Goal: Task Accomplishment & Management: Manage account settings

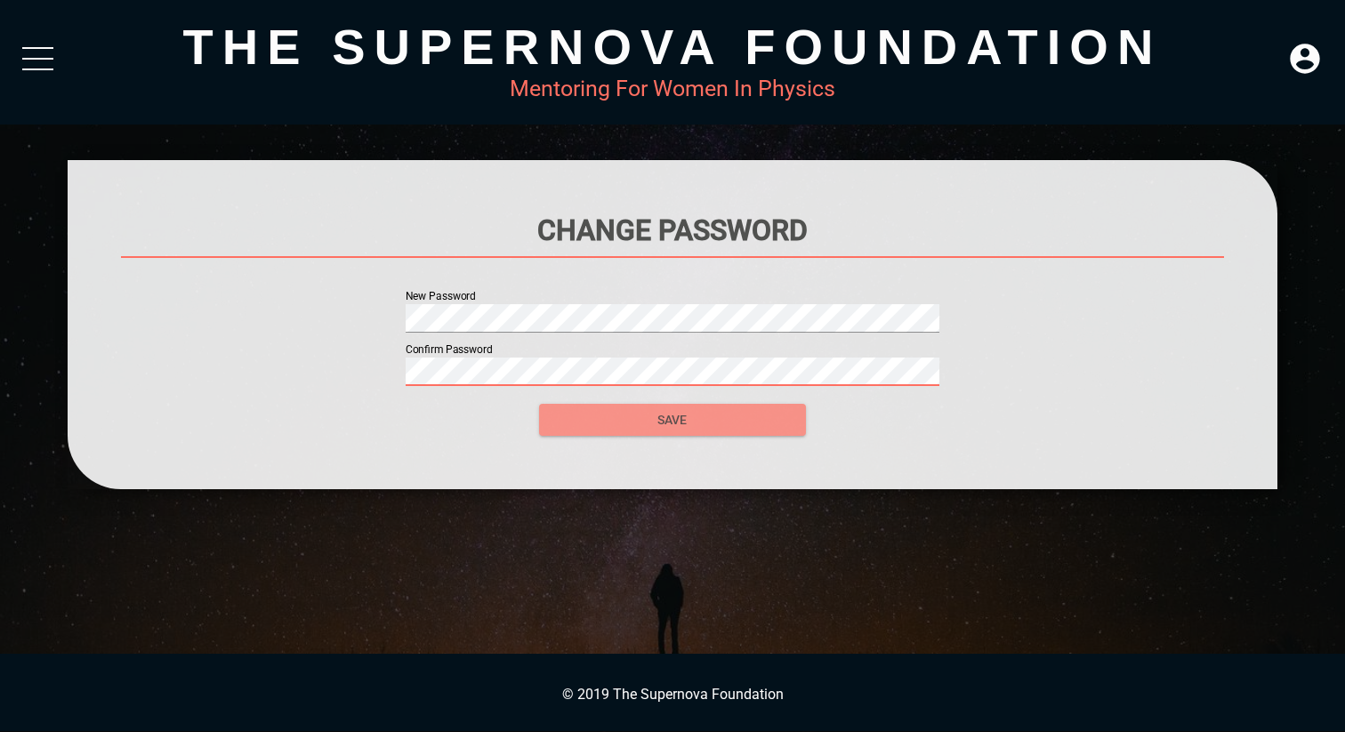
click at [743, 417] on span "SAVE" at bounding box center [672, 420] width 238 height 22
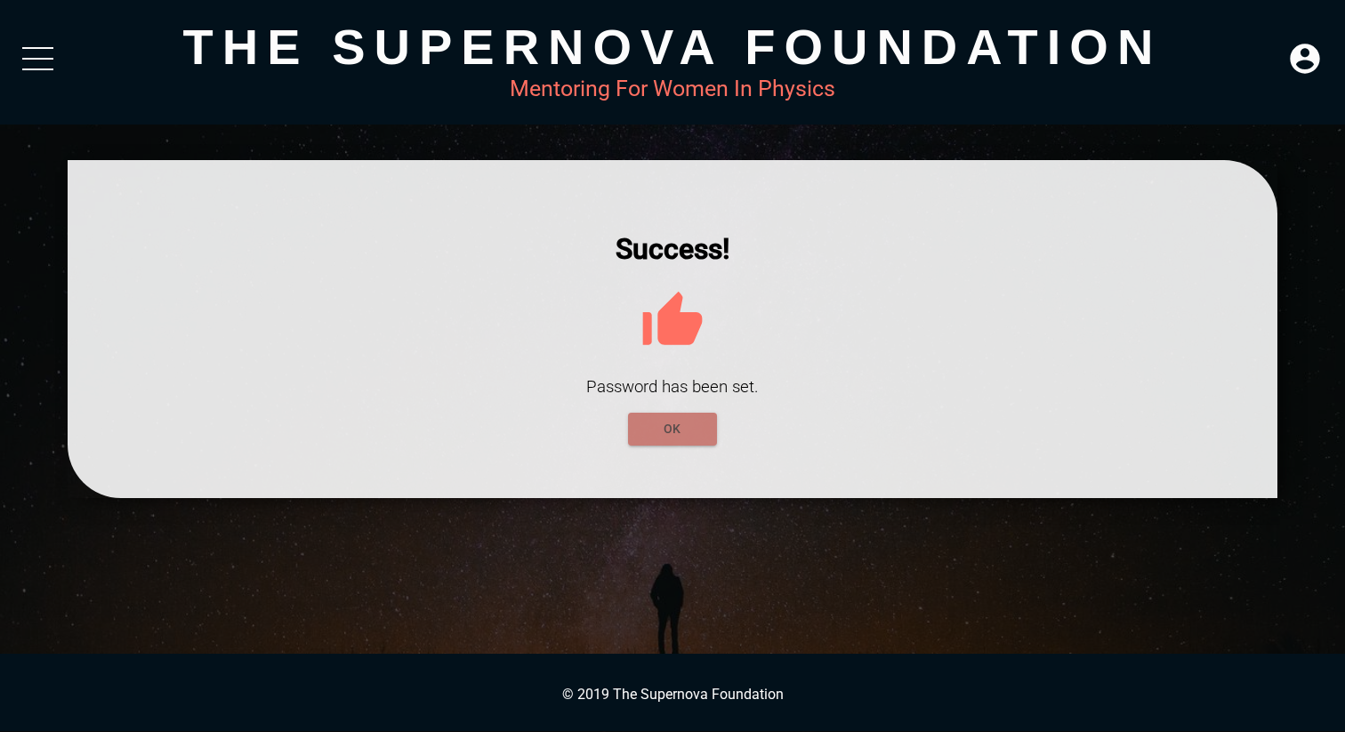
click at [667, 429] on span "OK" at bounding box center [672, 429] width 60 height 22
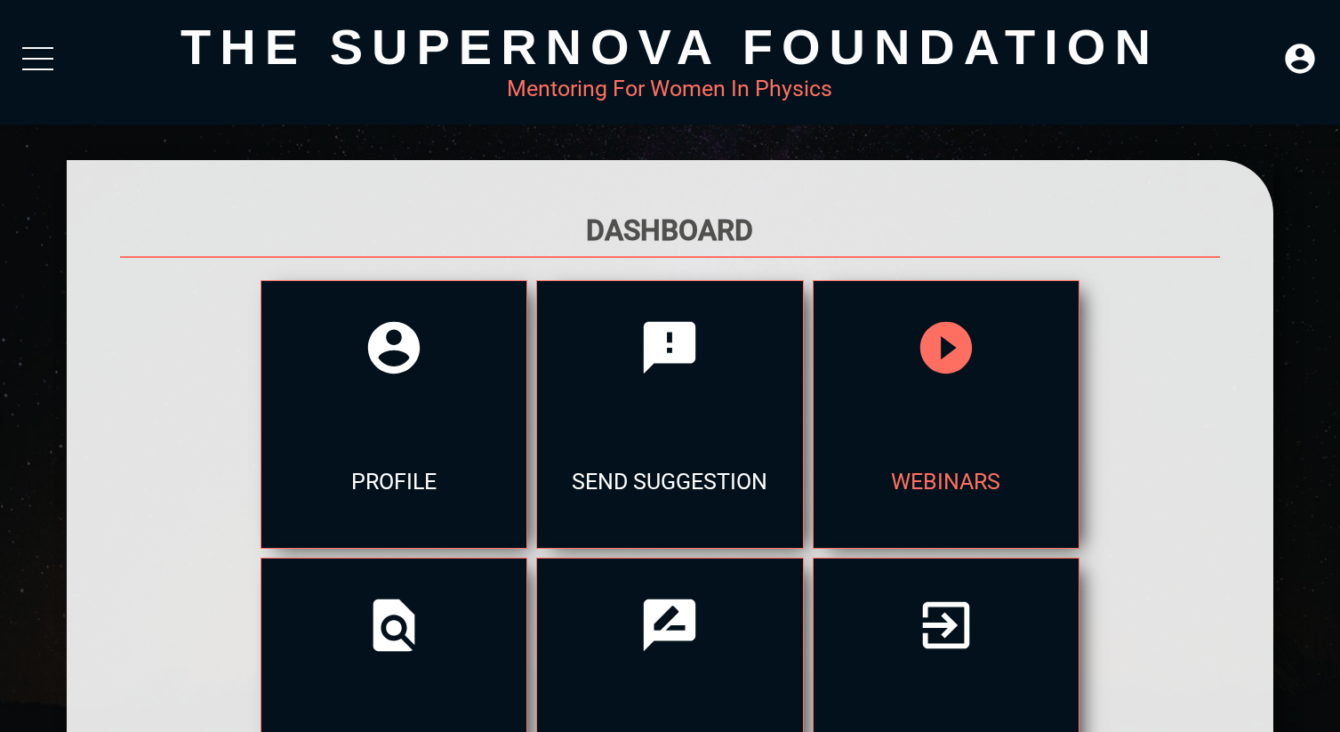
scroll to position [138, 0]
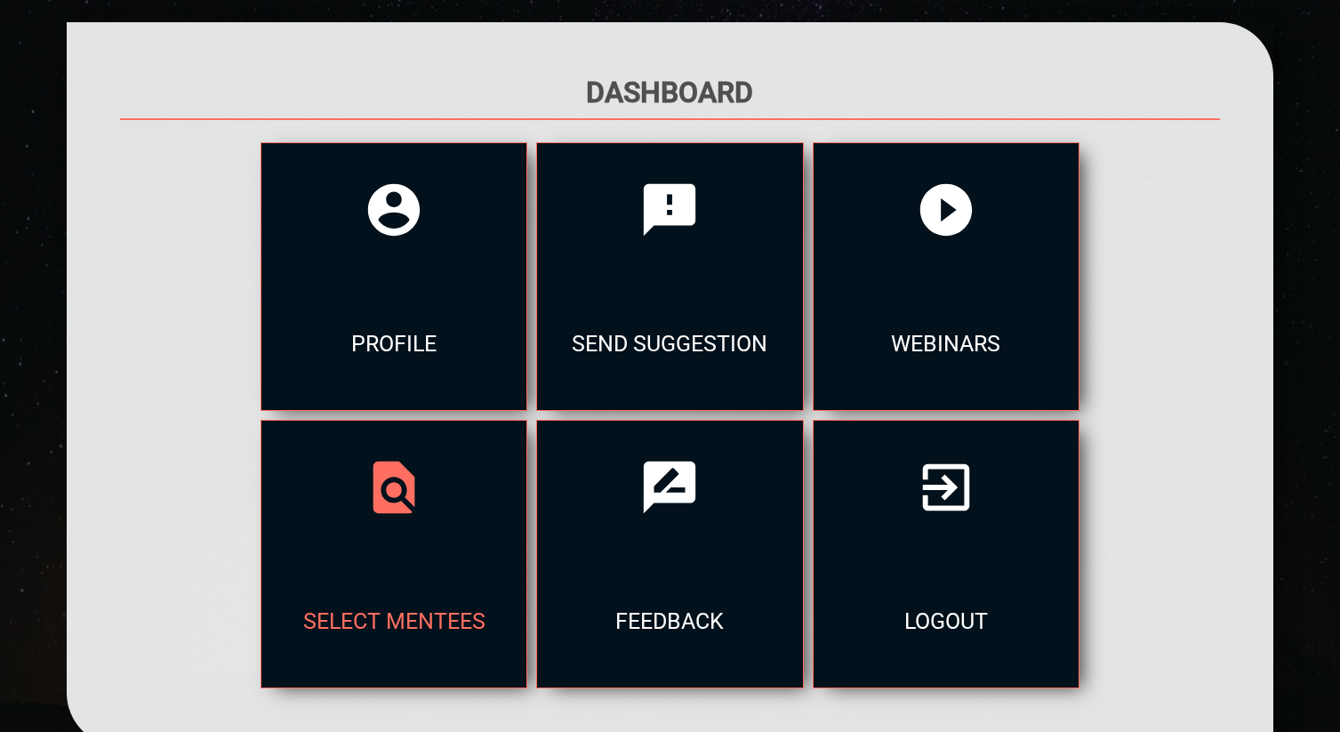
click at [527, 554] on div "select mentees" at bounding box center [393, 620] width 265 height 133
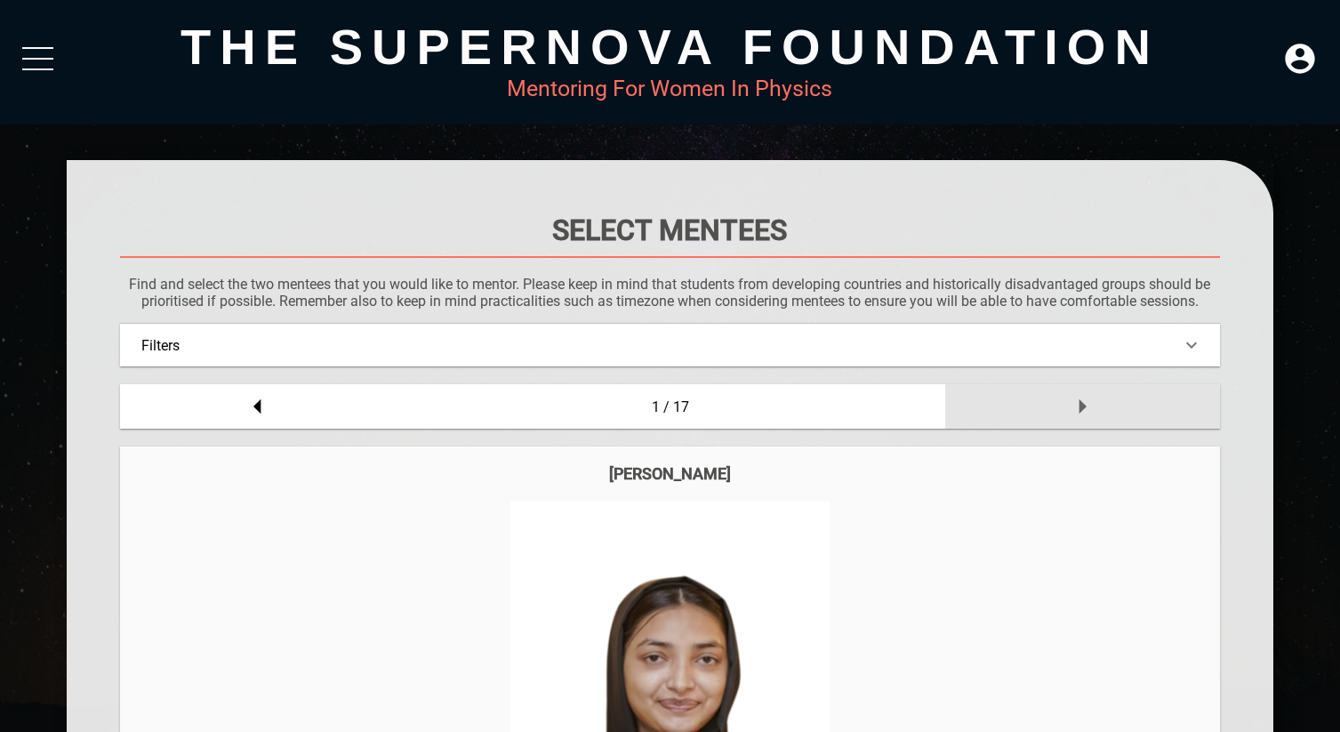
click at [1077, 402] on icon at bounding box center [1083, 407] width 36 height 36
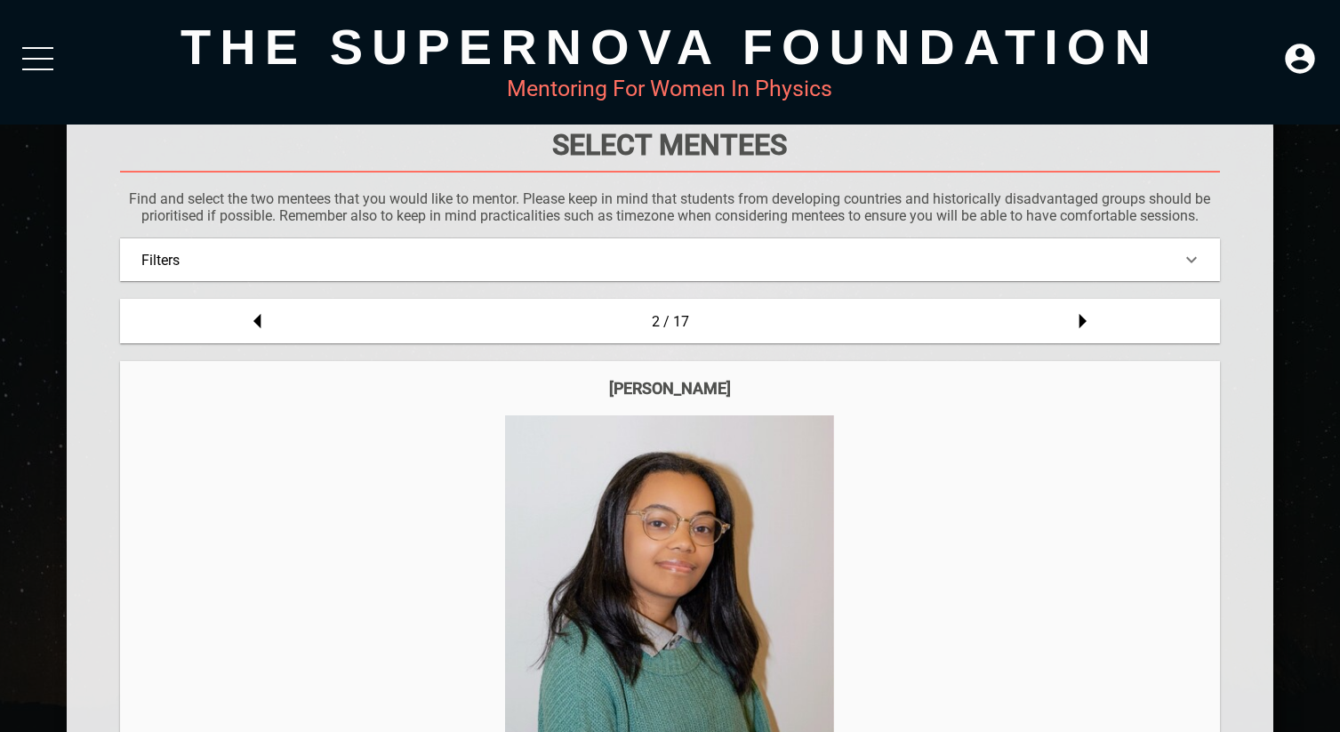
scroll to position [83, 0]
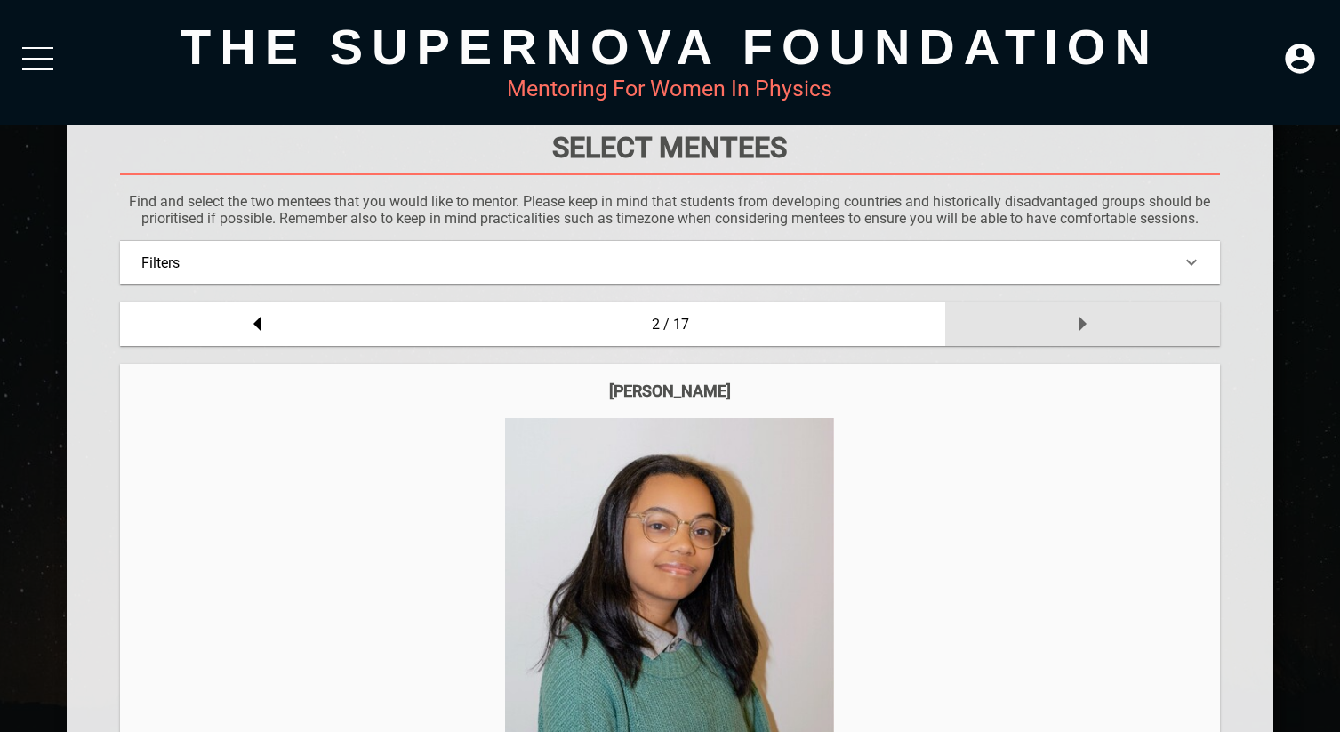
click at [1072, 318] on icon at bounding box center [1083, 324] width 36 height 36
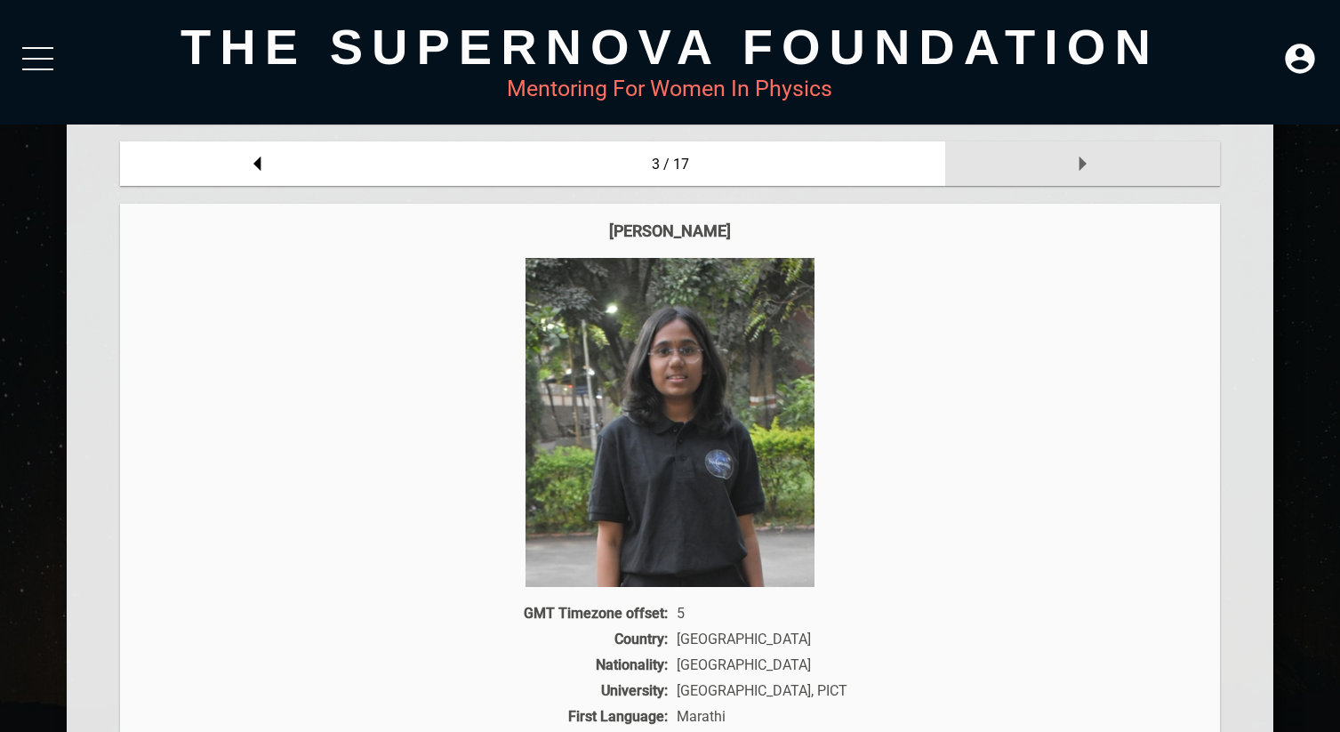
scroll to position [0, 0]
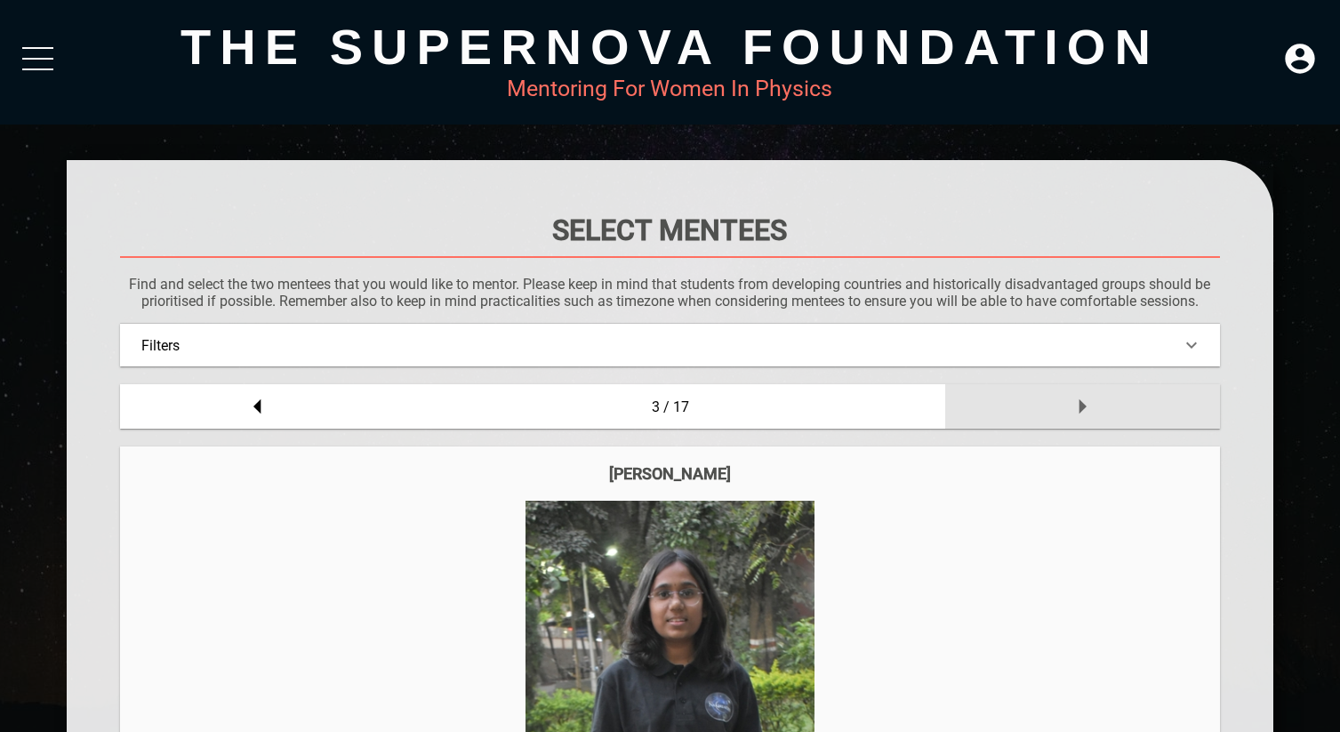
click at [1074, 424] on div at bounding box center [1082, 406] width 275 height 44
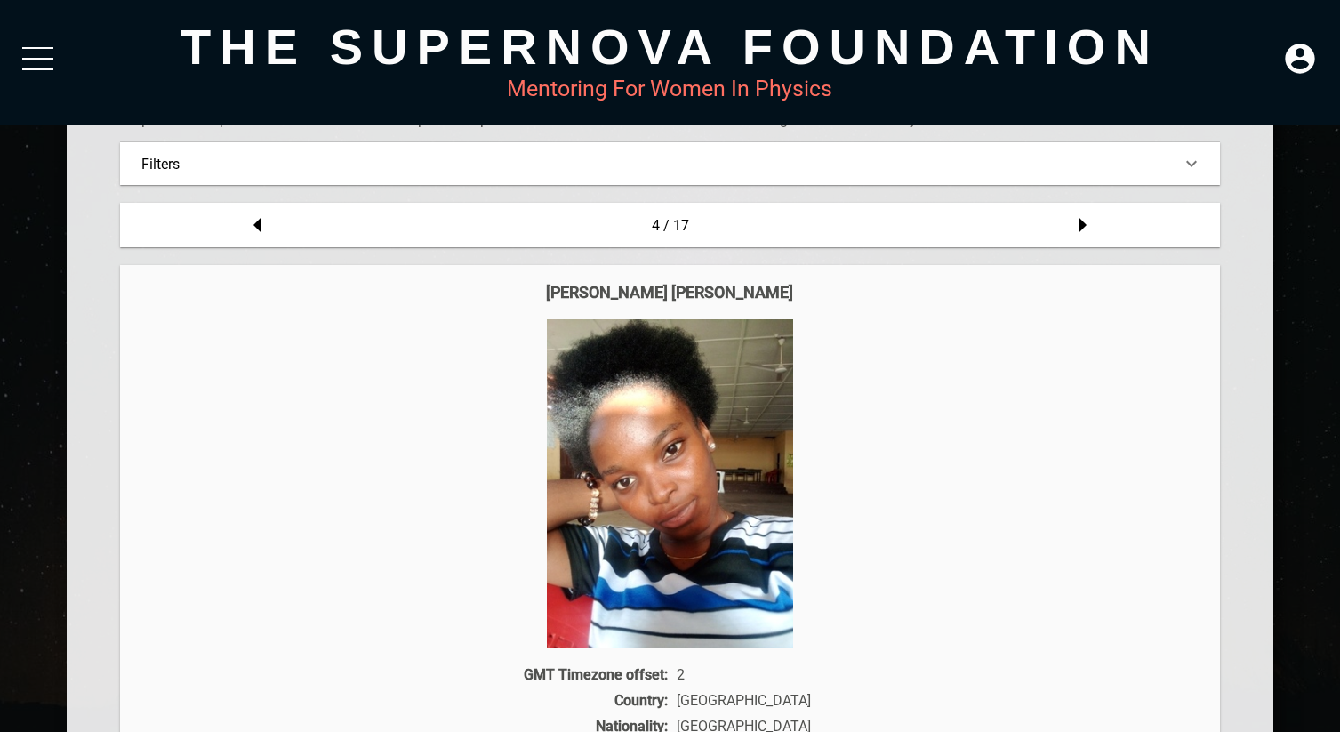
scroll to position [126, 0]
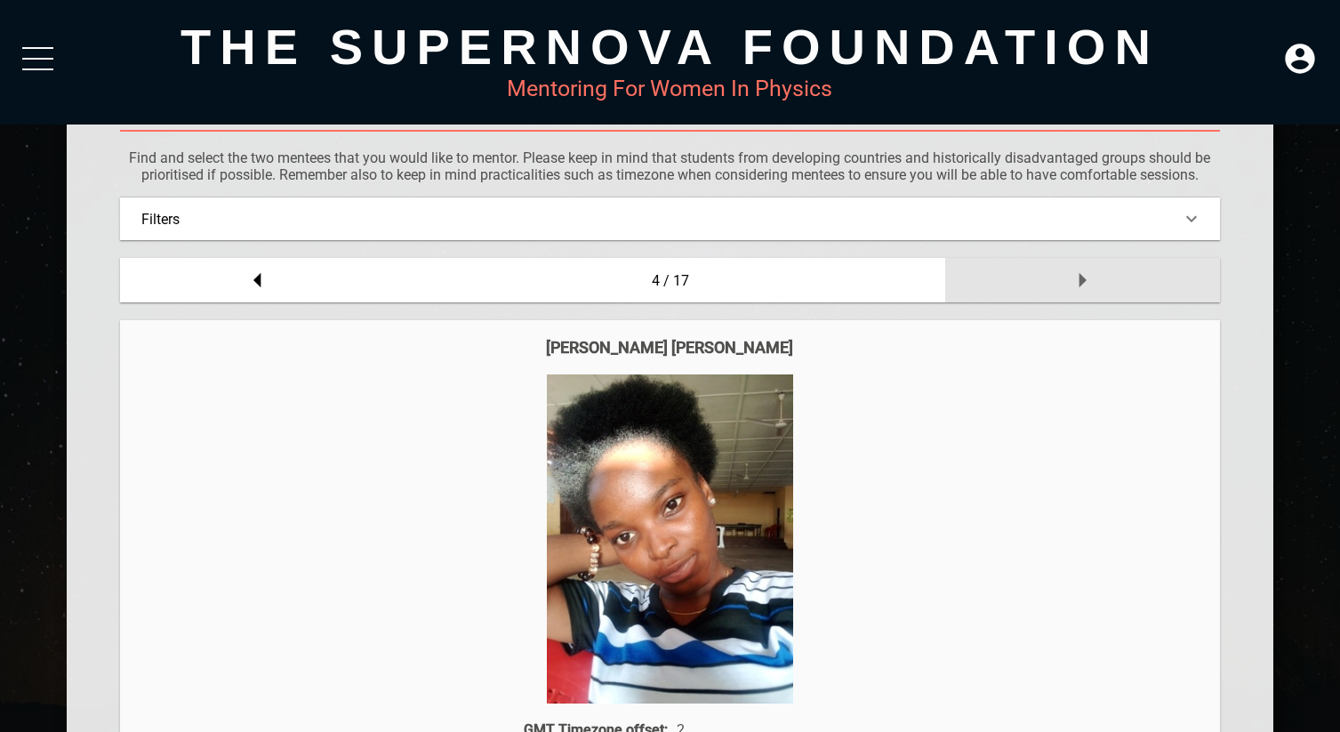
click at [1057, 279] on div at bounding box center [1082, 280] width 275 height 44
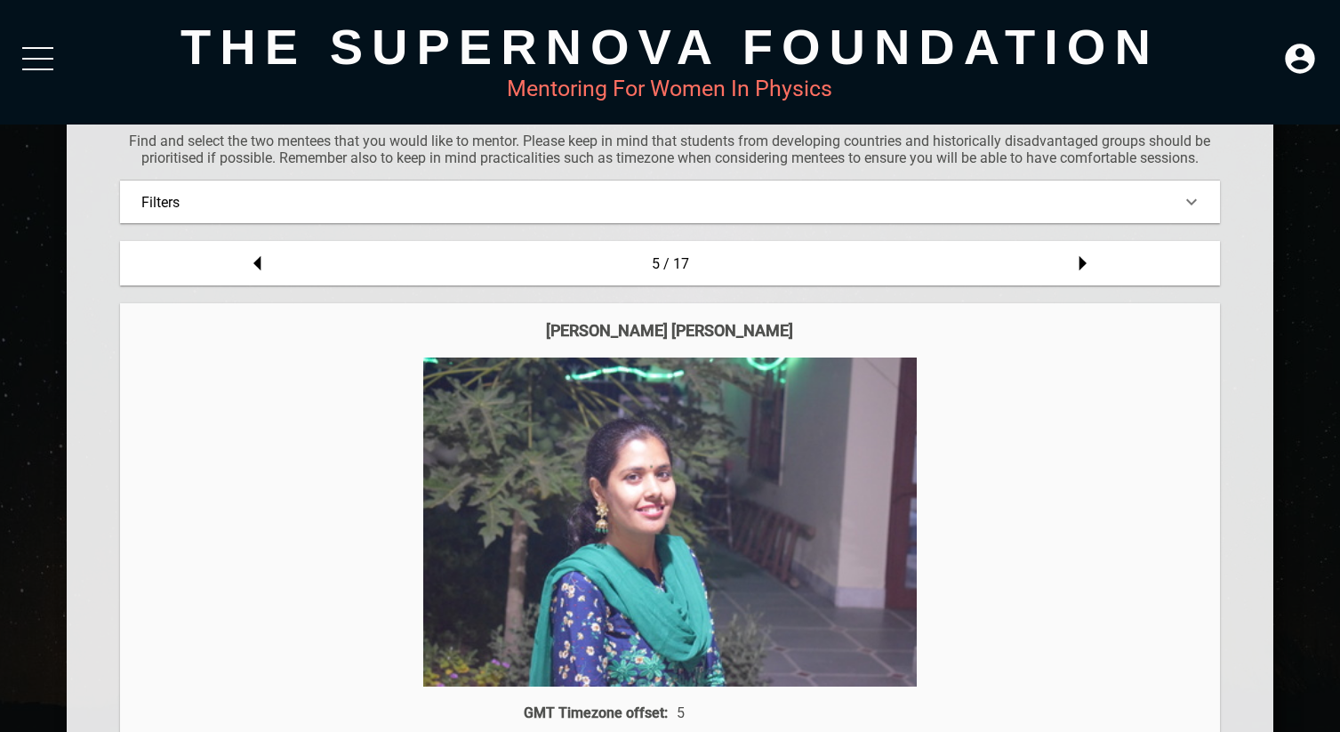
scroll to position [0, 0]
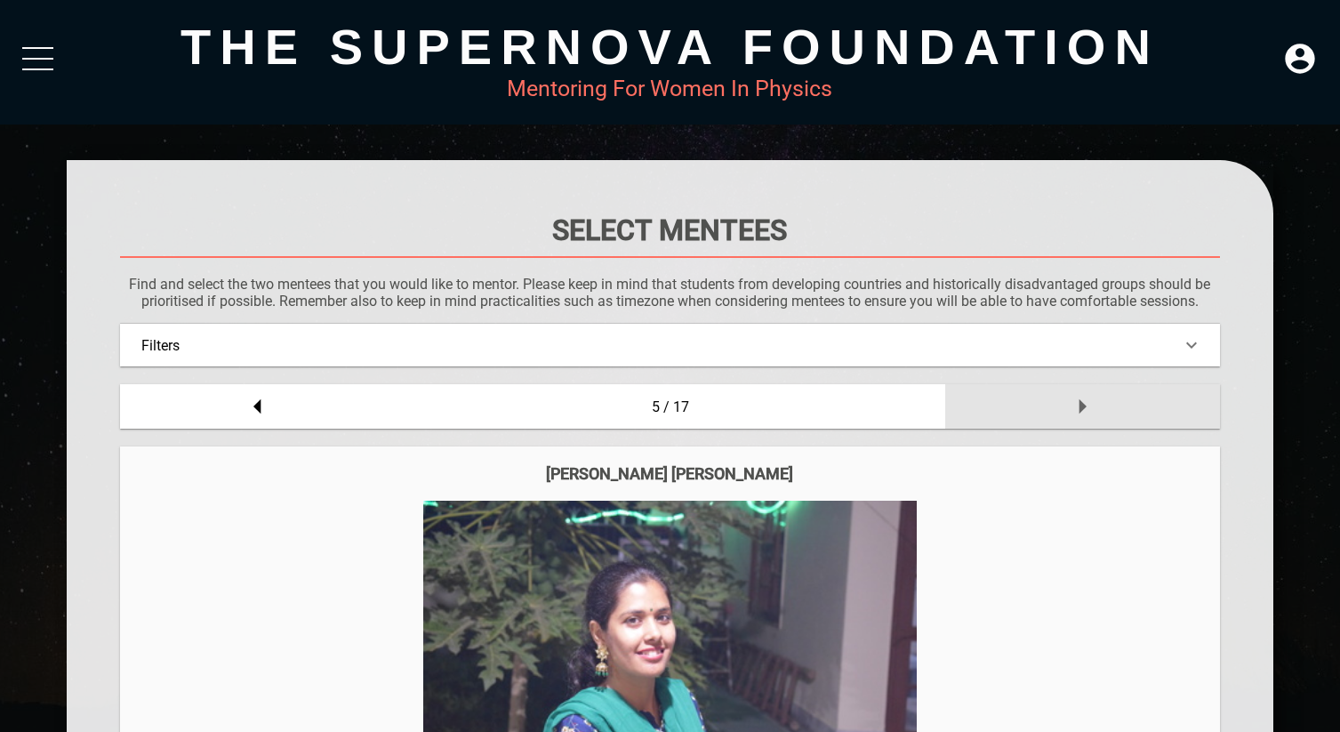
click at [1079, 409] on icon at bounding box center [1083, 407] width 36 height 36
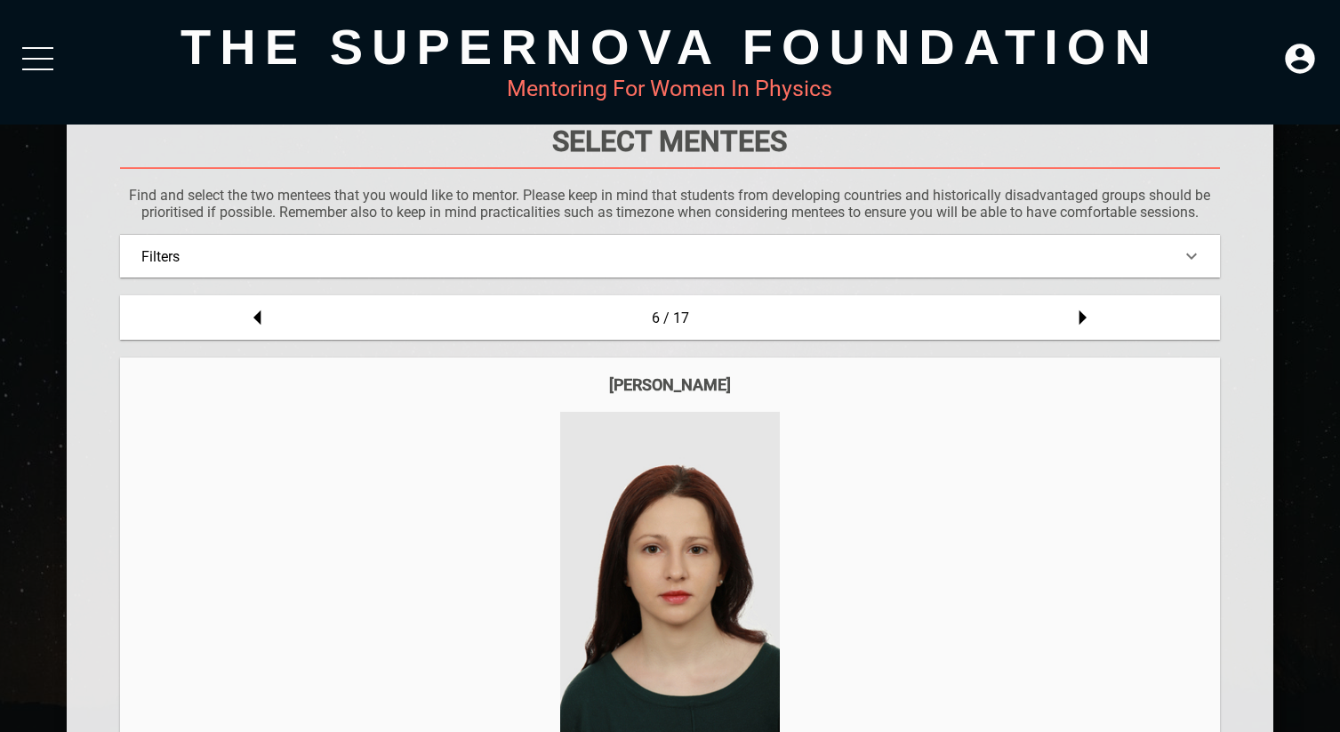
scroll to position [14, 0]
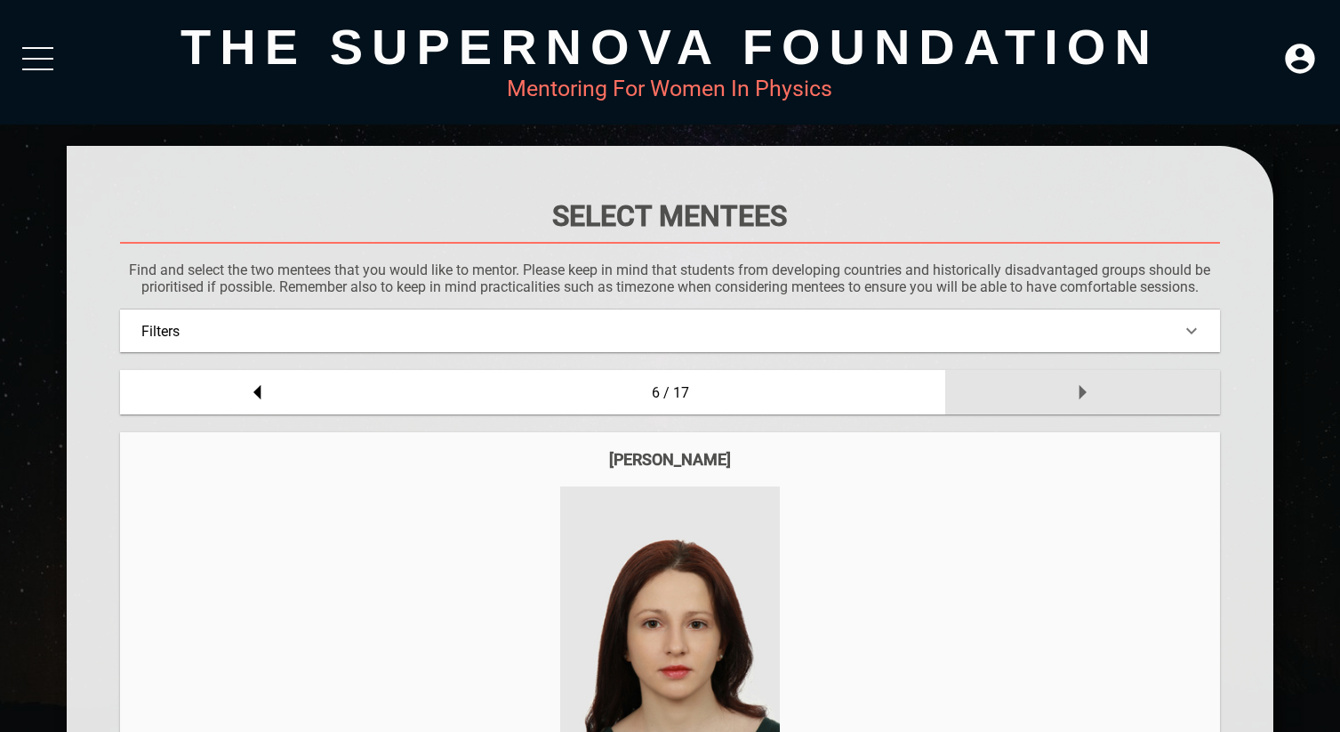
click at [1087, 400] on icon at bounding box center [1083, 392] width 36 height 36
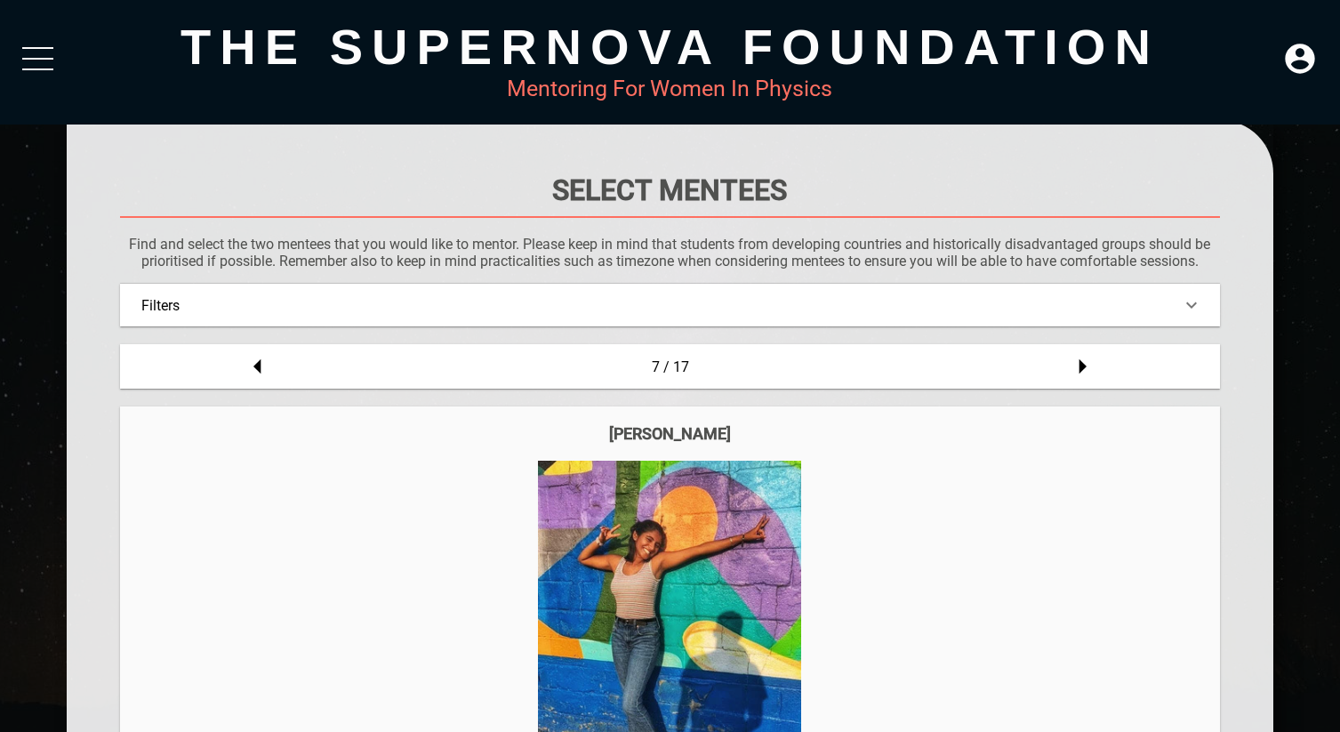
scroll to position [39, 0]
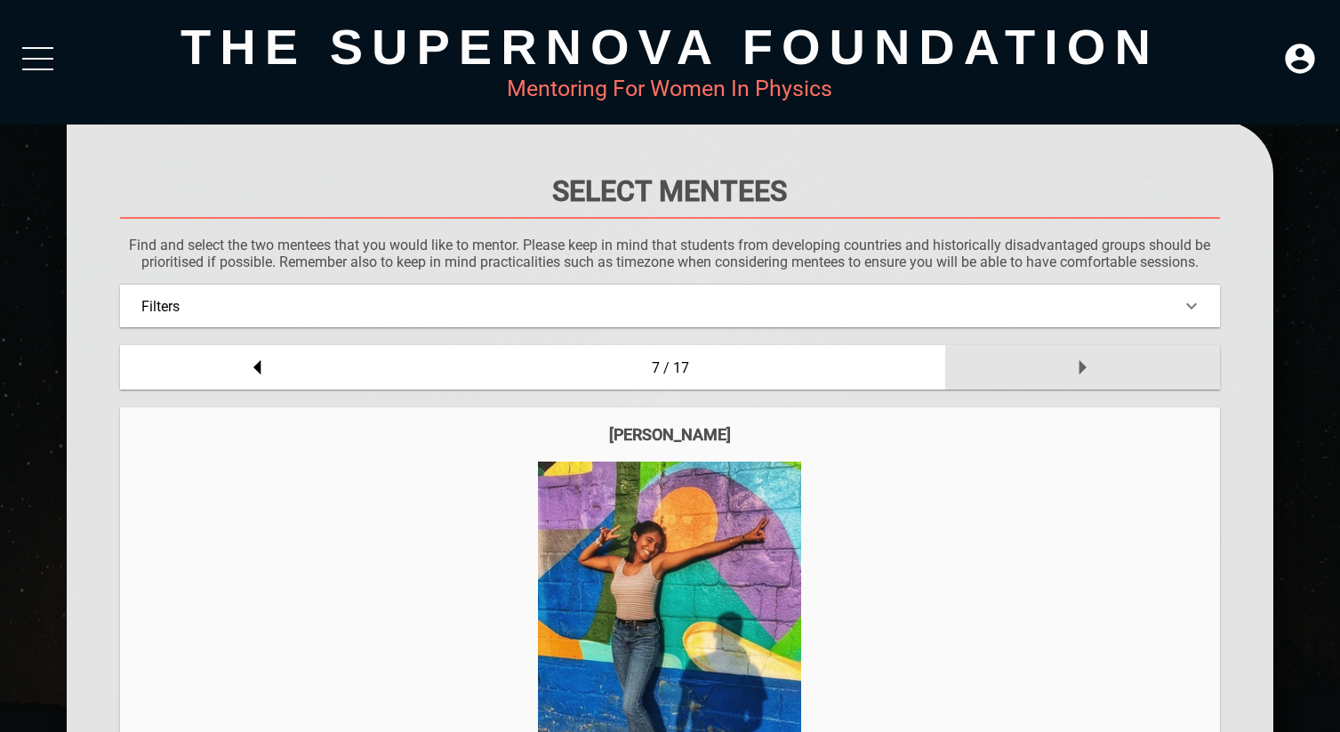
click at [1107, 363] on div at bounding box center [1082, 367] width 275 height 44
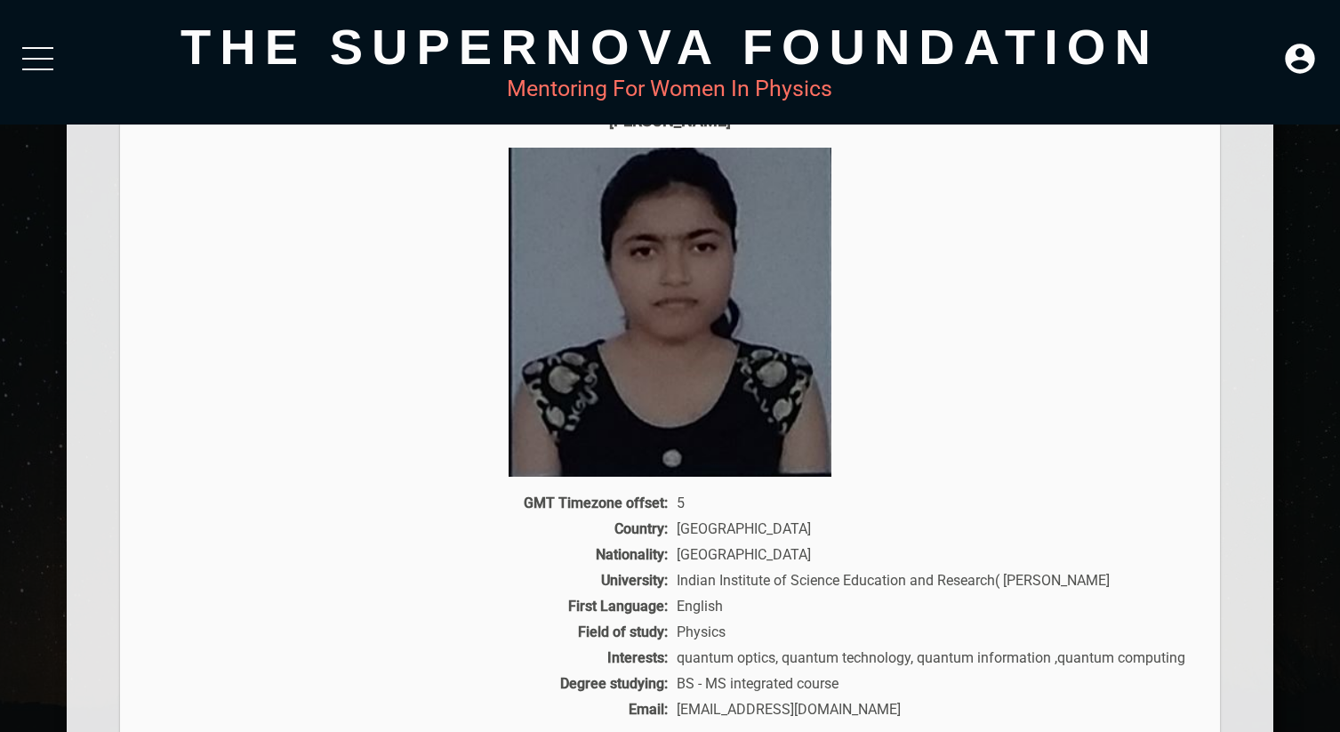
scroll to position [0, 0]
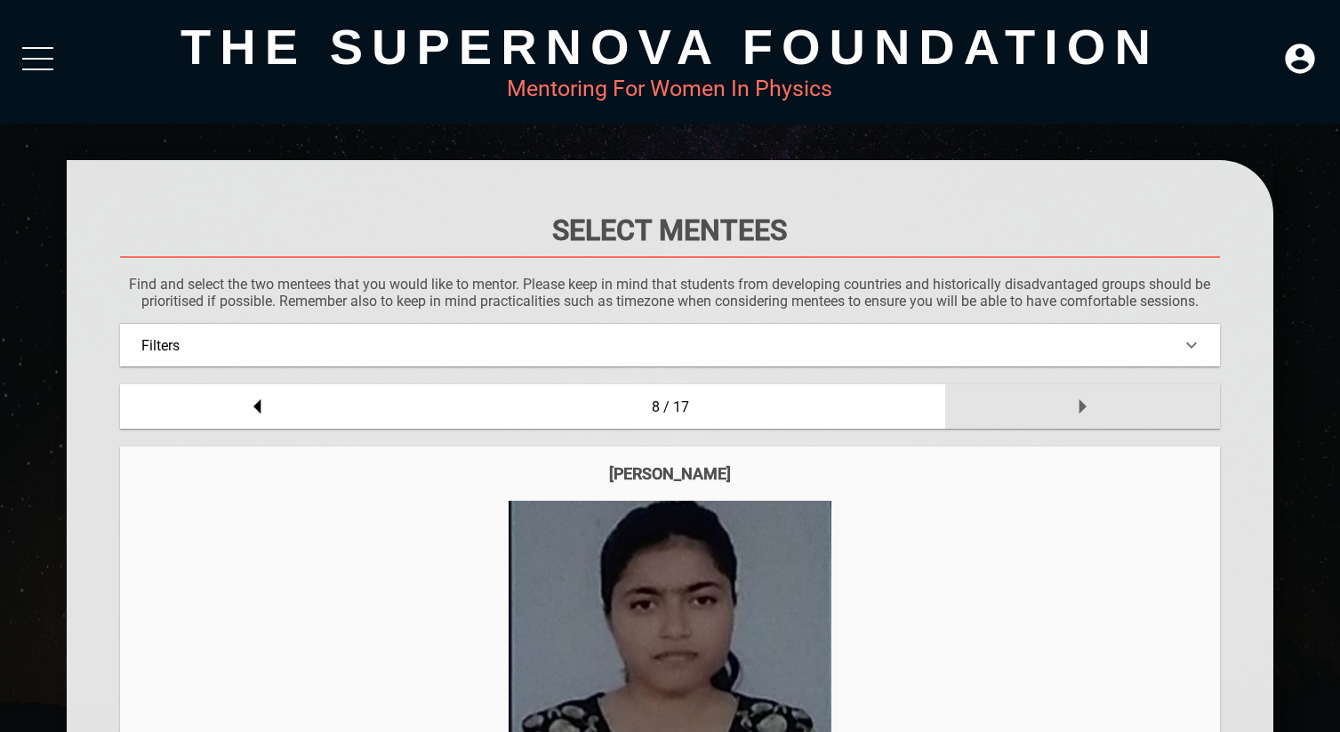
click at [1074, 412] on icon at bounding box center [1083, 407] width 36 height 36
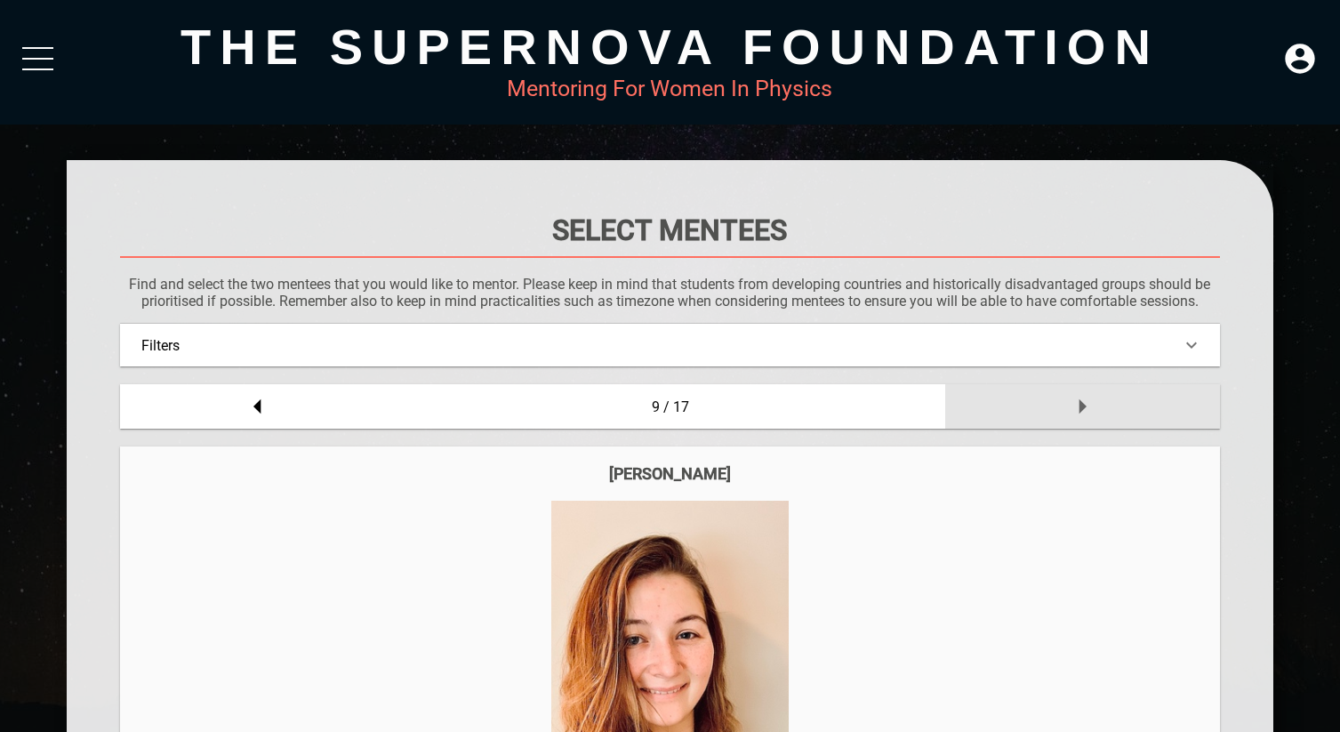
click at [1056, 402] on div at bounding box center [1082, 406] width 275 height 44
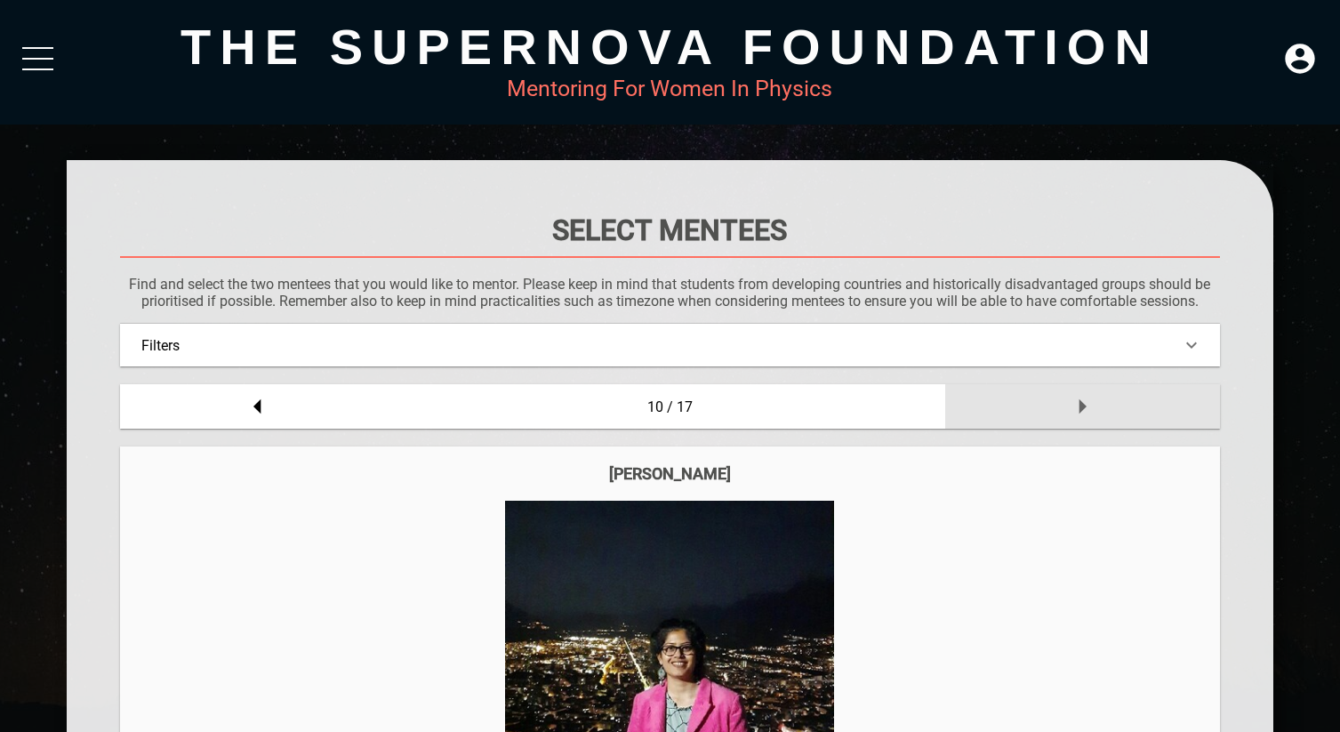
click at [1104, 395] on div at bounding box center [1082, 406] width 275 height 44
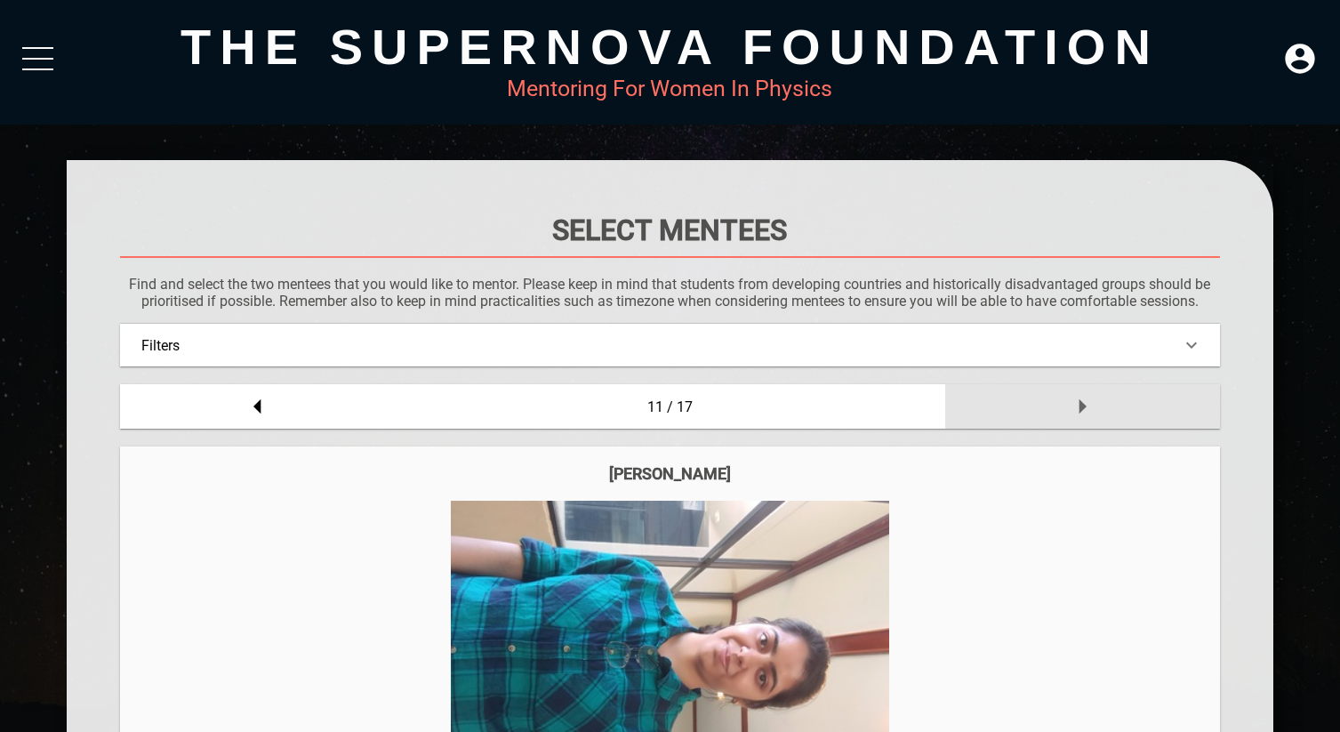
click at [1128, 413] on div at bounding box center [1082, 406] width 275 height 44
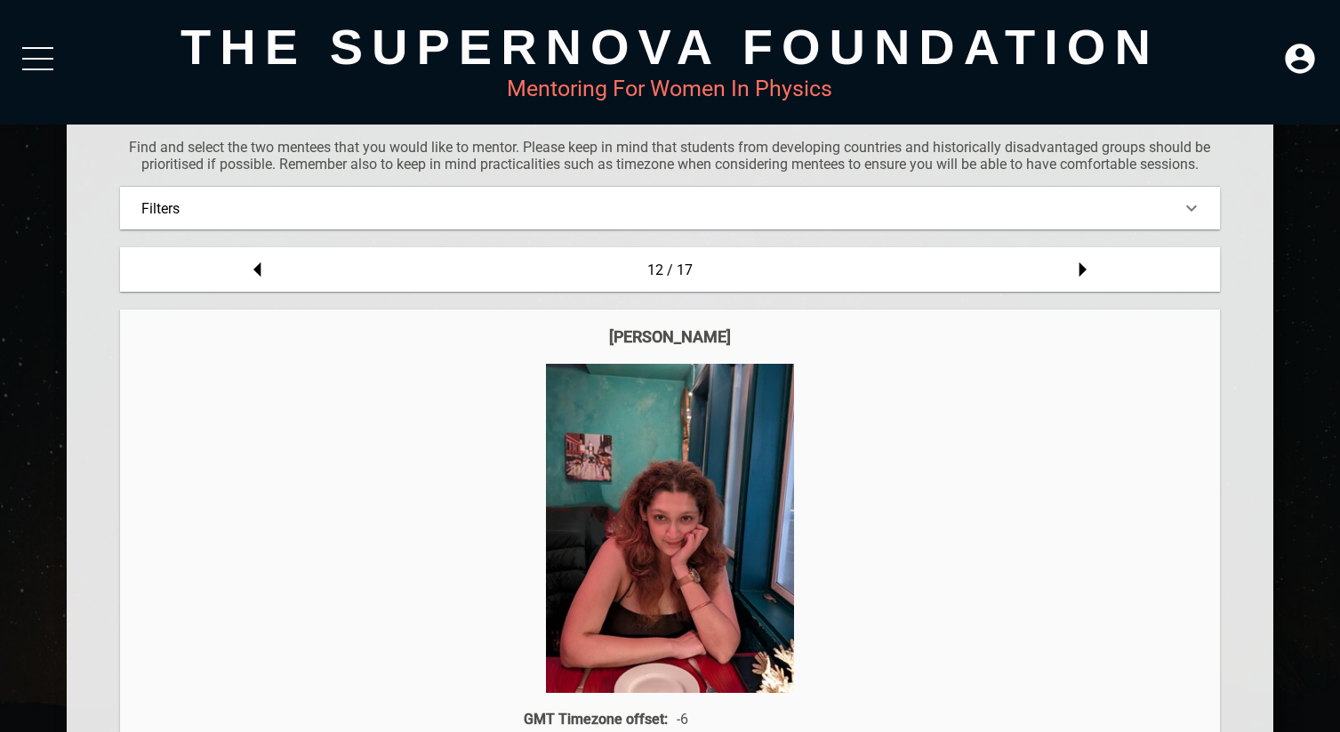
scroll to position [84, 0]
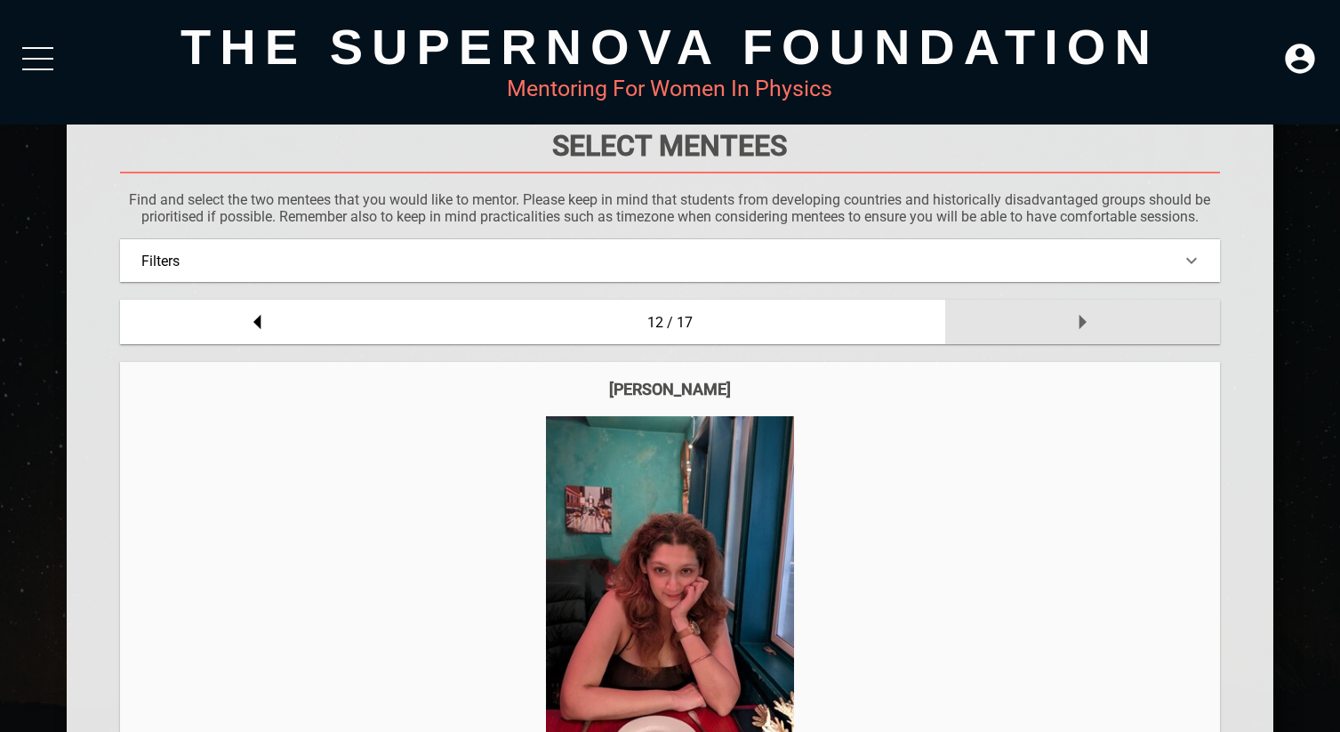
click at [1106, 319] on div at bounding box center [1082, 322] width 275 height 44
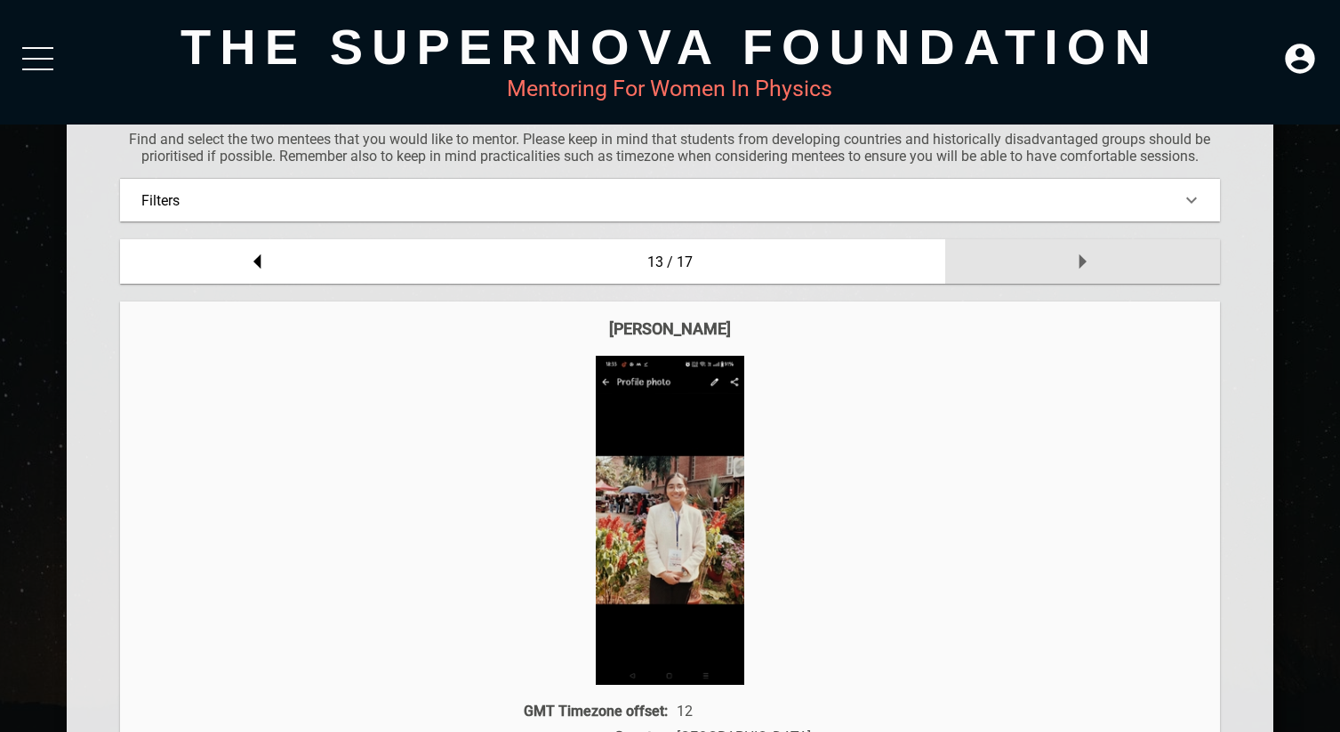
scroll to position [0, 0]
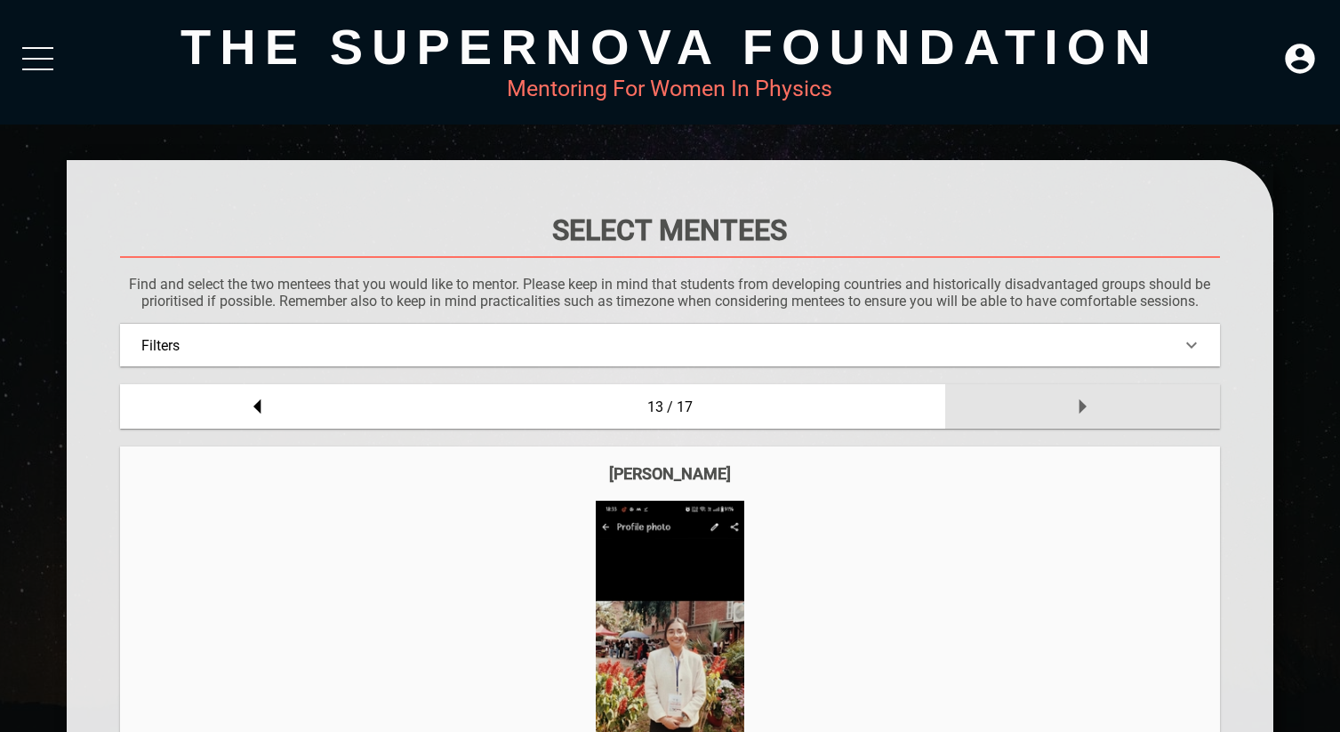
click at [1100, 418] on div at bounding box center [1082, 406] width 275 height 44
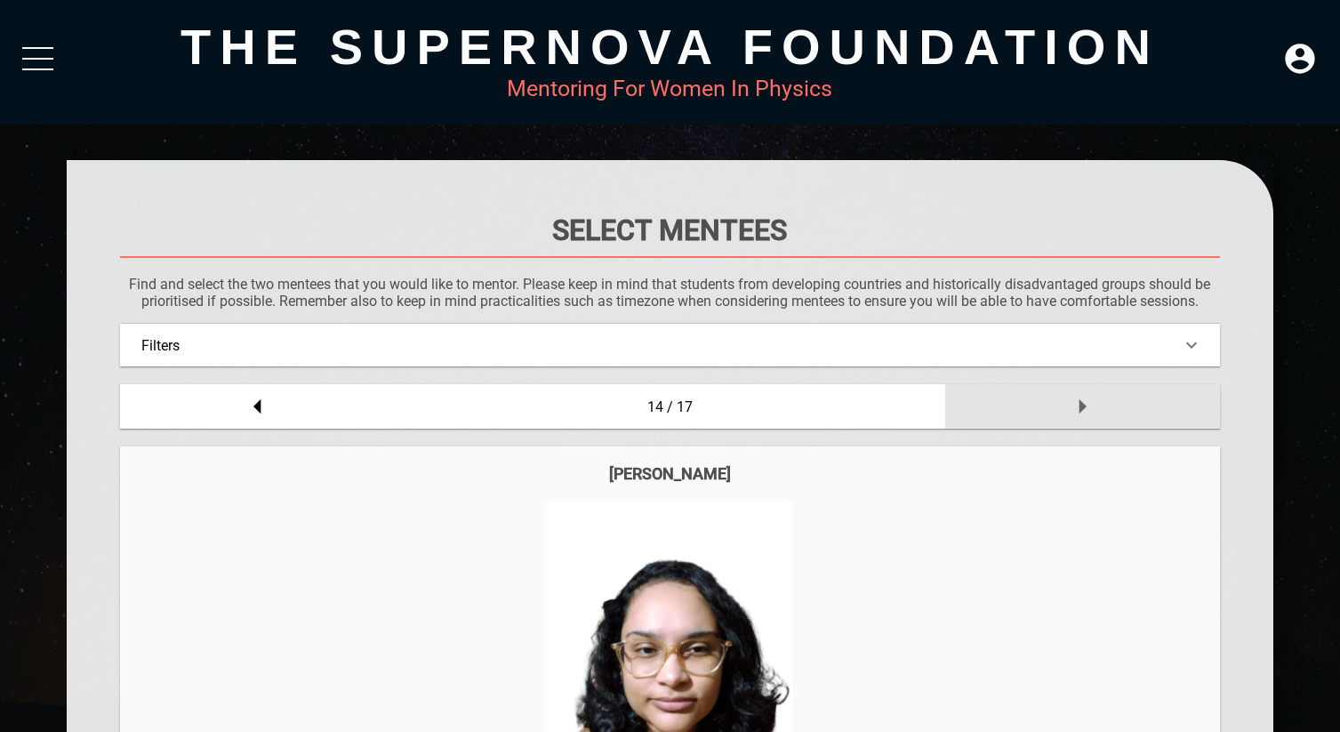
click at [1098, 417] on icon at bounding box center [1083, 407] width 36 height 36
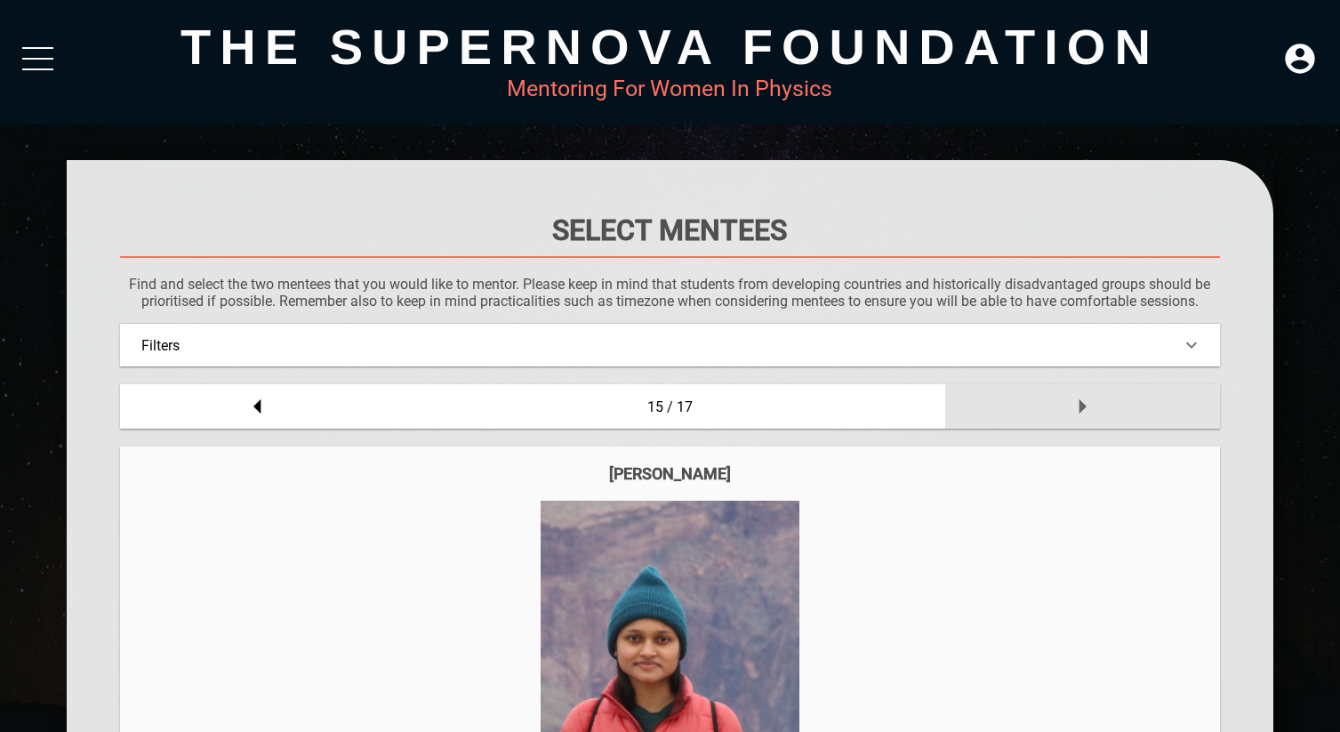
click at [1083, 411] on icon at bounding box center [1083, 407] width 36 height 36
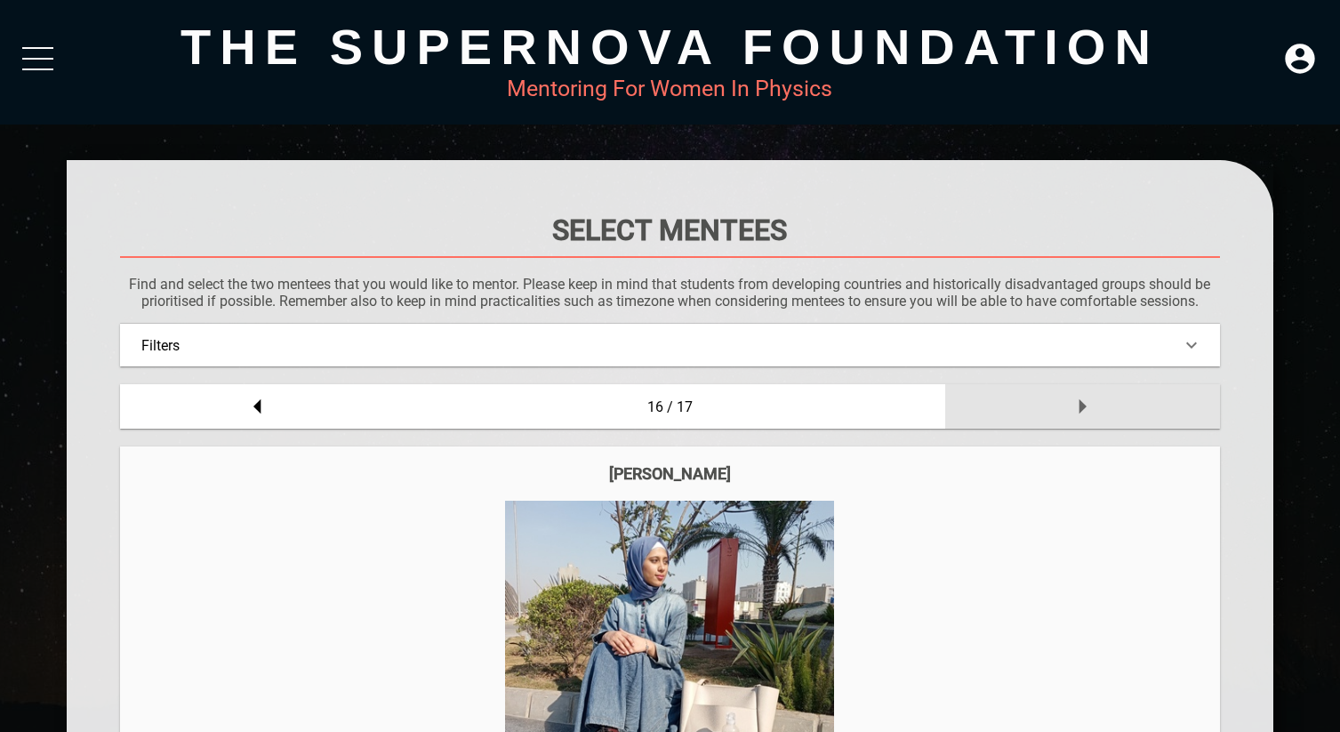
click at [1086, 418] on icon at bounding box center [1083, 407] width 36 height 36
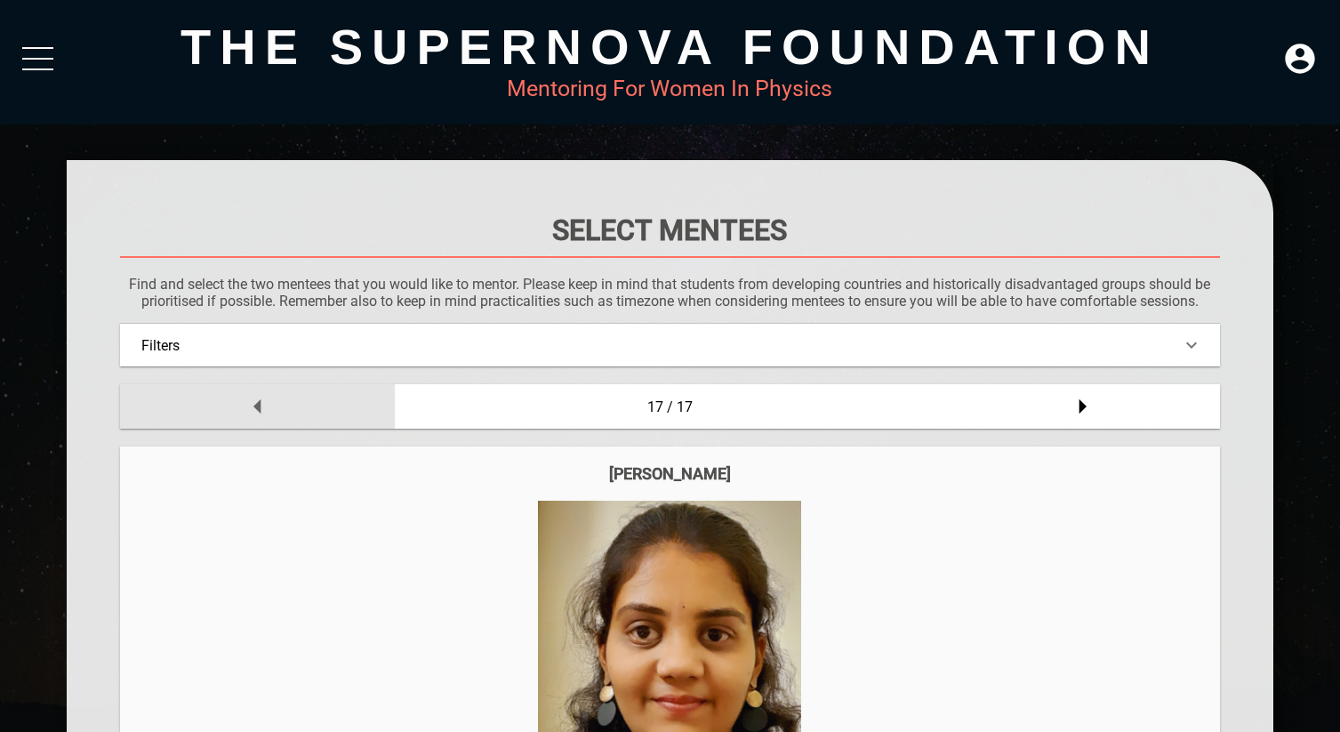
click at [298, 398] on div at bounding box center [257, 406] width 275 height 44
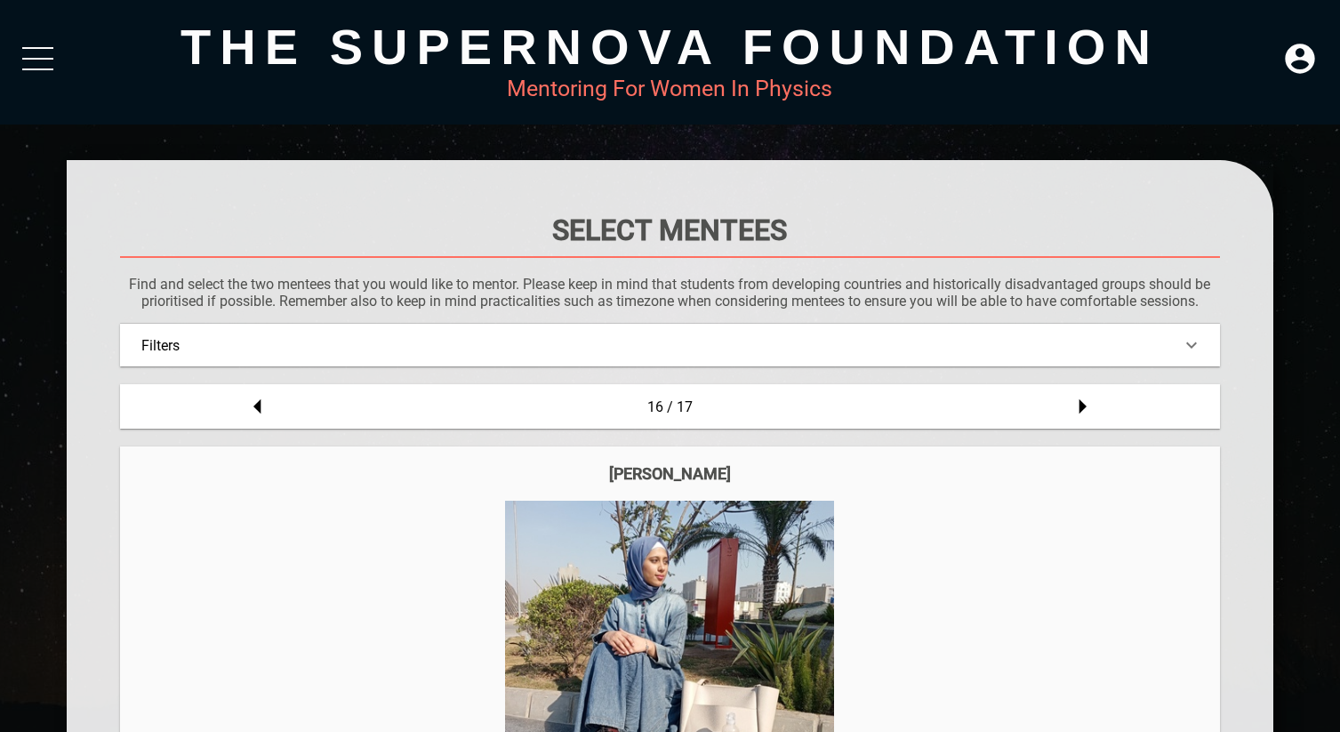
click at [399, 333] on div "Filters" at bounding box center [669, 345] width 1099 height 43
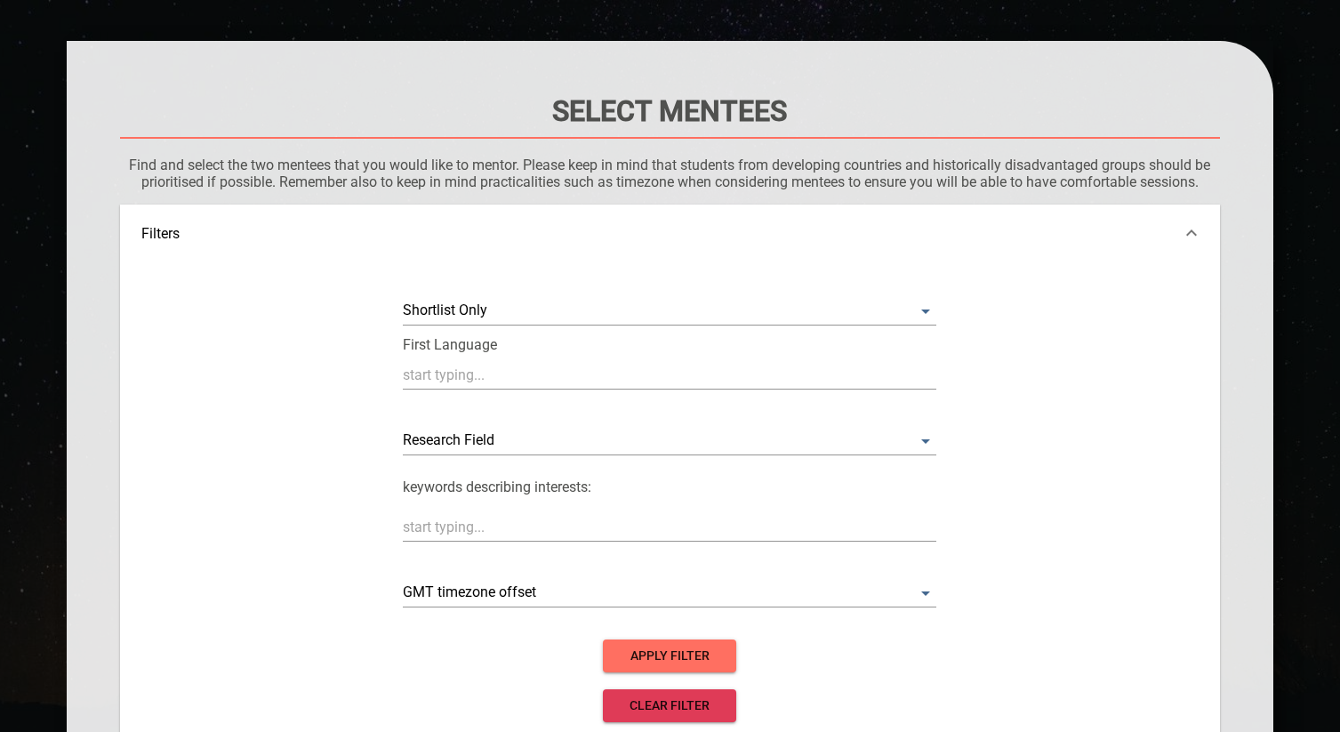
scroll to position [165, 0]
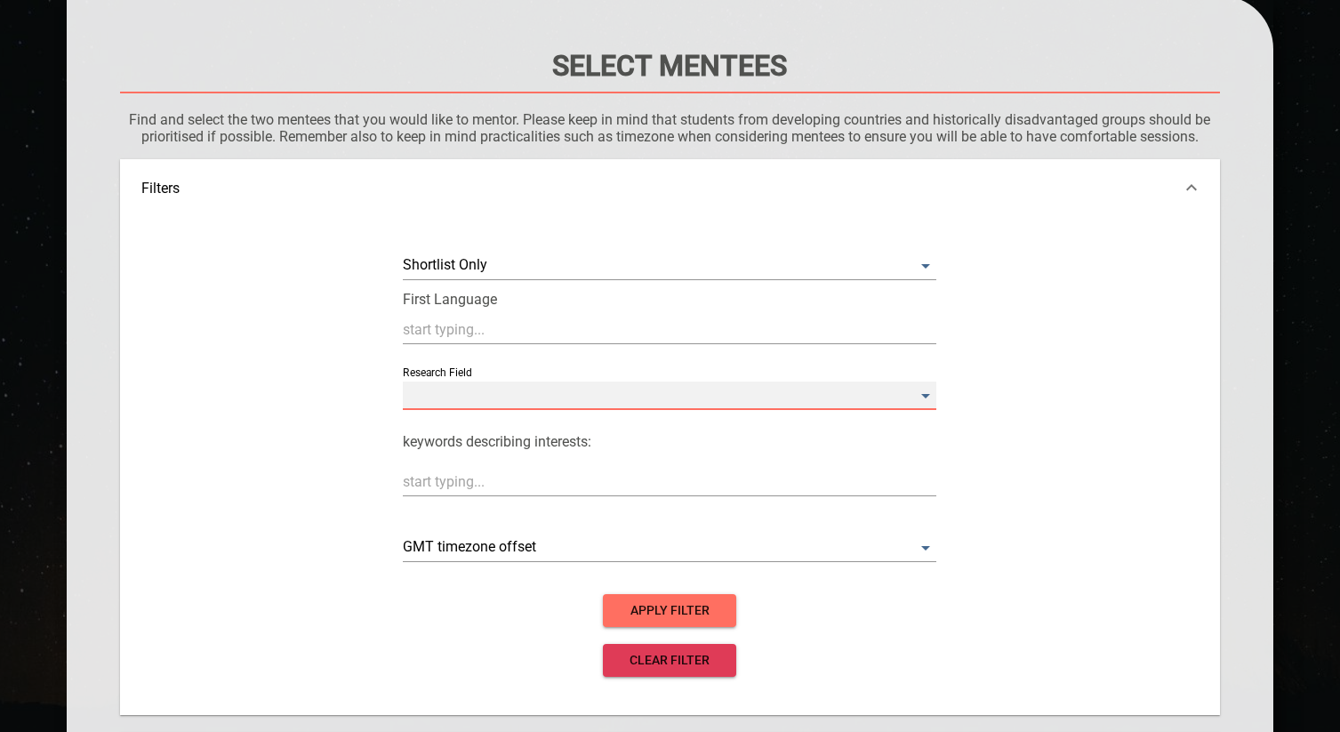
click at [511, 401] on Field "​" at bounding box center [670, 396] width 534 height 28
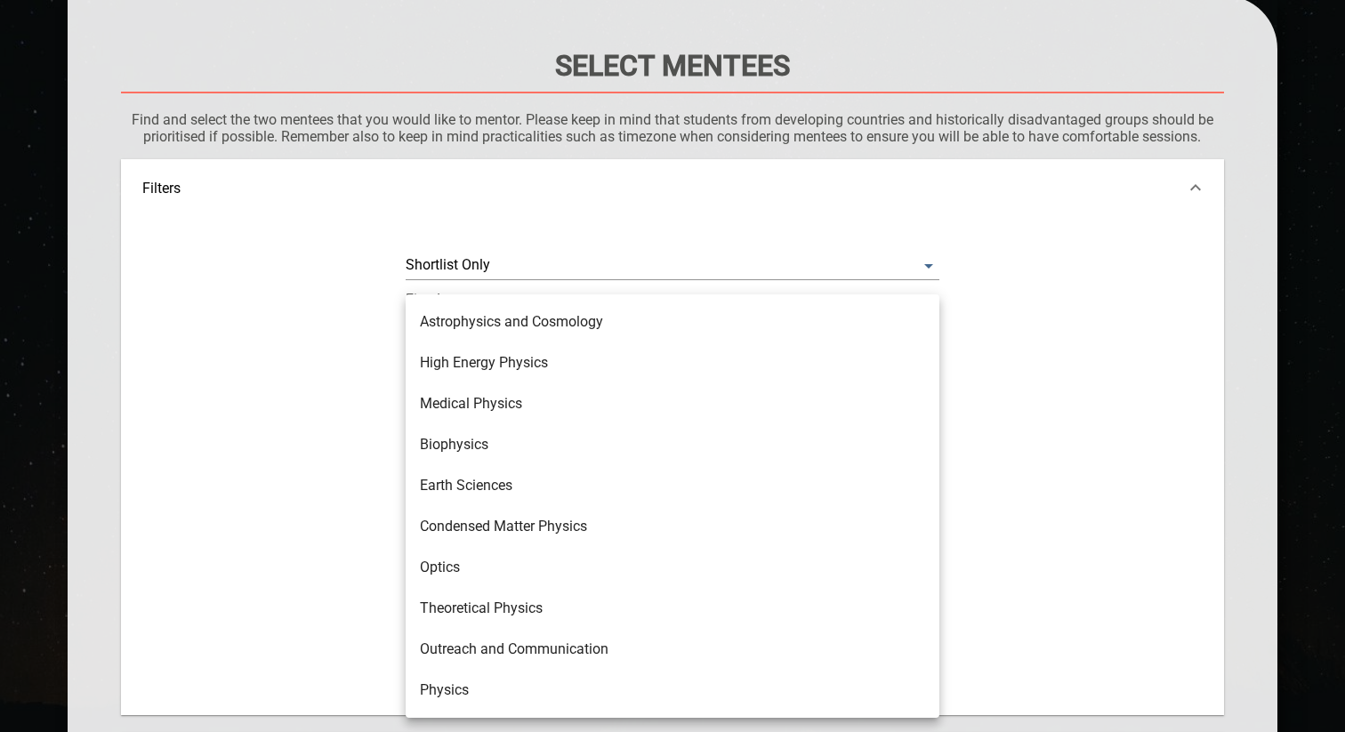
click at [575, 321] on li "Astrophysics and Cosmology" at bounding box center [673, 322] width 534 height 41
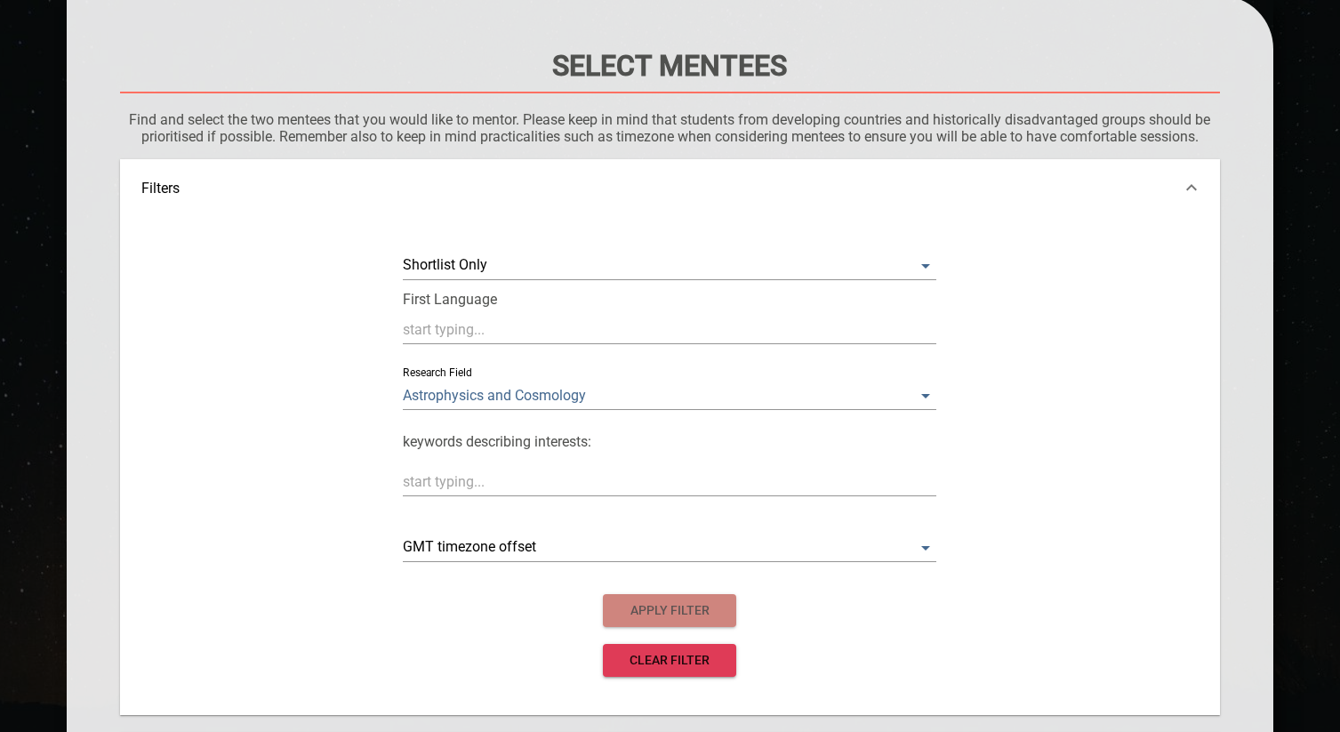
click at [701, 608] on span "apply filter" at bounding box center [669, 610] width 105 height 22
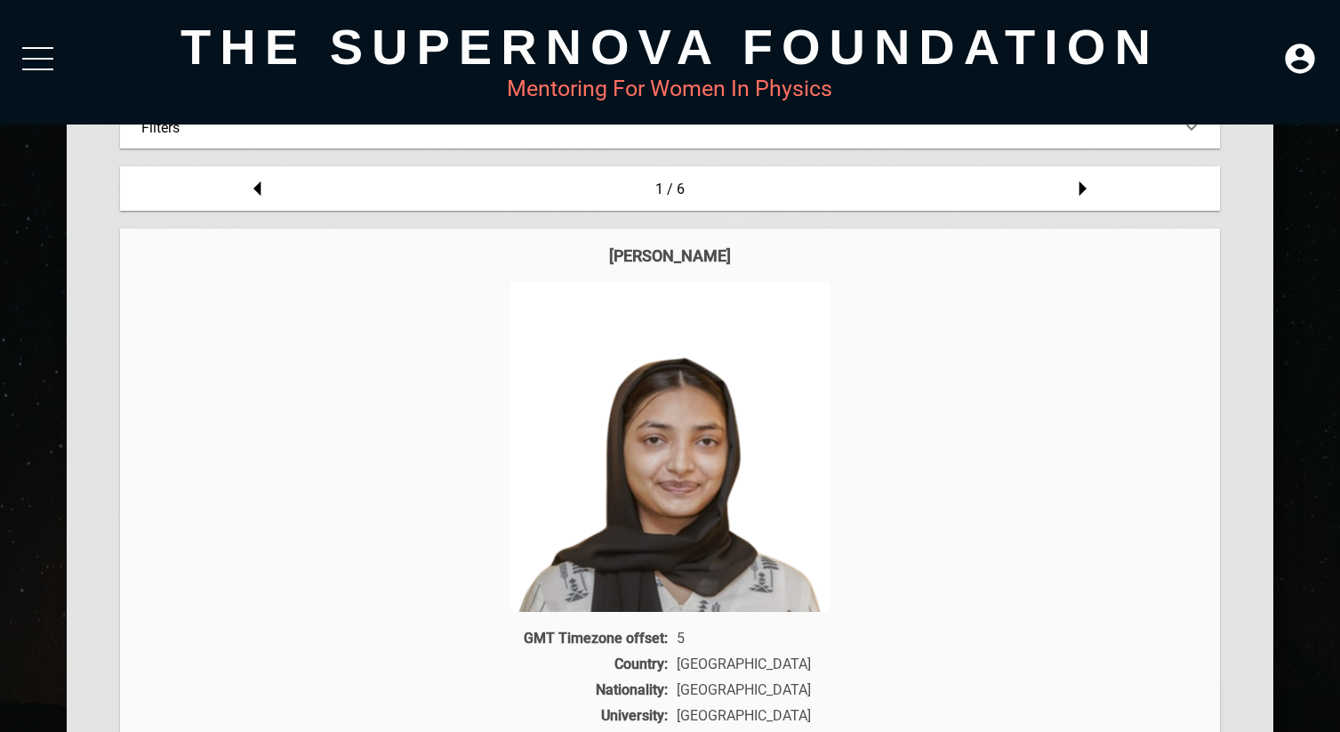
scroll to position [133, 0]
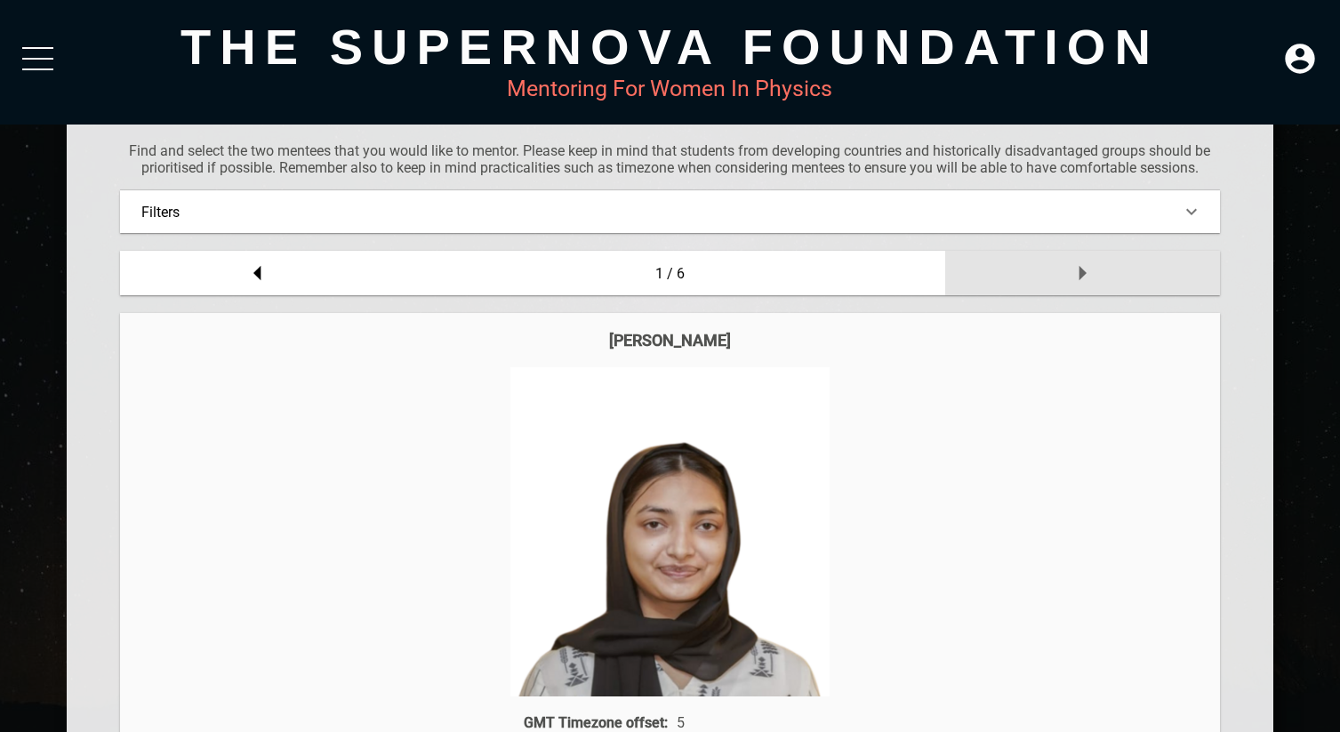
click at [1051, 279] on div at bounding box center [1082, 273] width 275 height 44
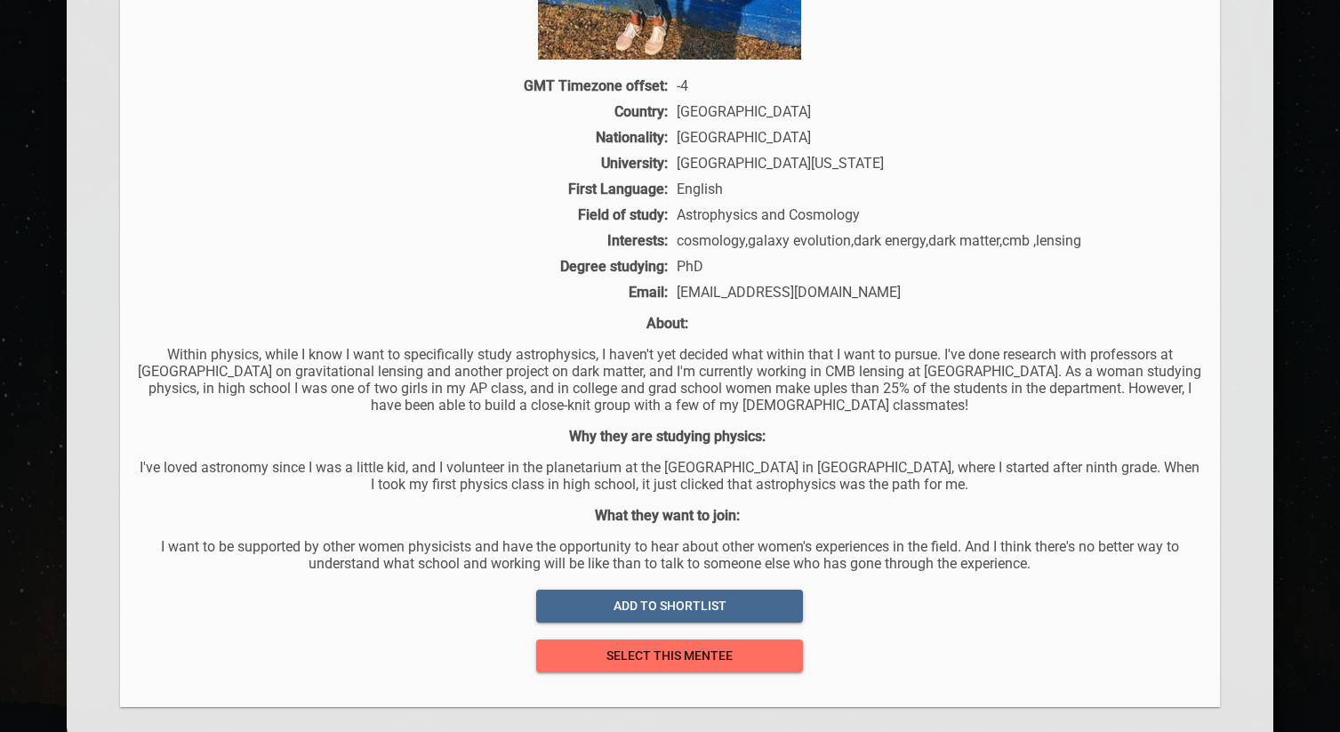
scroll to position [782, 0]
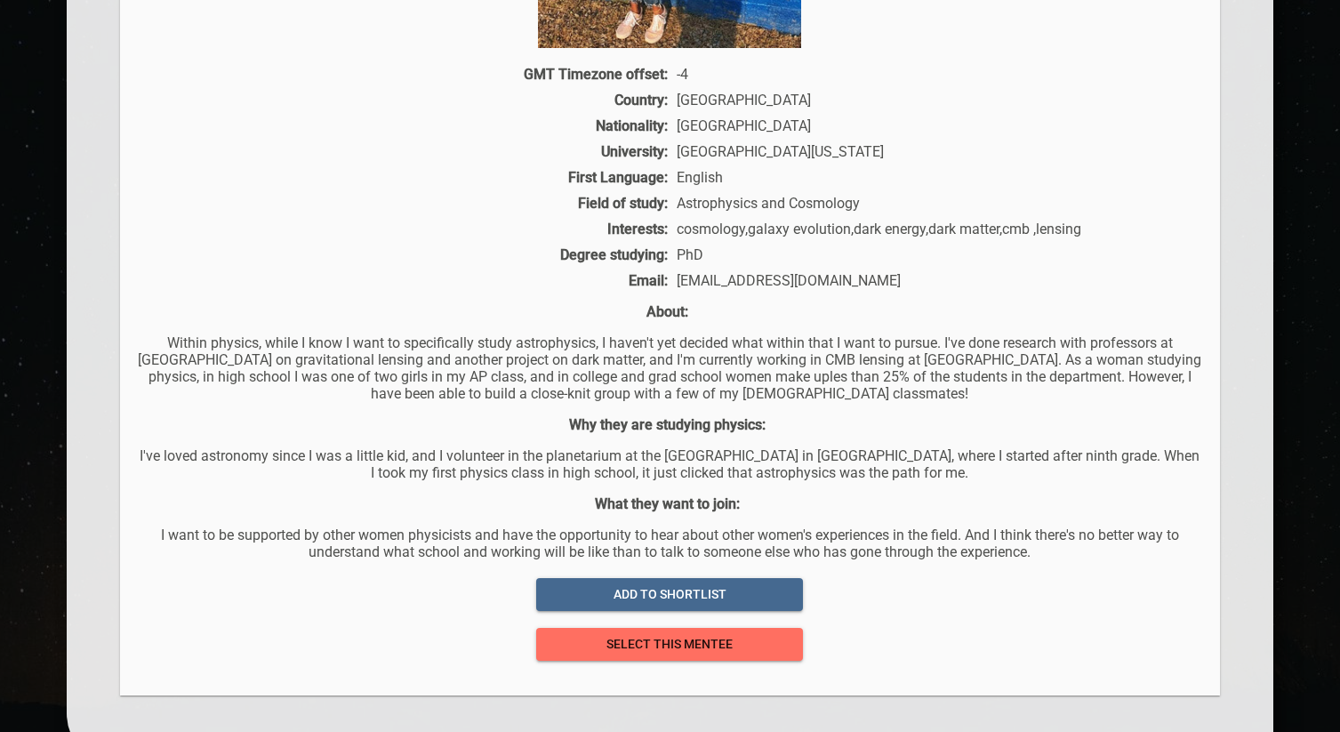
click at [772, 663] on div at bounding box center [669, 180] width 1099 height 1031
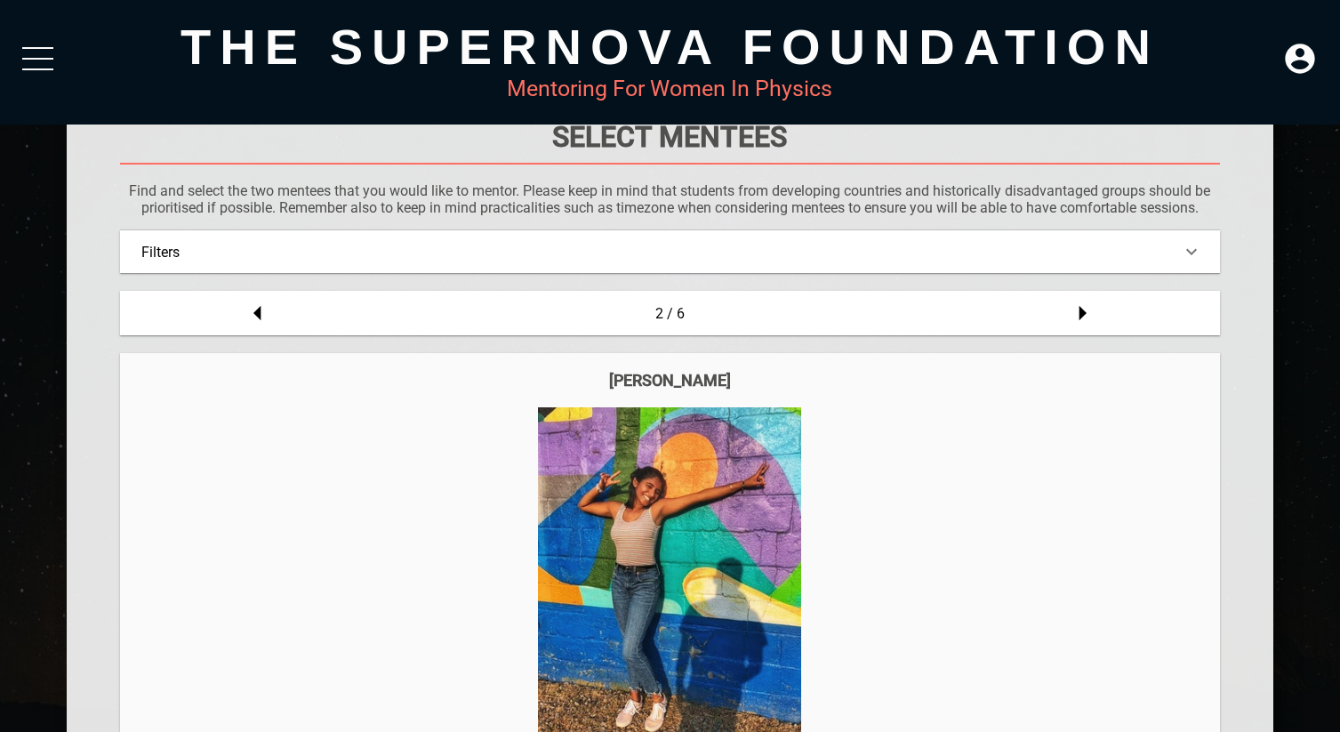
scroll to position [51, 0]
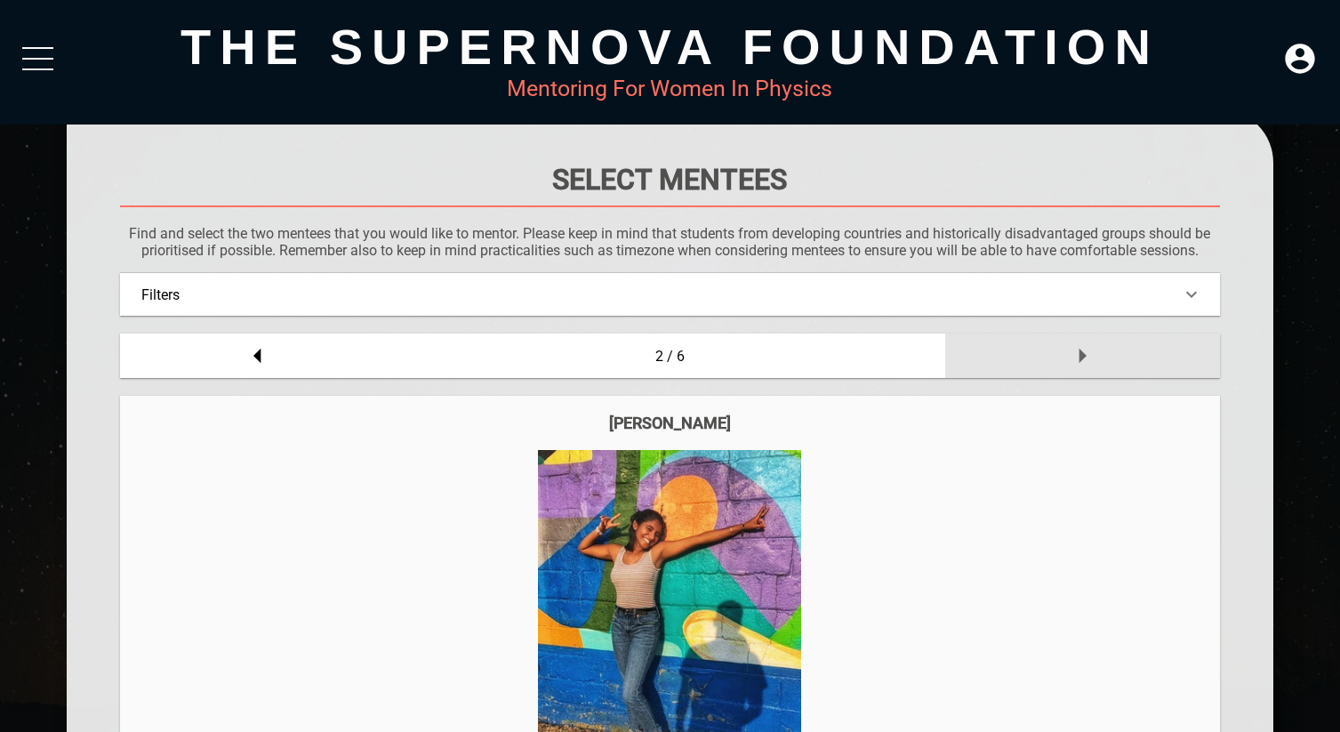
click at [1085, 343] on icon at bounding box center [1083, 356] width 36 height 36
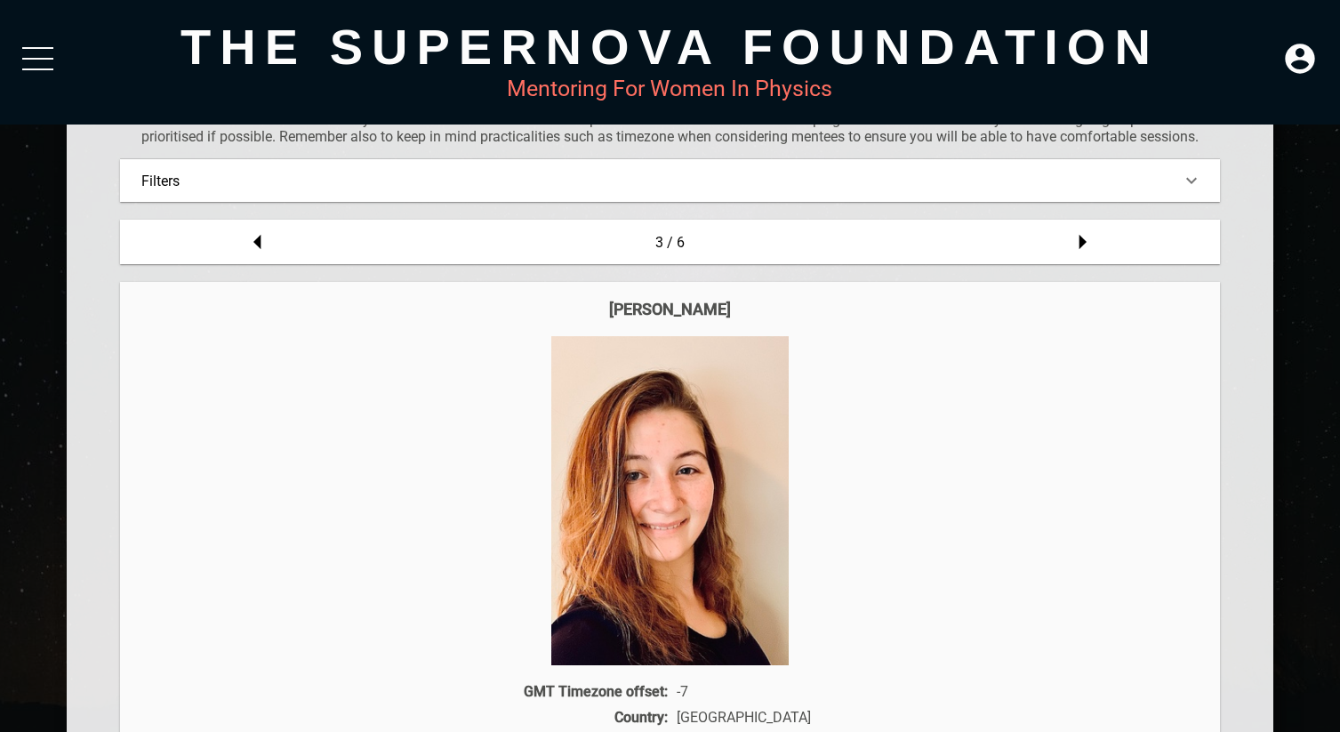
scroll to position [149, 0]
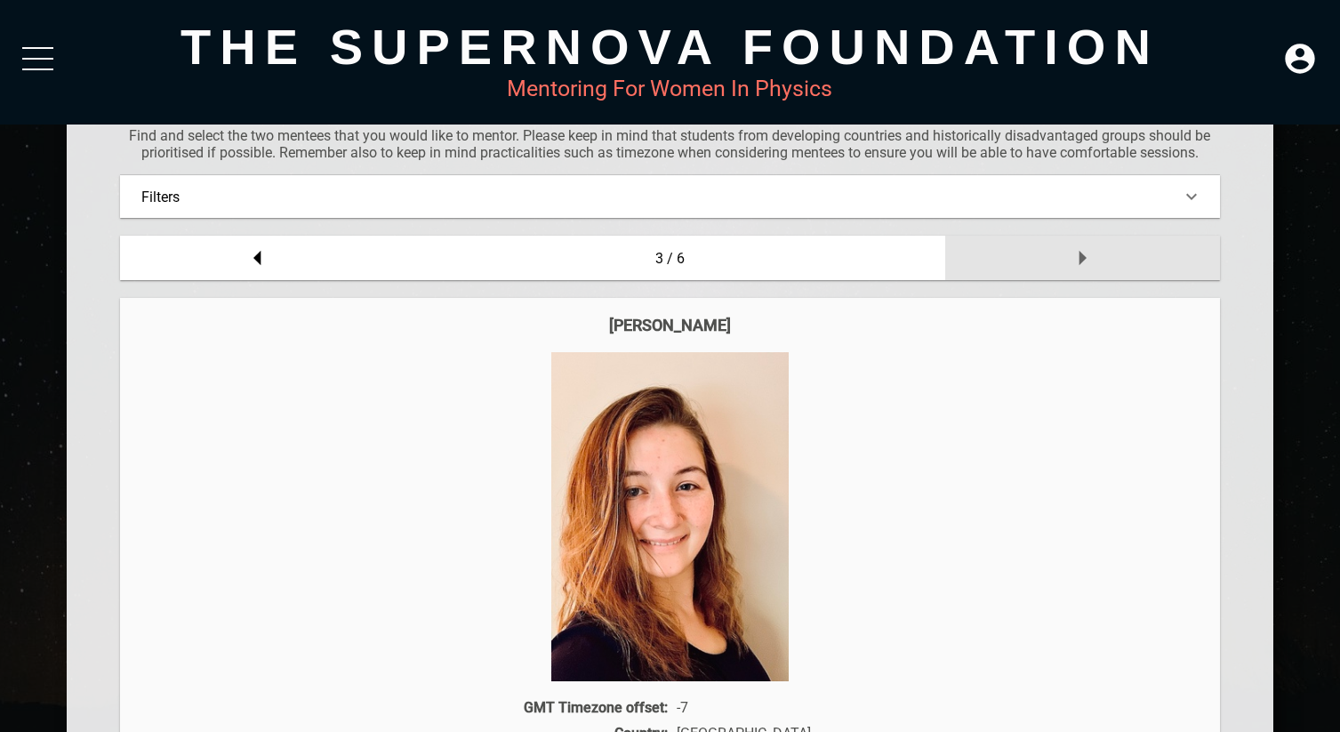
click at [1080, 259] on icon at bounding box center [1083, 258] width 7 height 15
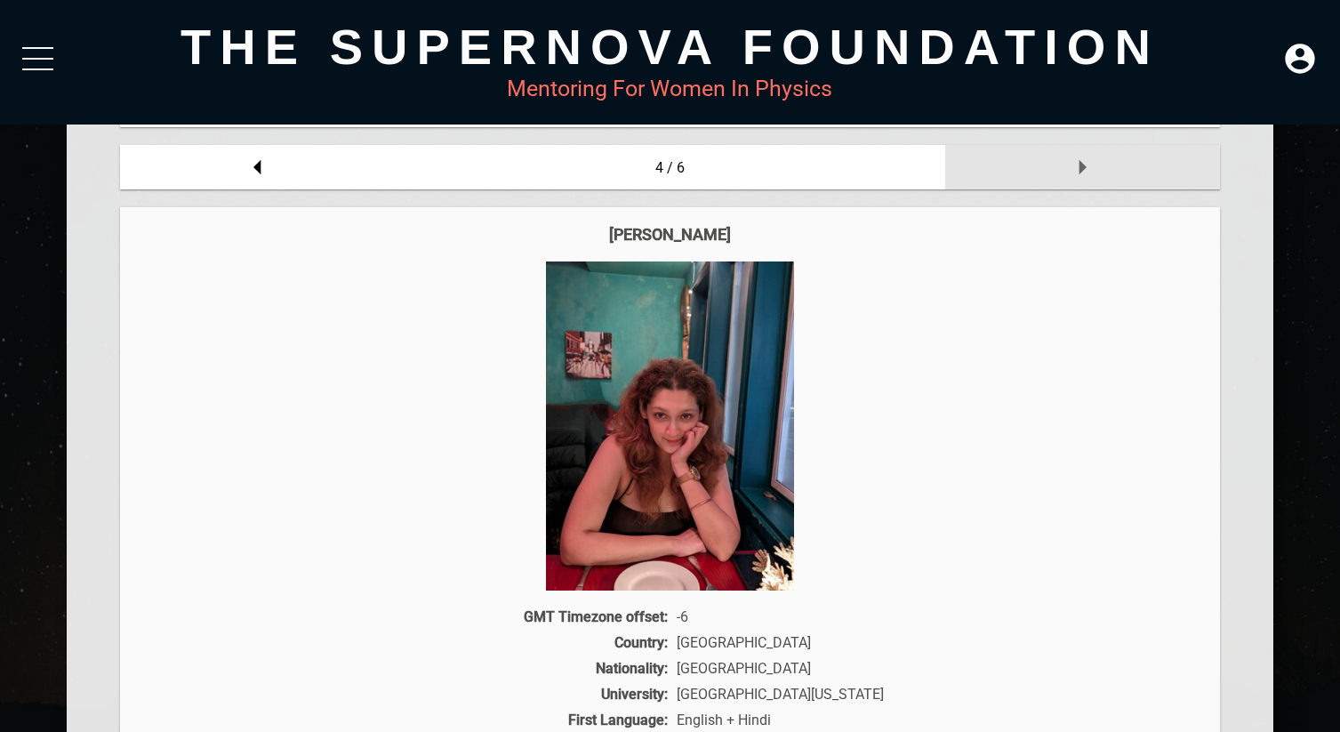
scroll to position [212, 0]
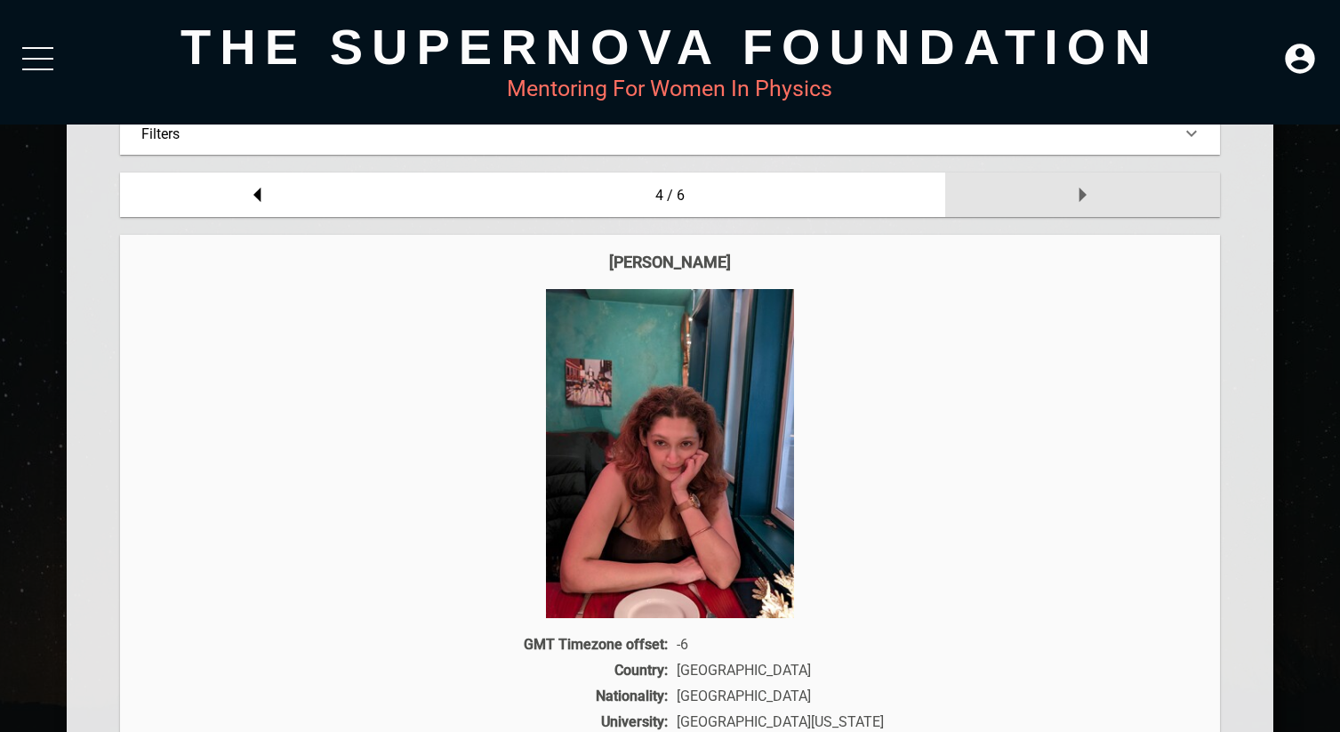
click at [1057, 213] on div at bounding box center [1082, 195] width 275 height 44
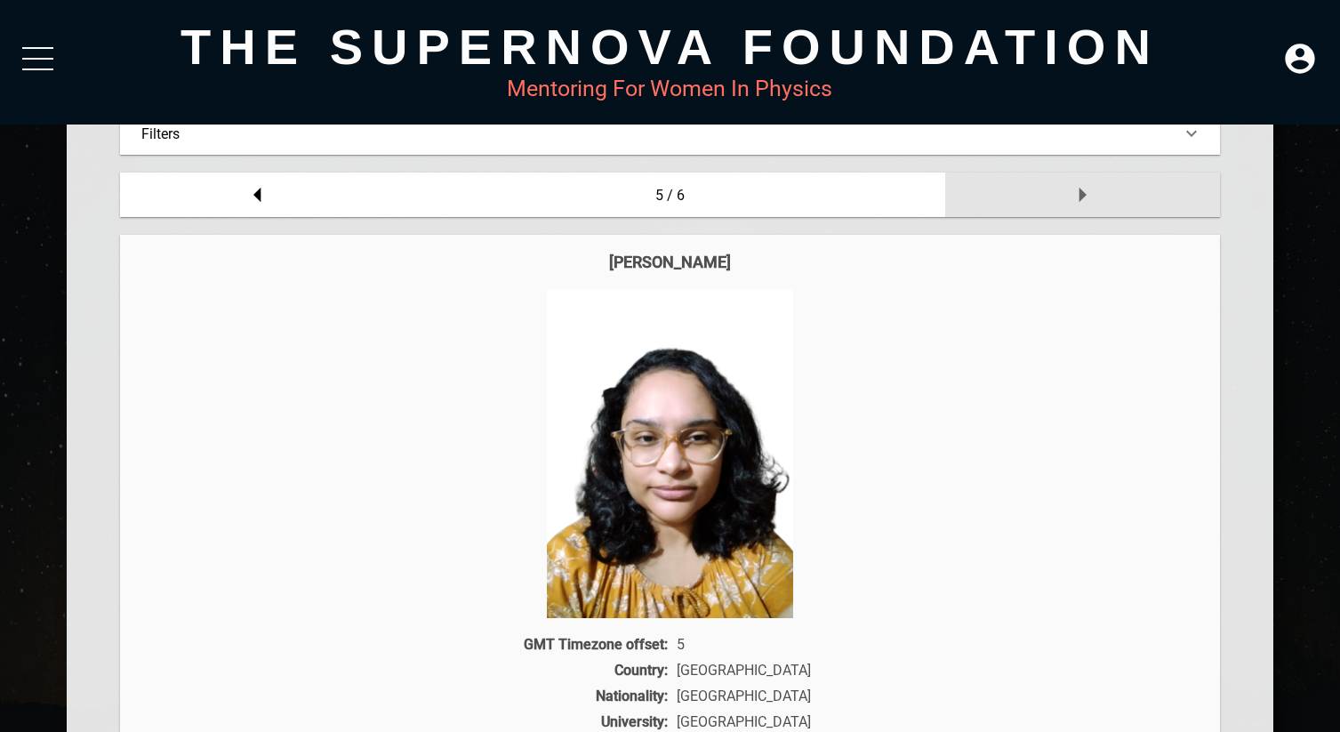
click at [1057, 213] on div at bounding box center [1082, 195] width 275 height 44
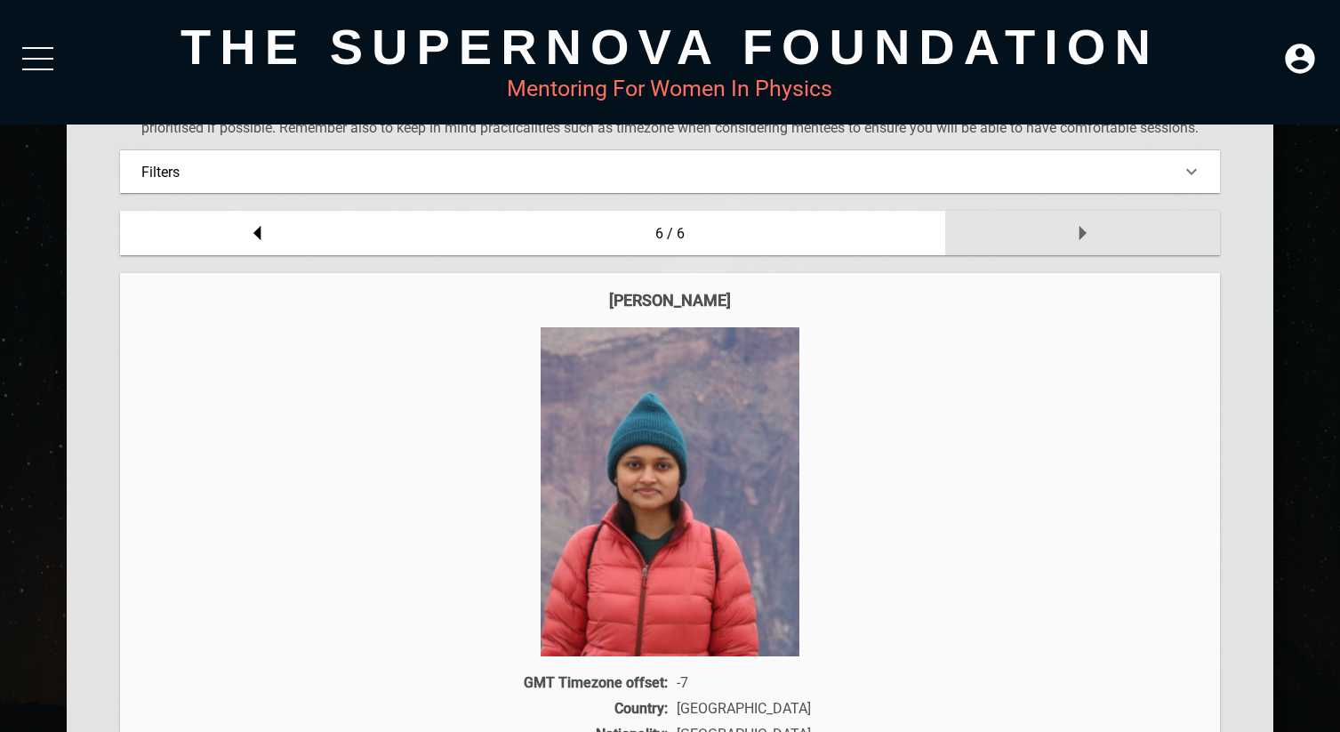
scroll to position [0, 0]
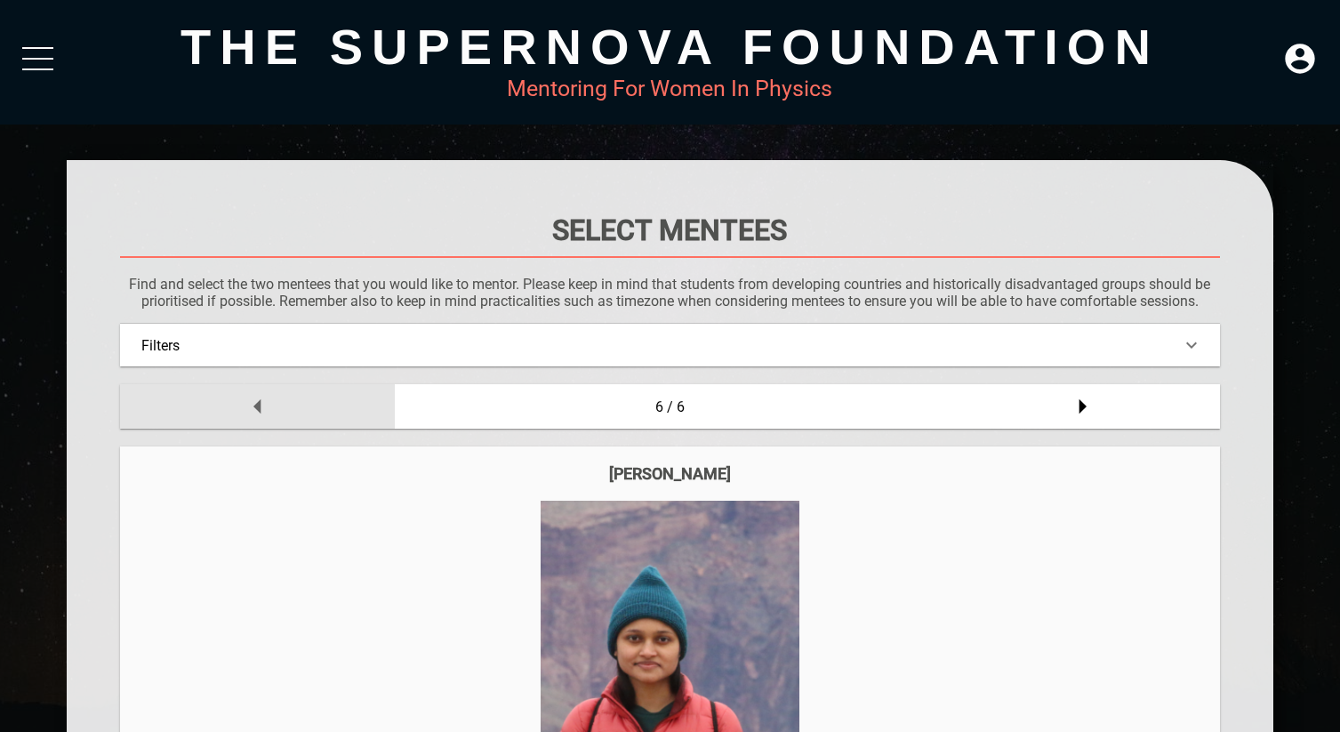
click at [286, 410] on div at bounding box center [257, 406] width 275 height 44
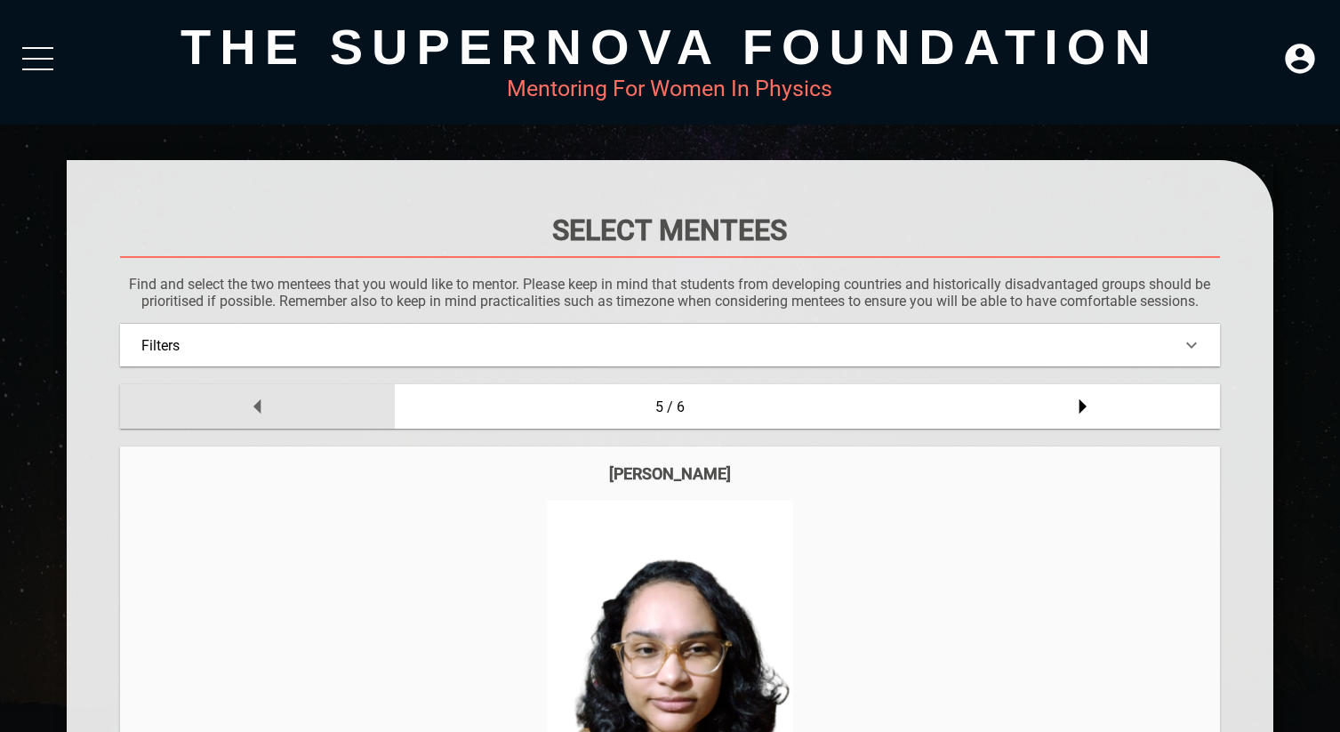
click at [286, 410] on div at bounding box center [257, 406] width 275 height 44
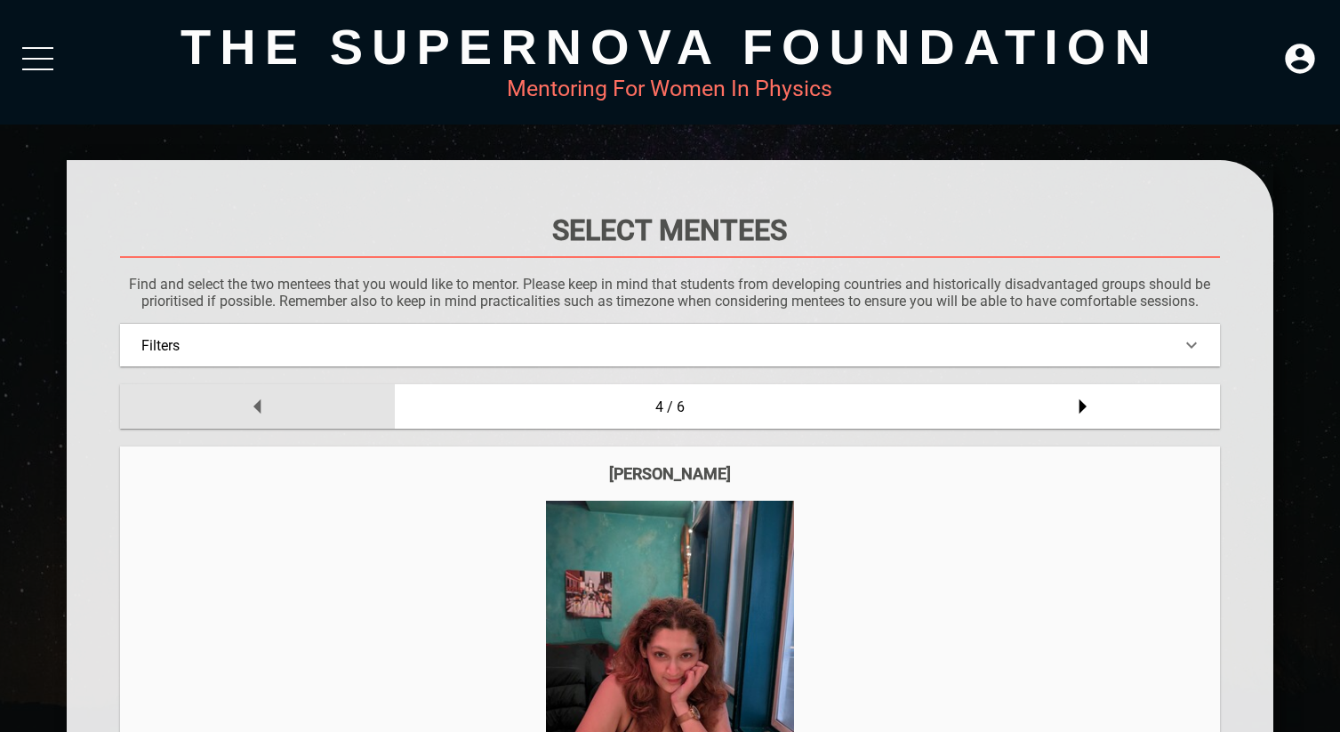
click at [286, 410] on div at bounding box center [257, 406] width 275 height 44
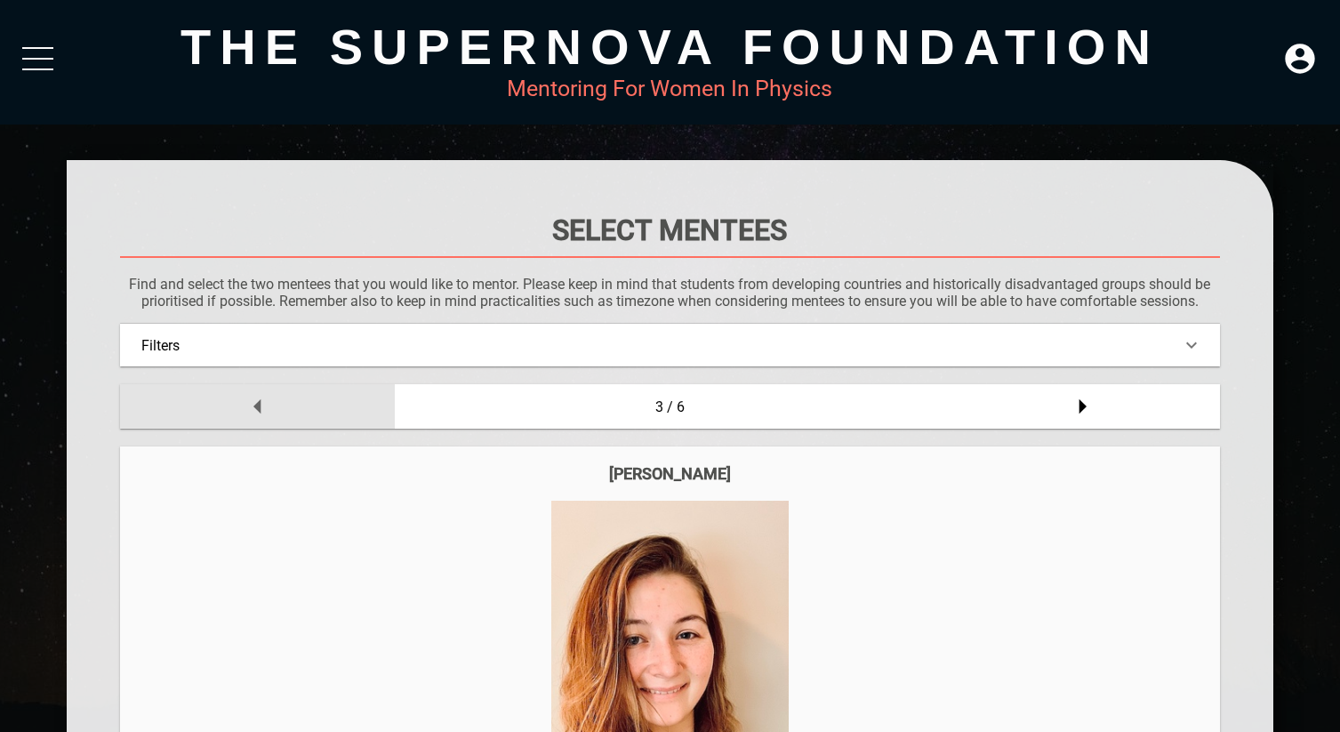
click at [286, 410] on div at bounding box center [257, 406] width 275 height 44
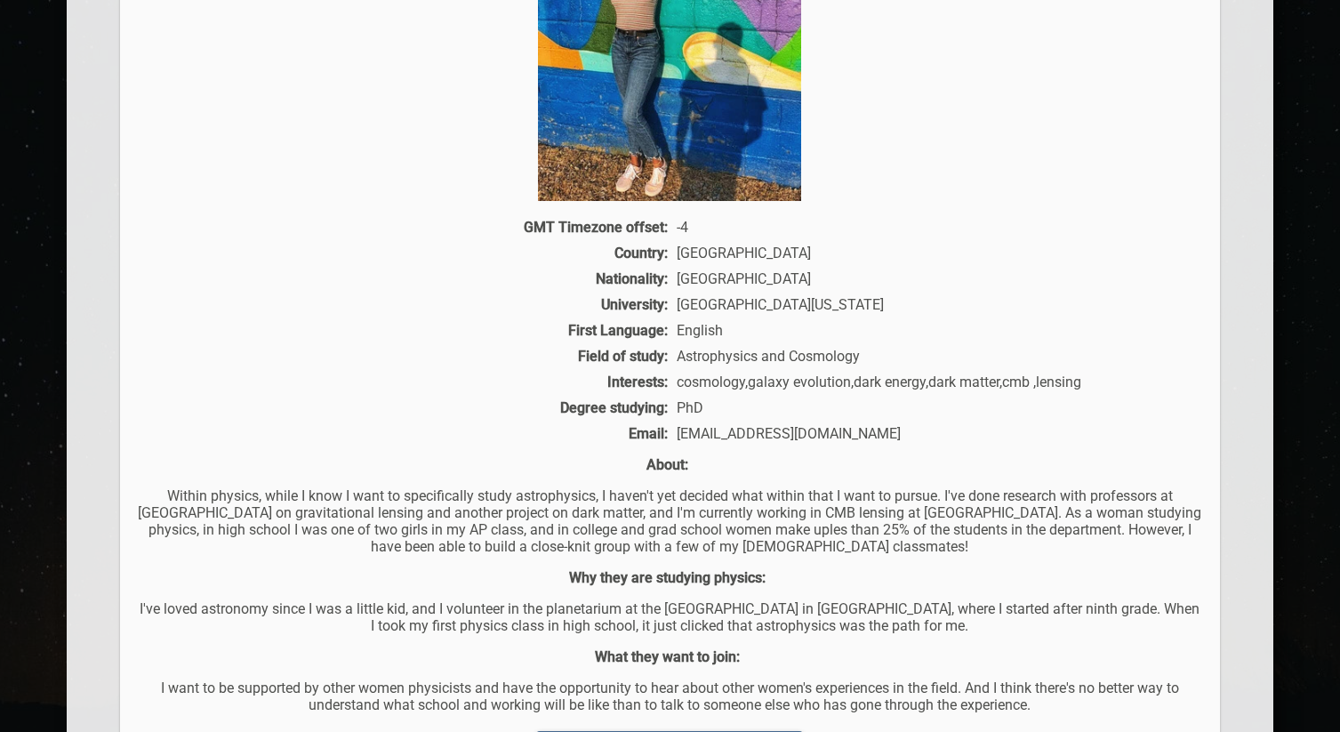
scroll to position [929, 0]
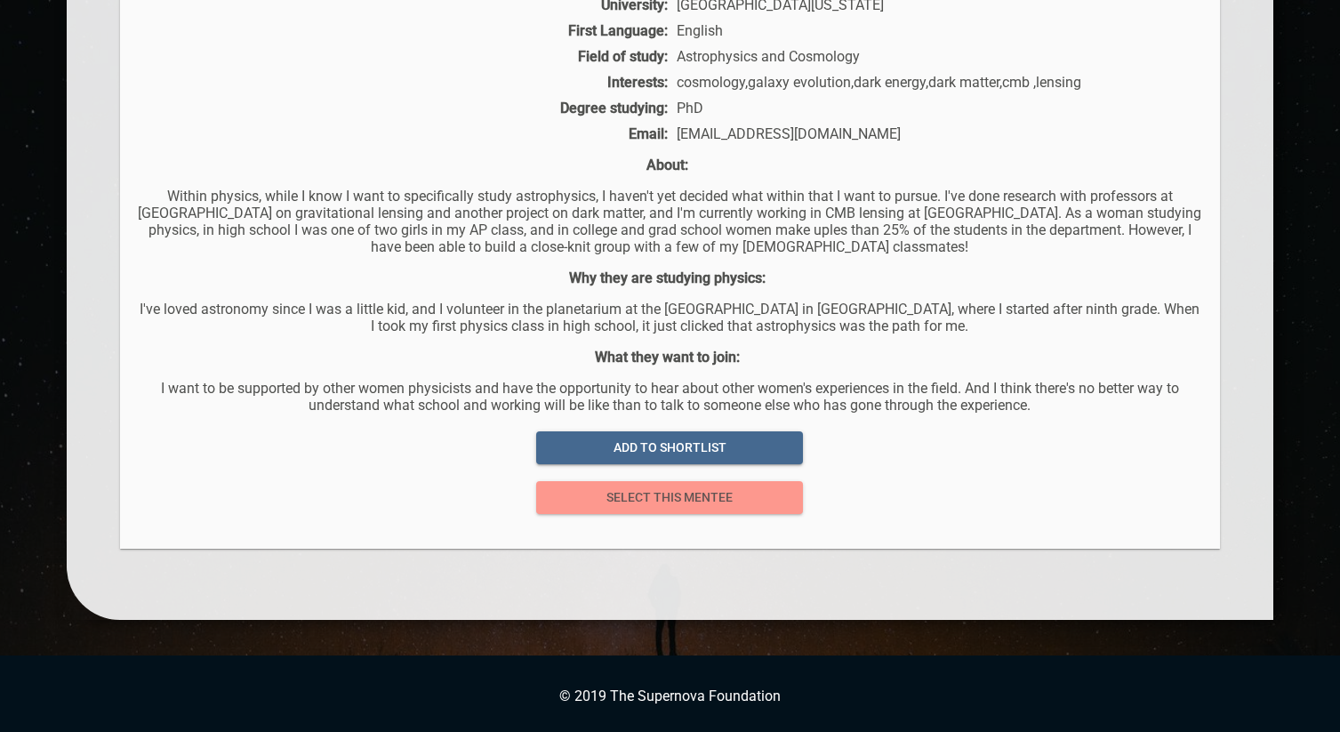
click at [674, 489] on span "select this mentee" at bounding box center [670, 498] width 238 height 22
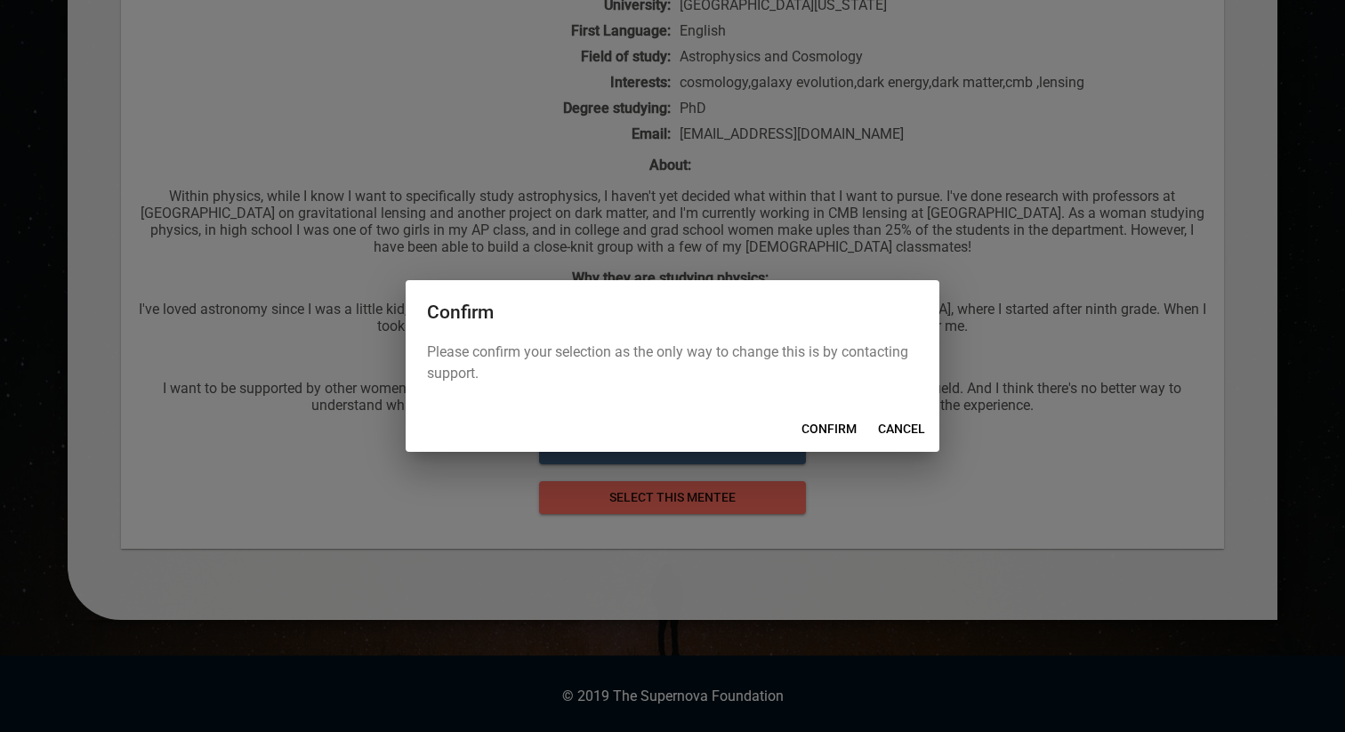
click at [825, 427] on span "CONFIRM" at bounding box center [828, 429] width 55 height 22
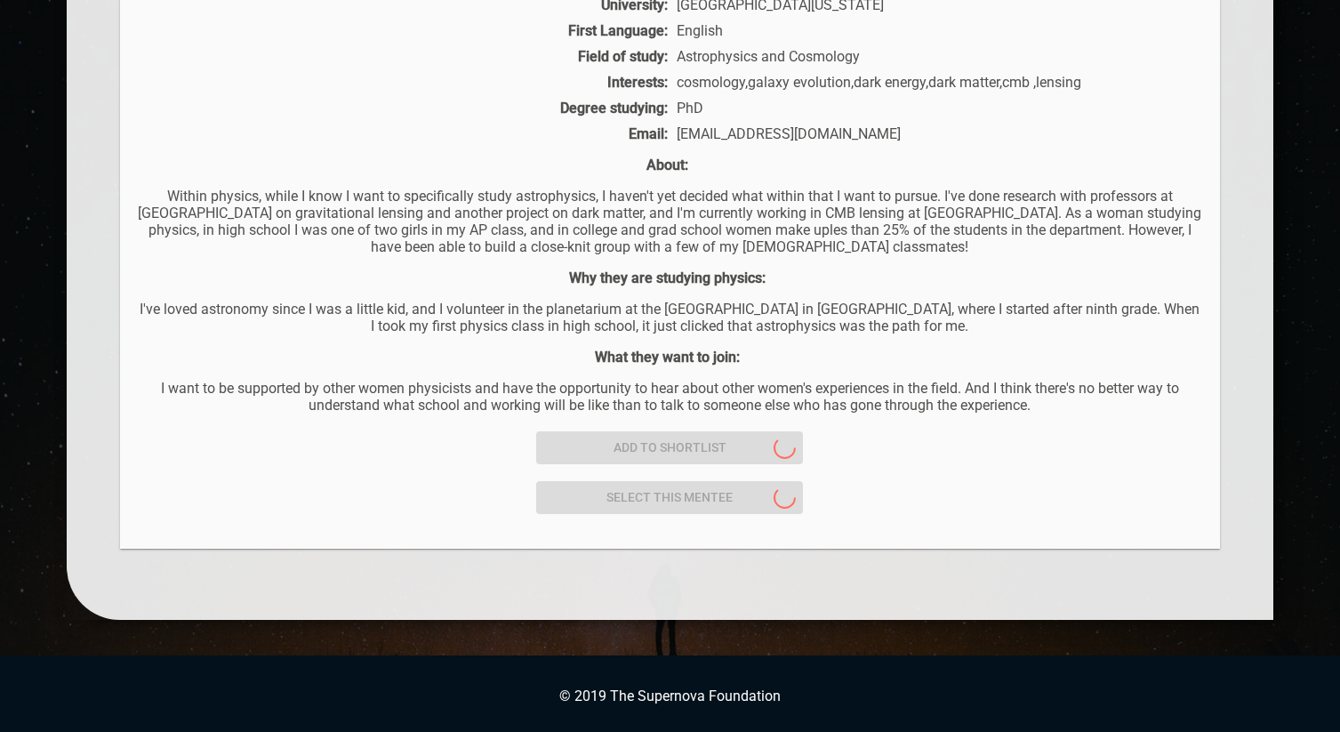
scroll to position [0, 0]
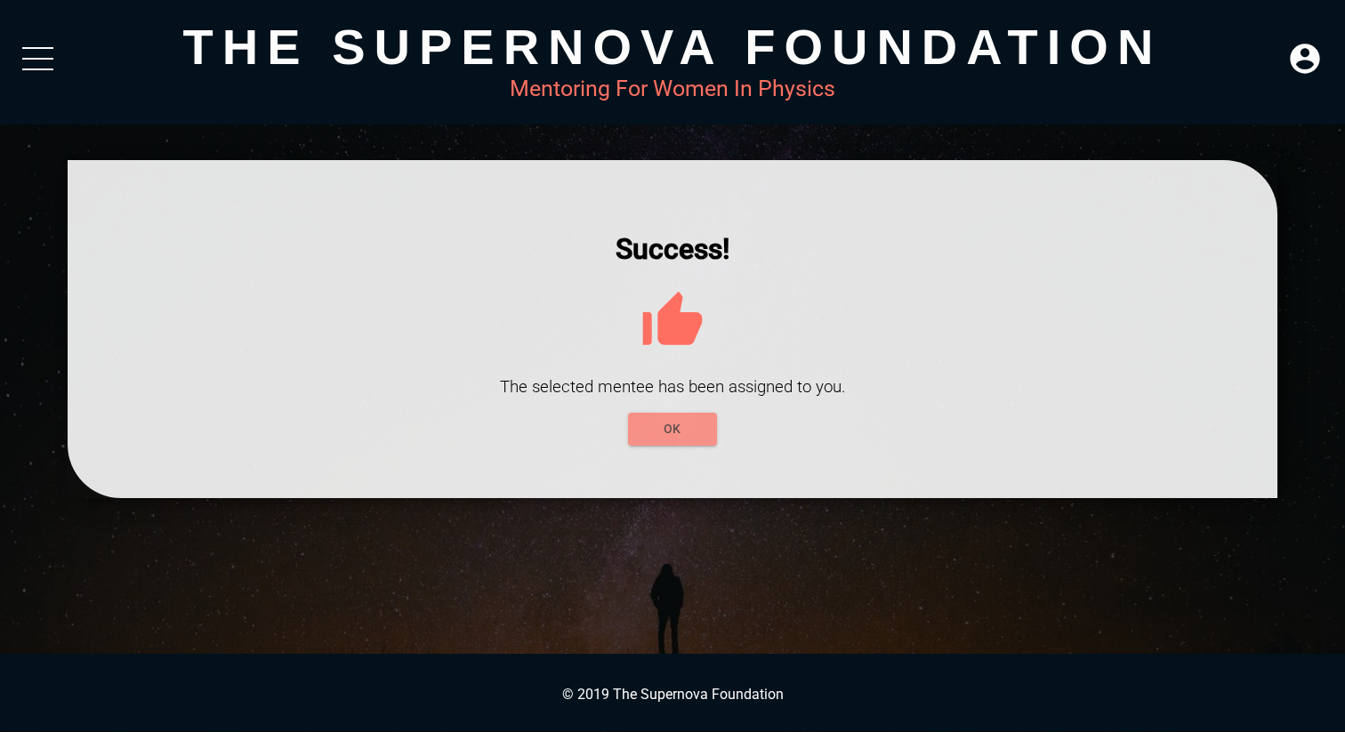
click at [652, 434] on span "OK" at bounding box center [672, 429] width 60 height 22
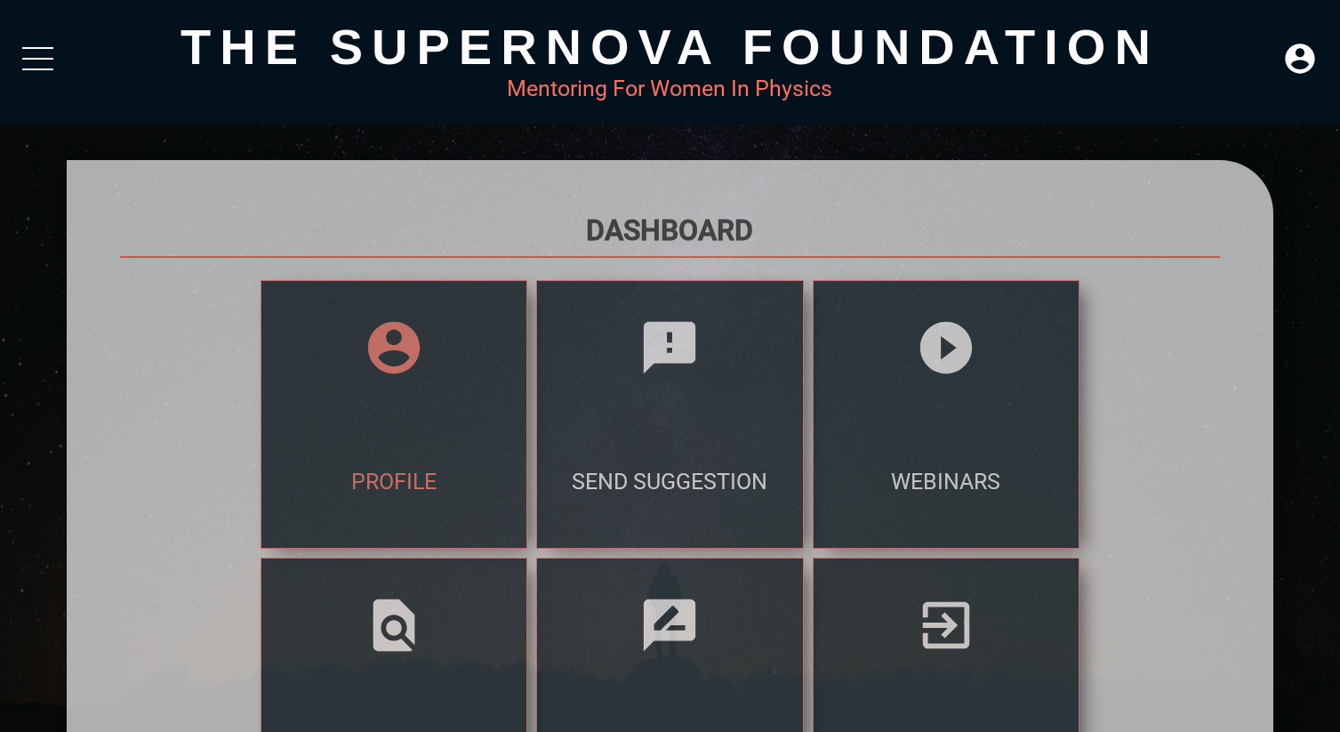
click at [274, 450] on div "profile" at bounding box center [393, 480] width 265 height 133
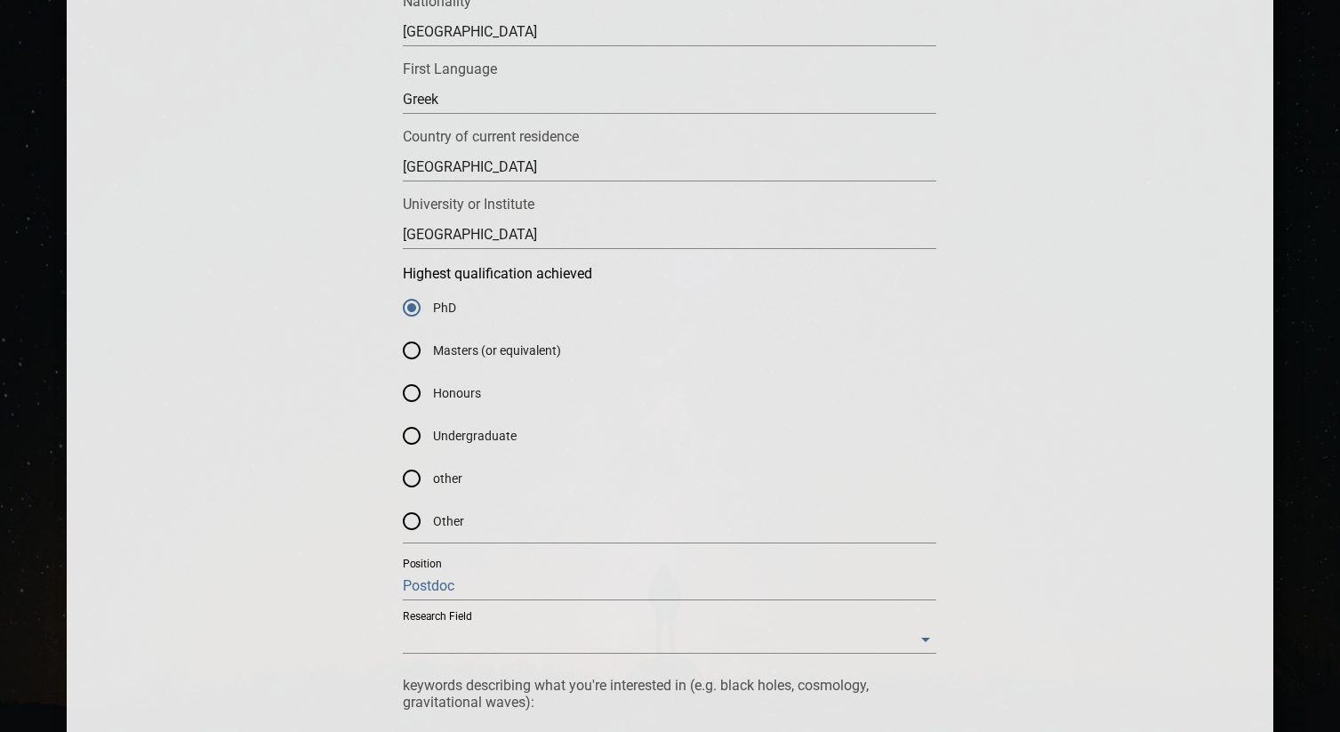
scroll to position [803, 0]
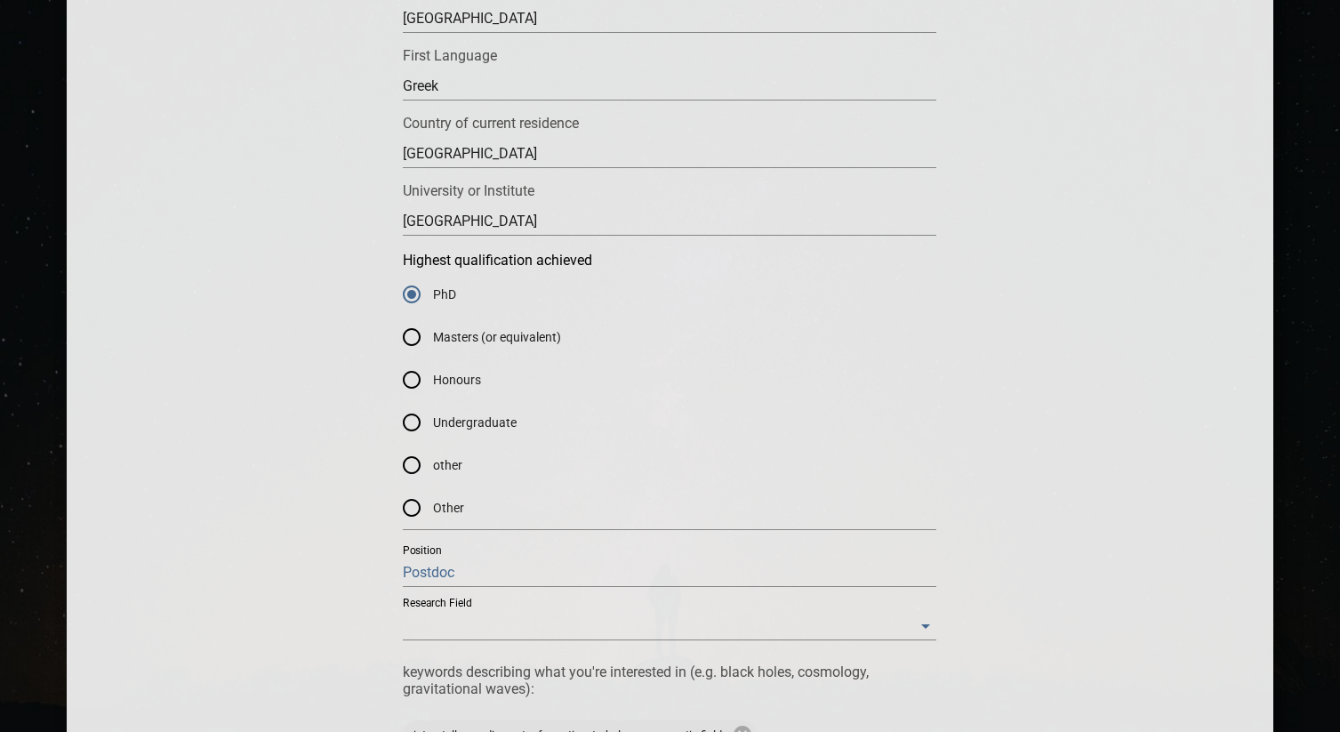
click at [509, 559] on input "Postdoc" at bounding box center [670, 573] width 534 height 28
click at [503, 571] on input "Postdoc" at bounding box center [670, 573] width 534 height 28
type input "Assistant Professor"
click at [499, 622] on Field "​" at bounding box center [670, 626] width 534 height 28
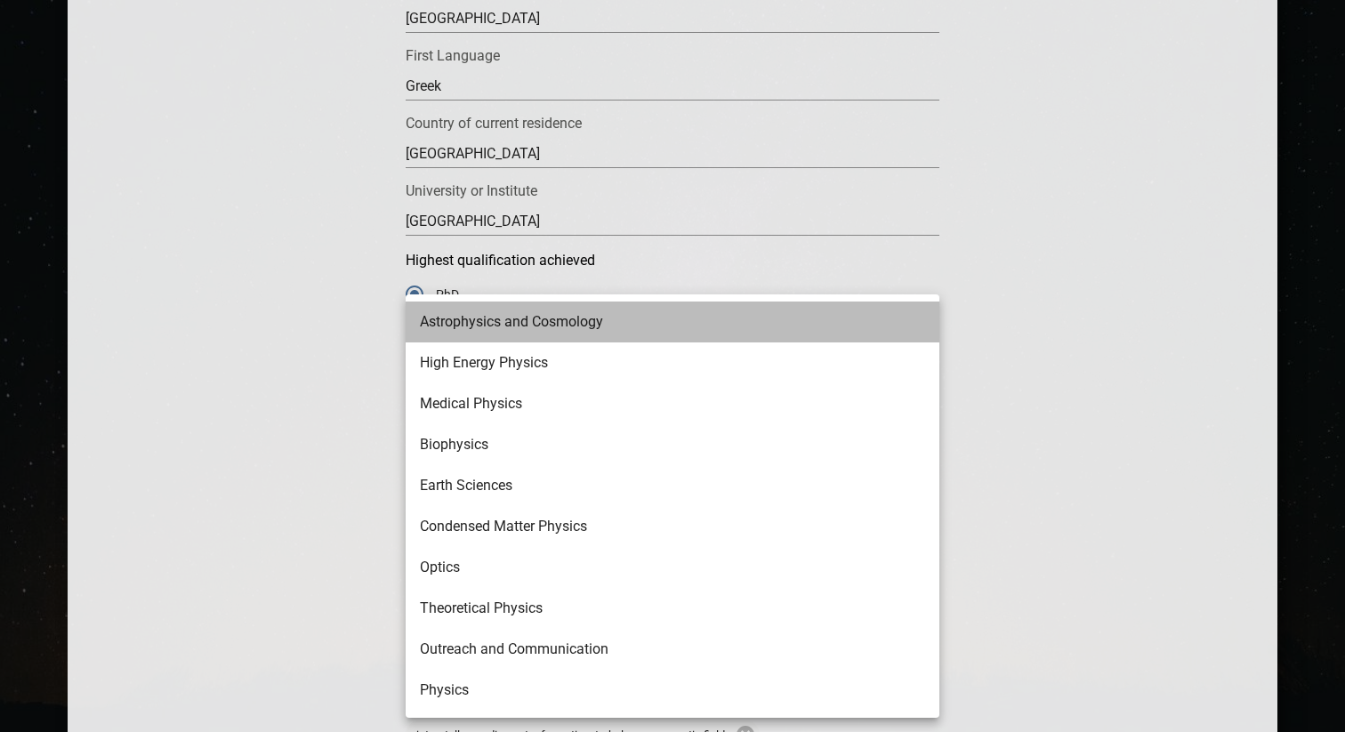
click at [503, 334] on li "Astrophysics and Cosmology" at bounding box center [673, 322] width 534 height 41
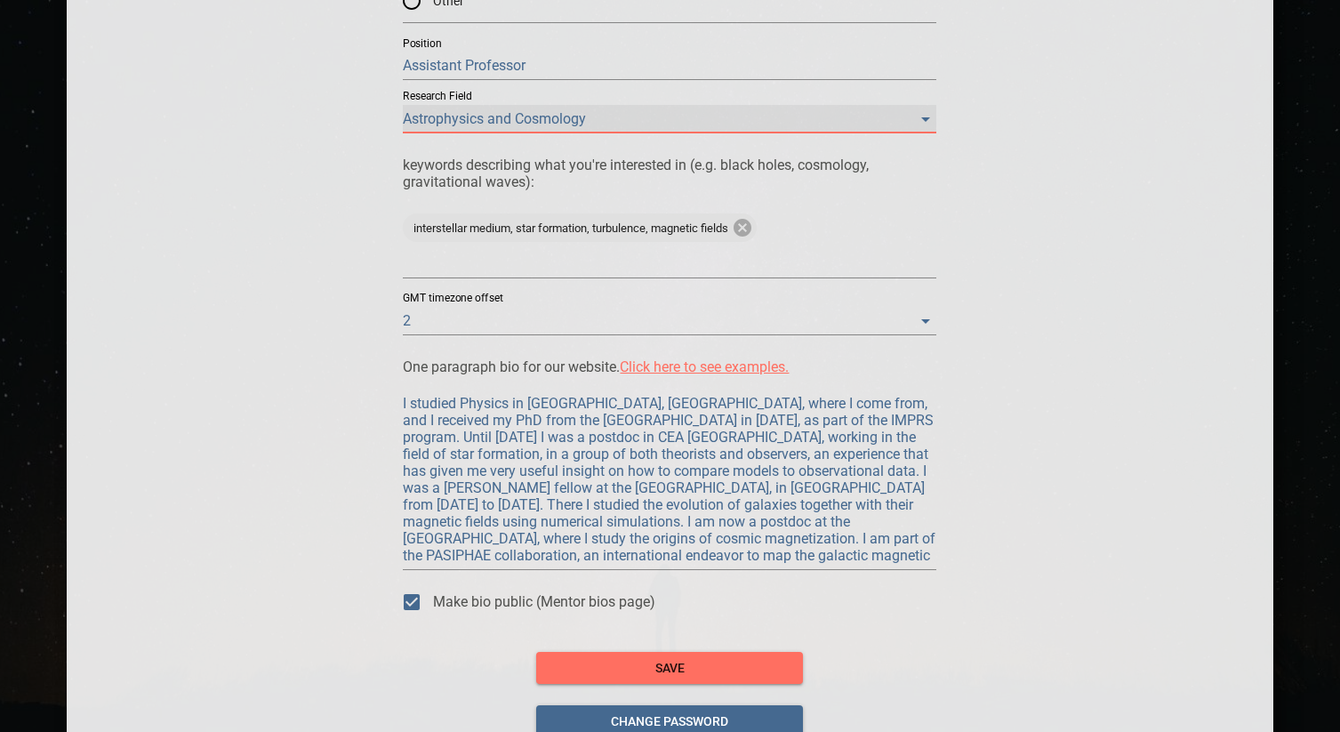
scroll to position [1313, 0]
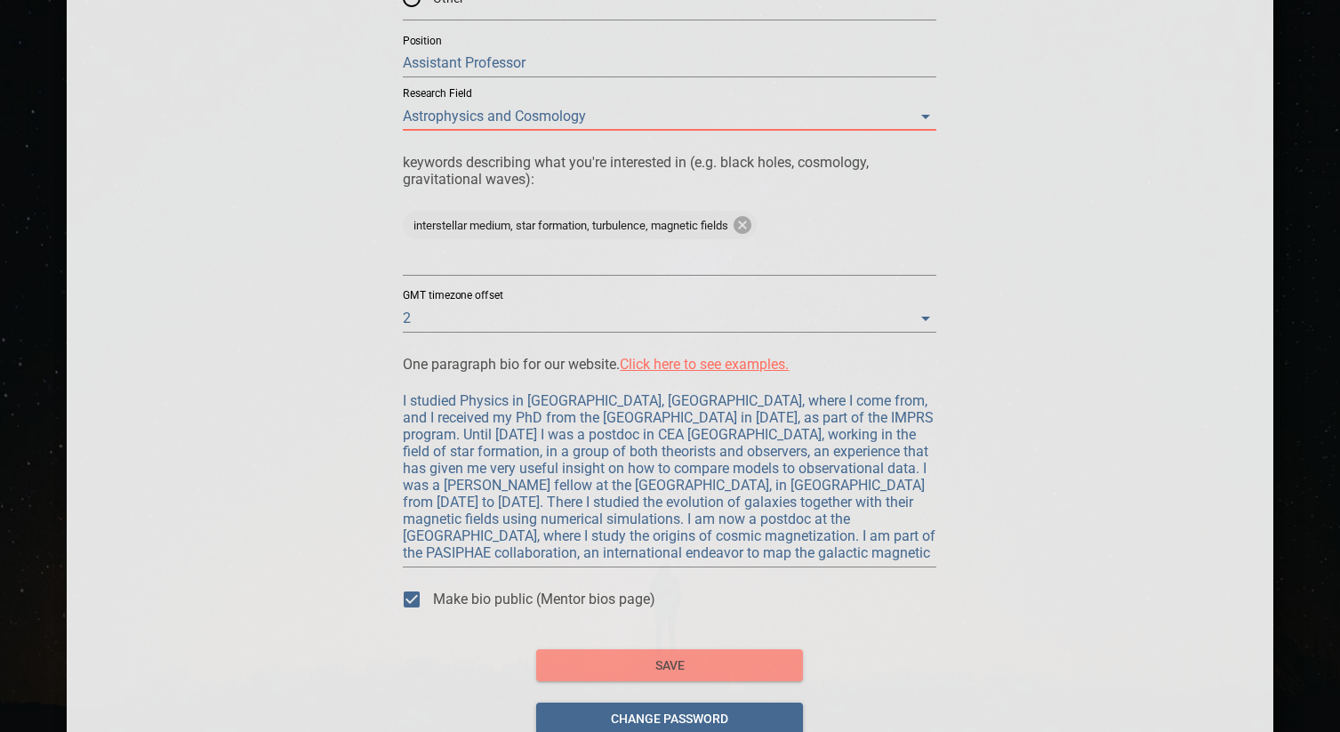
click at [637, 665] on span "save" at bounding box center [670, 666] width 238 height 22
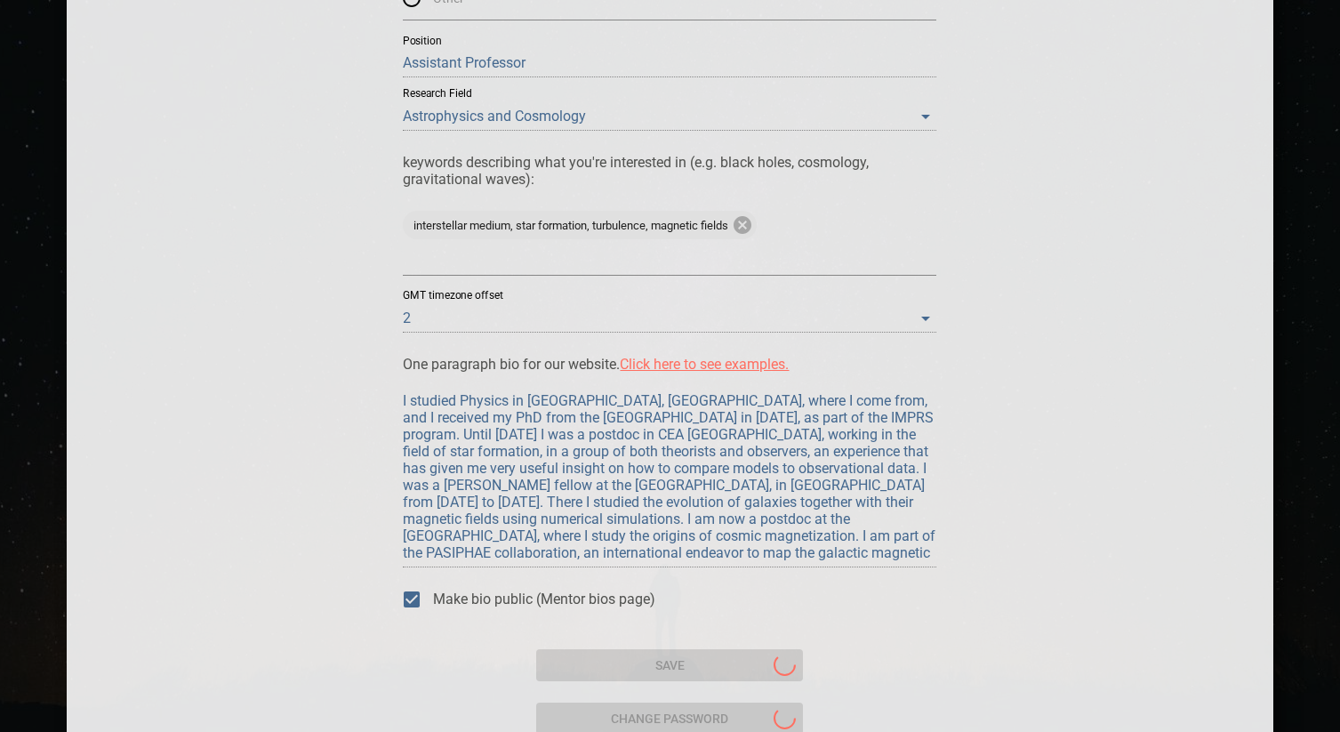
scroll to position [0, 0]
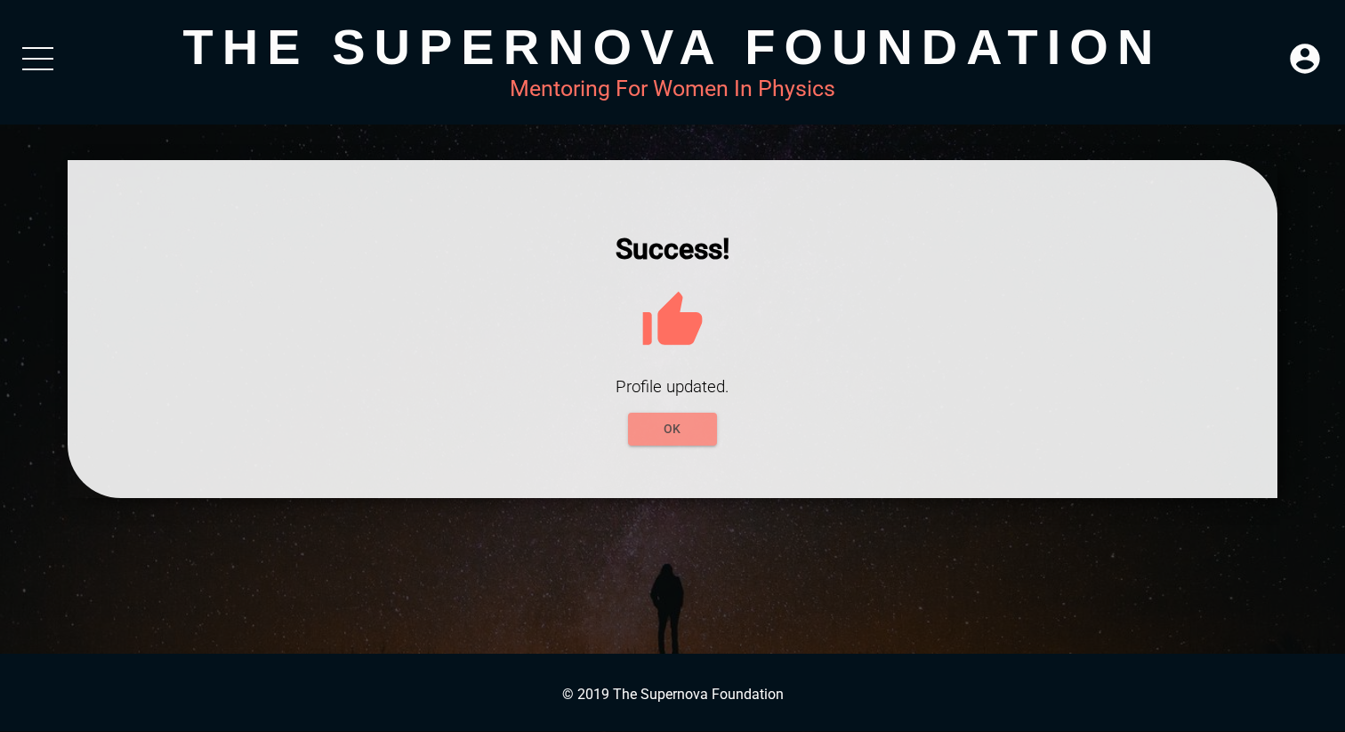
click at [666, 426] on span "OK" at bounding box center [672, 429] width 60 height 22
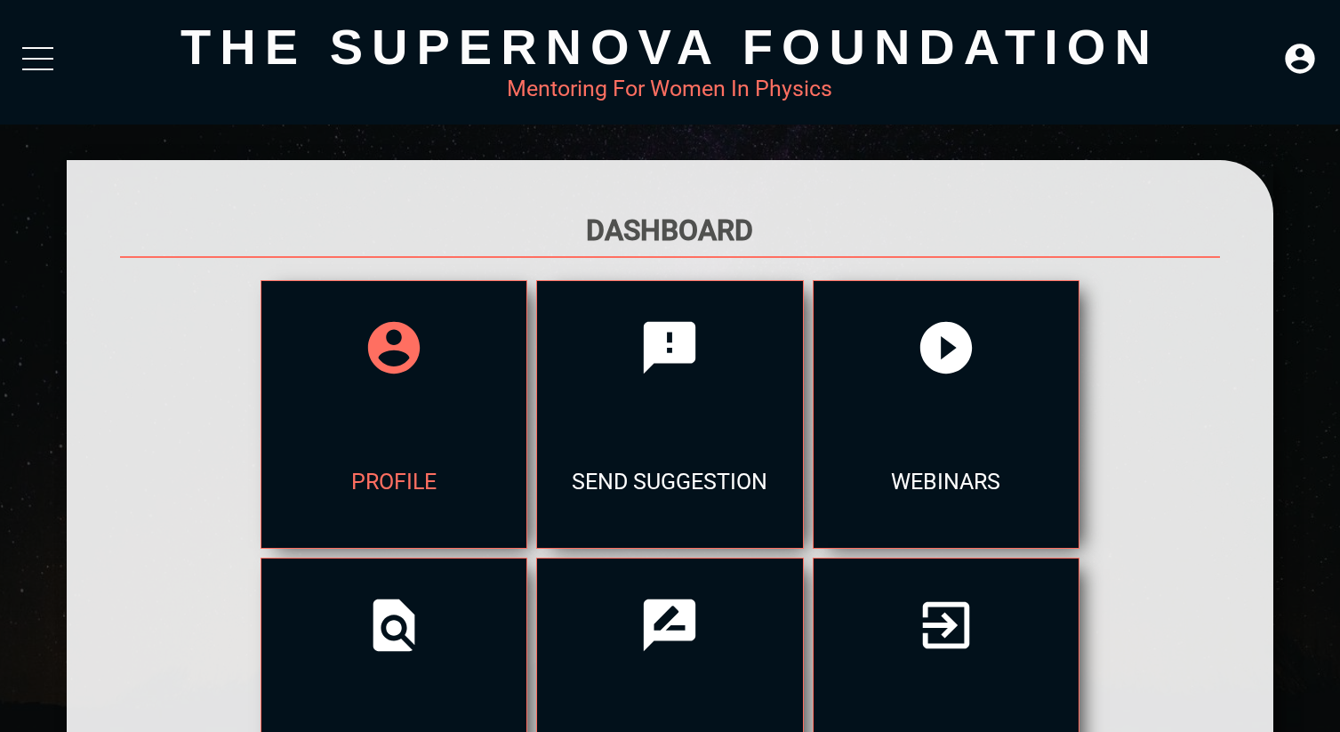
click at [368, 368] on icon at bounding box center [394, 348] width 52 height 52
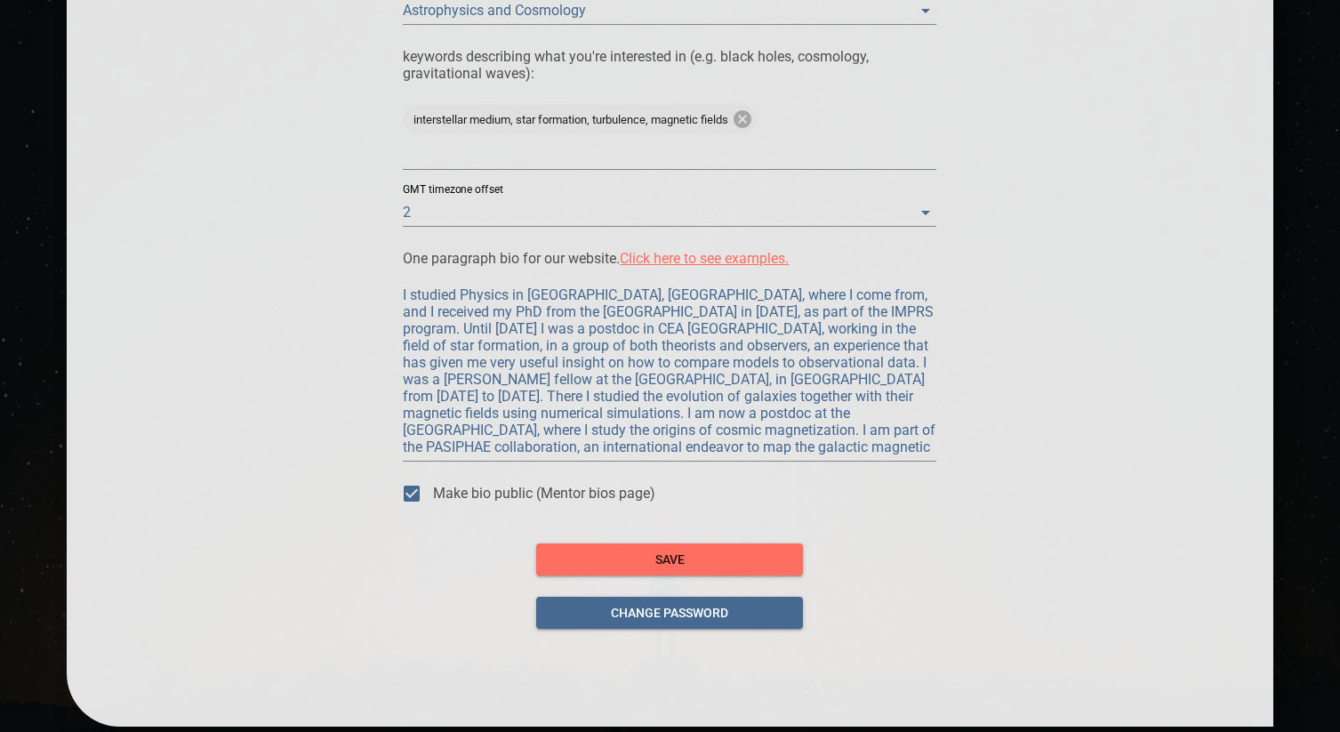
scroll to position [1471, 0]
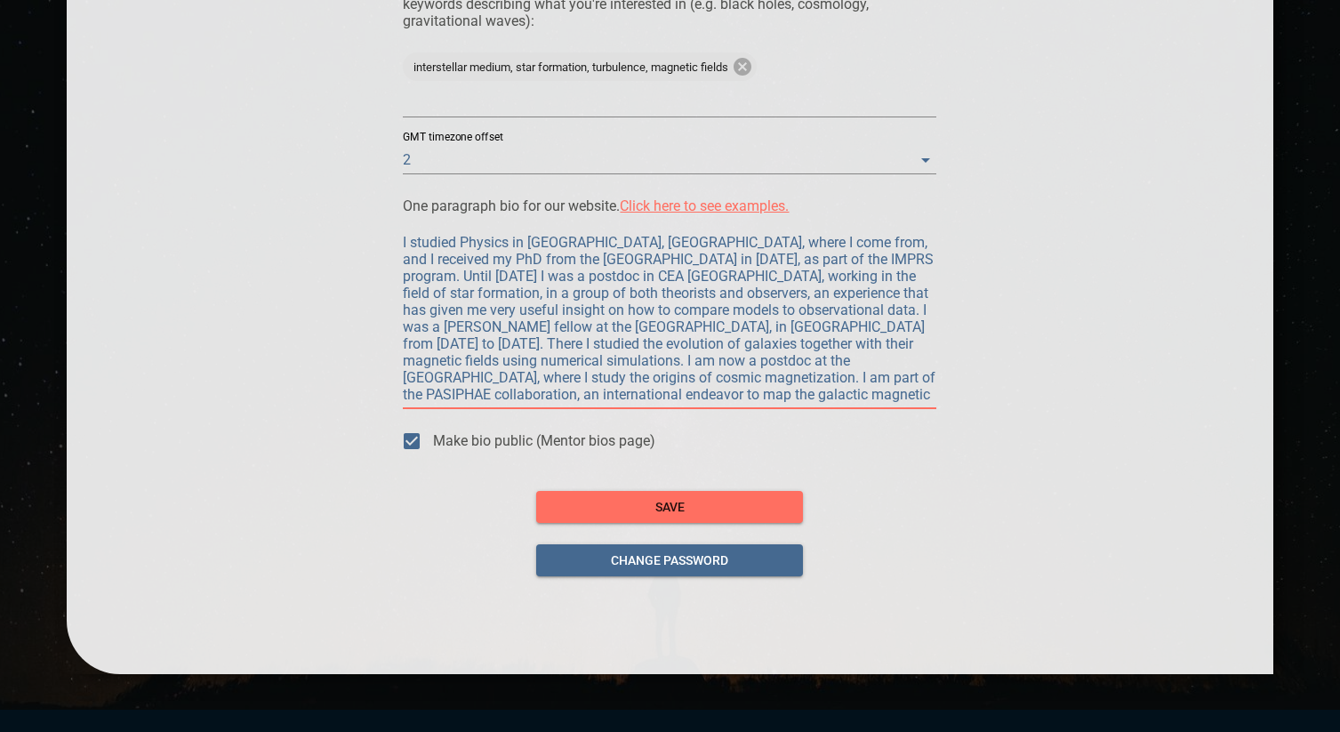
click at [565, 247] on textarea "I studied Physics in [GEOGRAPHIC_DATA], [GEOGRAPHIC_DATA], where I come from, a…" at bounding box center [670, 318] width 534 height 169
click at [437, 357] on textarea "I studied Physics in [GEOGRAPHIC_DATA], [GEOGRAPHIC_DATA], where I come from, a…" at bounding box center [670, 318] width 534 height 169
type textarea "I studied Physics in [GEOGRAPHIC_DATA], [GEOGRAPHIC_DATA], where I come from, a…"
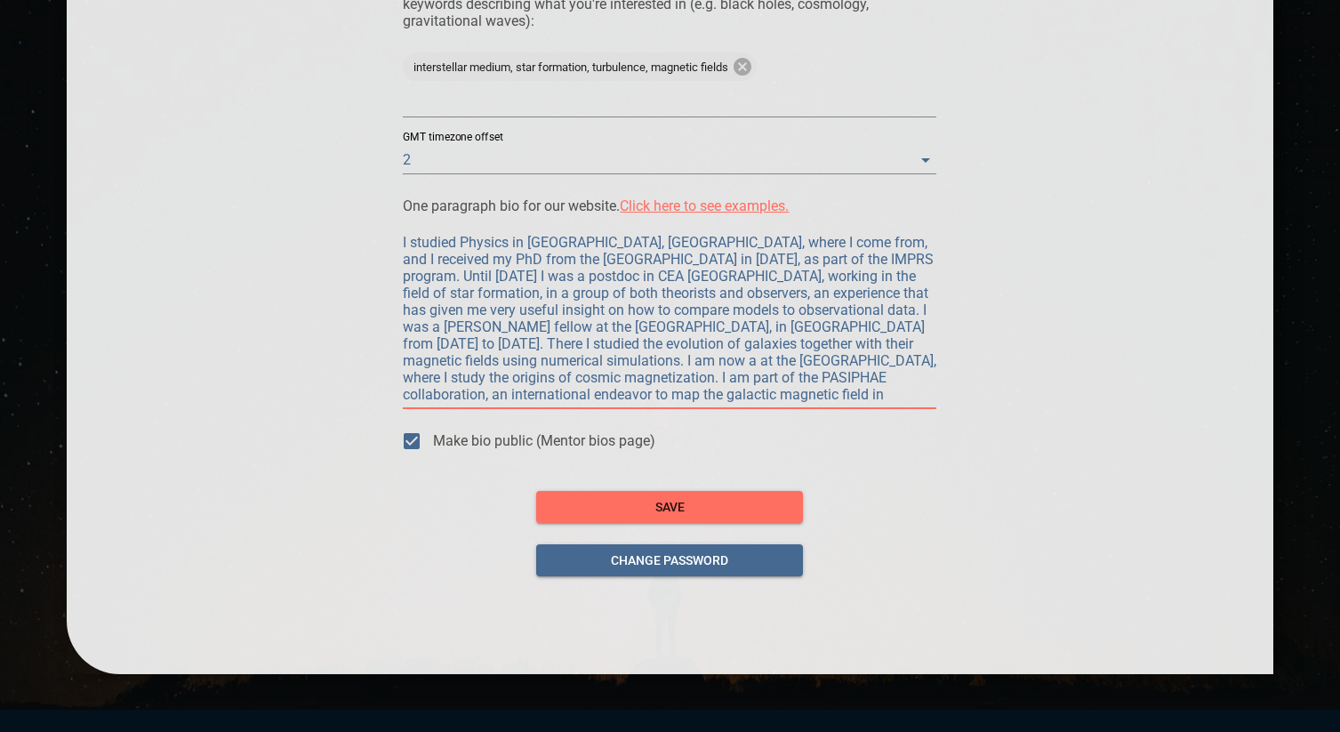
type textarea "I studied Physics in [GEOGRAPHIC_DATA], [GEOGRAPHIC_DATA], where I come from, a…"
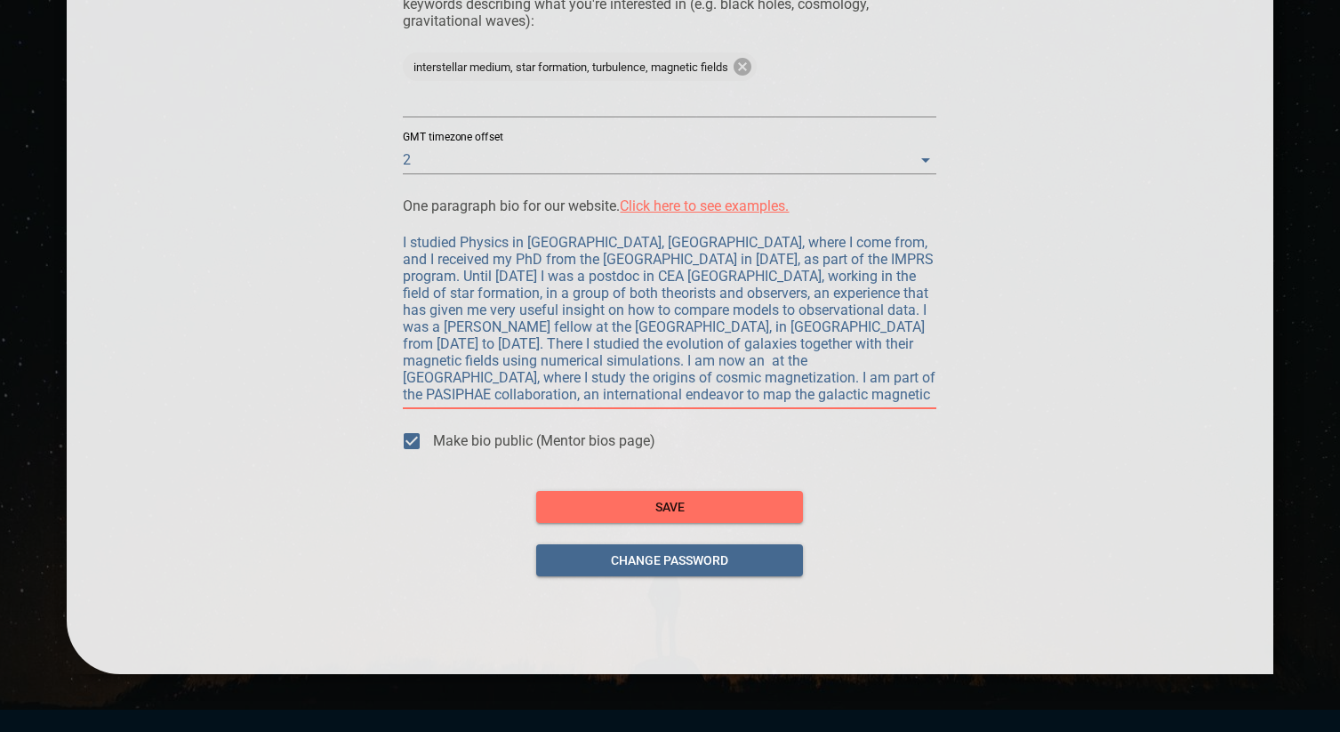
type textarea "I studied Physics in [GEOGRAPHIC_DATA], [GEOGRAPHIC_DATA], where I come from, a…"
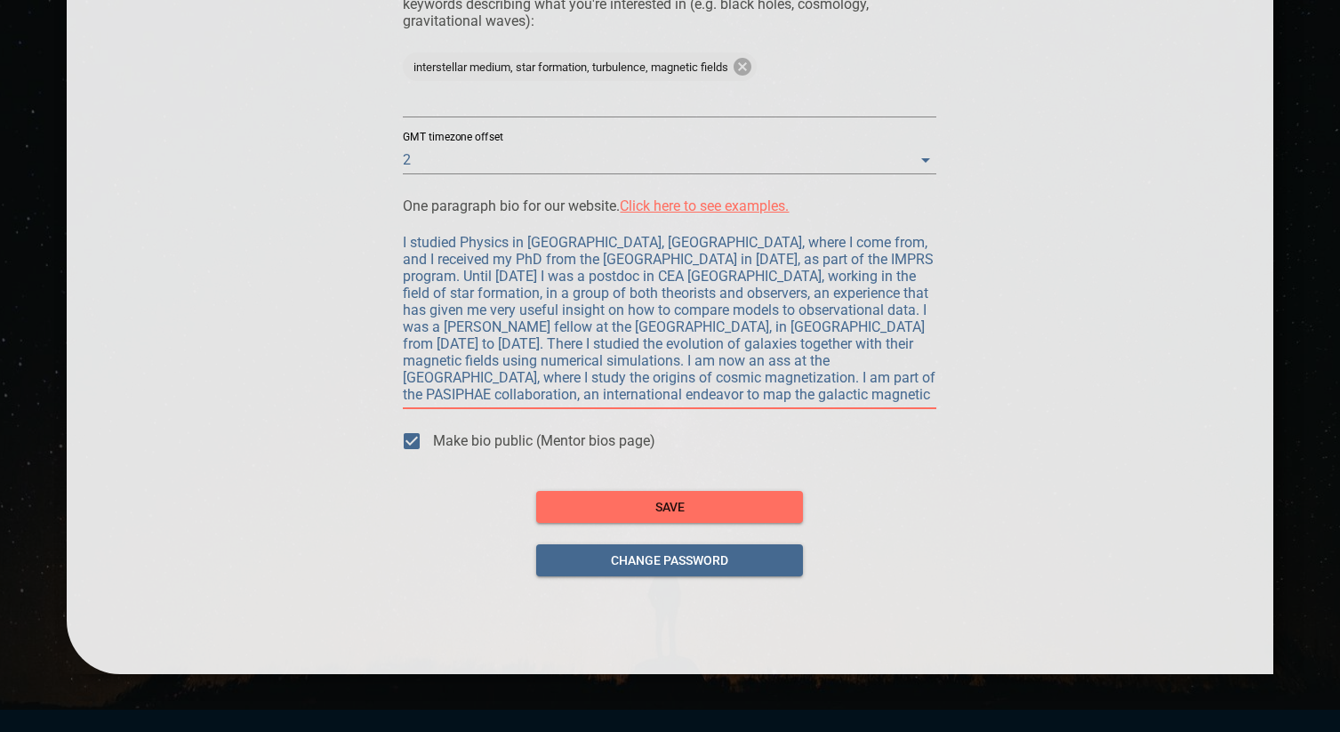
type textarea "I studied Physics in [GEOGRAPHIC_DATA], [GEOGRAPHIC_DATA], where I come from, a…"
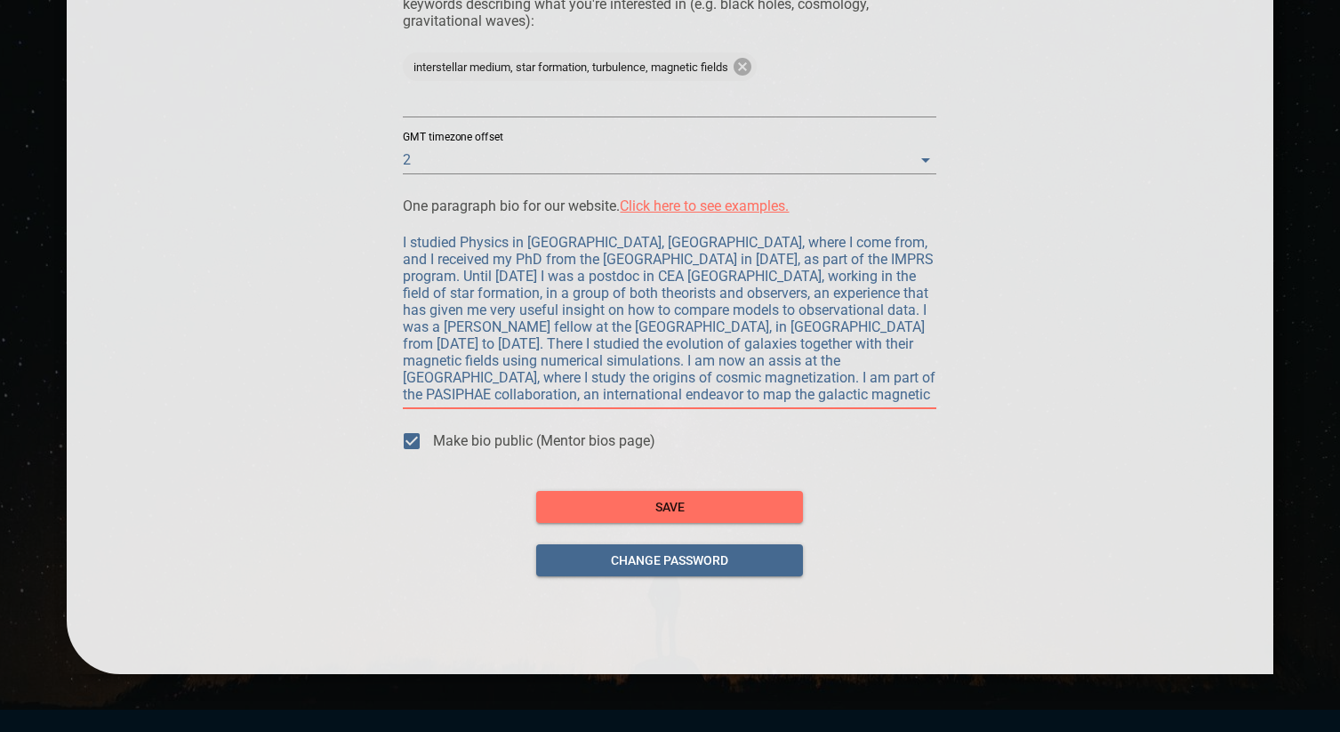
type textarea "I studied Physics in [GEOGRAPHIC_DATA], [GEOGRAPHIC_DATA], where I come from, a…"
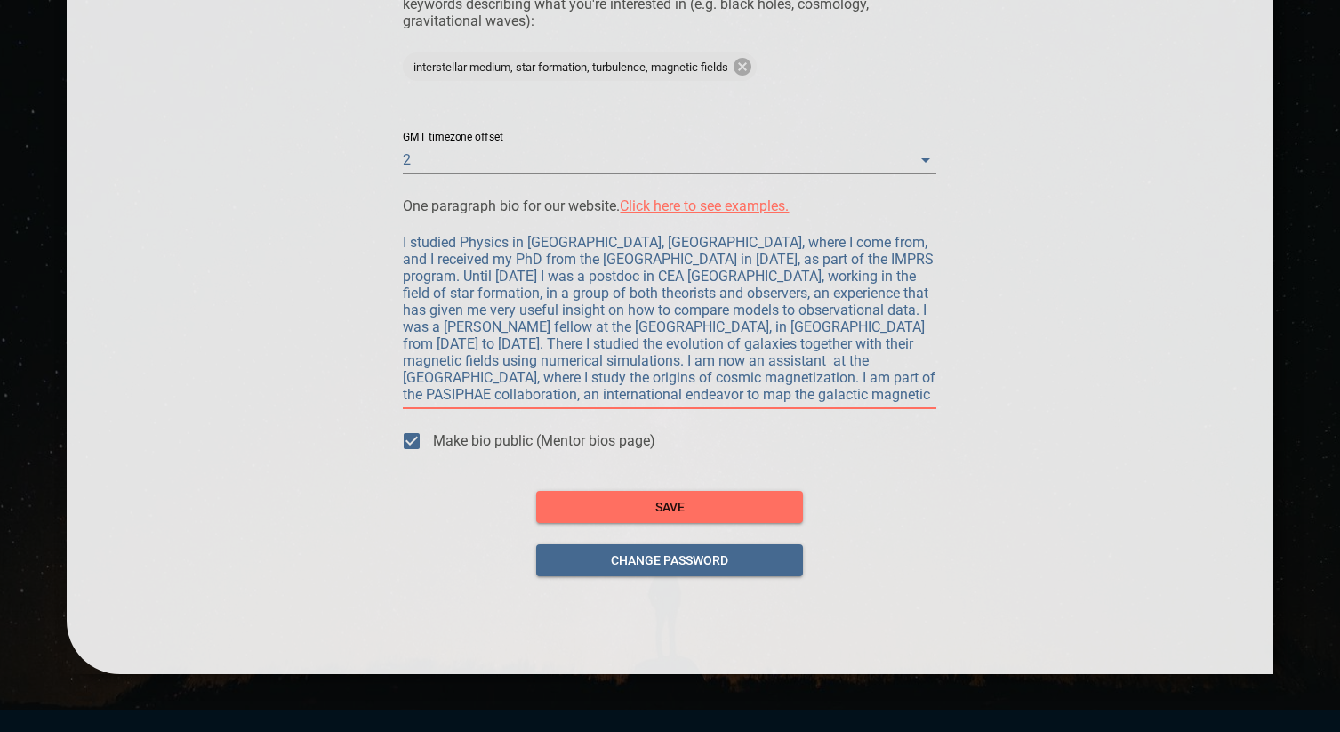
type textarea "I studied Physics in [GEOGRAPHIC_DATA], [GEOGRAPHIC_DATA], where I come from, a…"
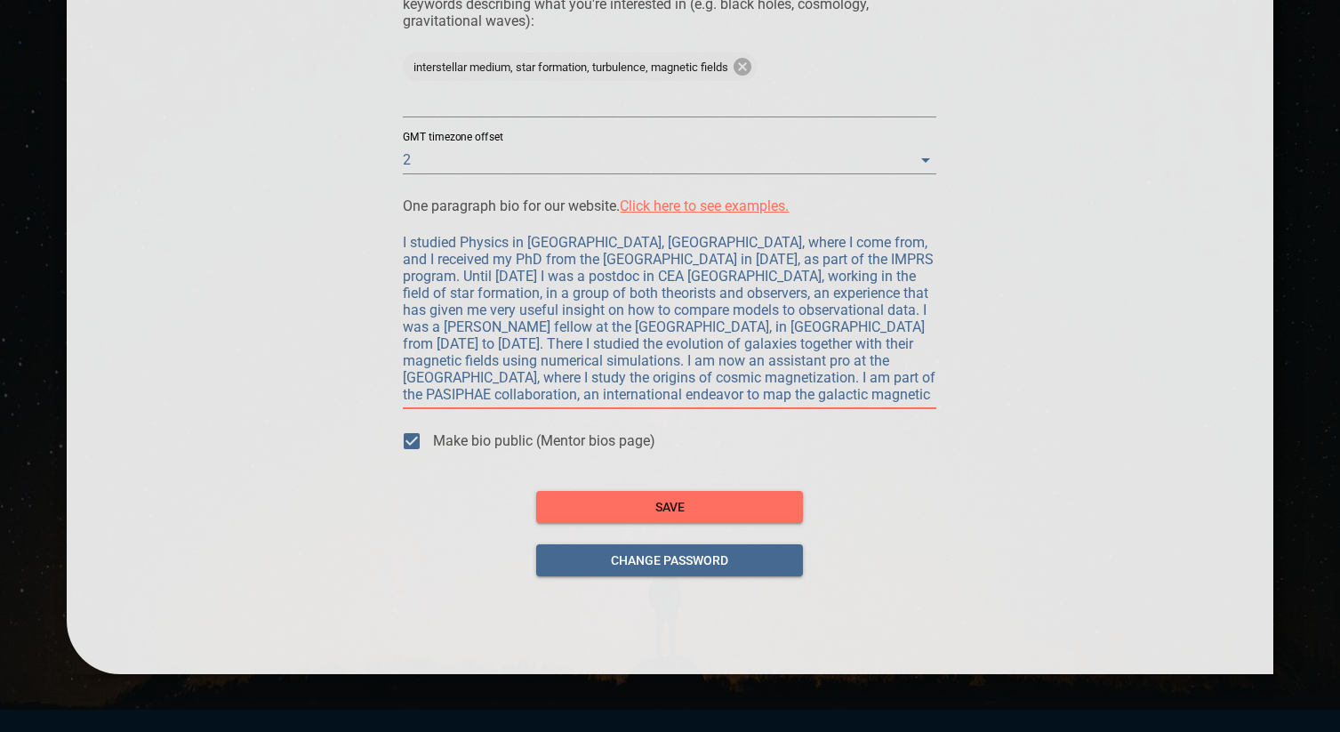
type textarea "I studied Physics in [GEOGRAPHIC_DATA], [GEOGRAPHIC_DATA], where I come from, a…"
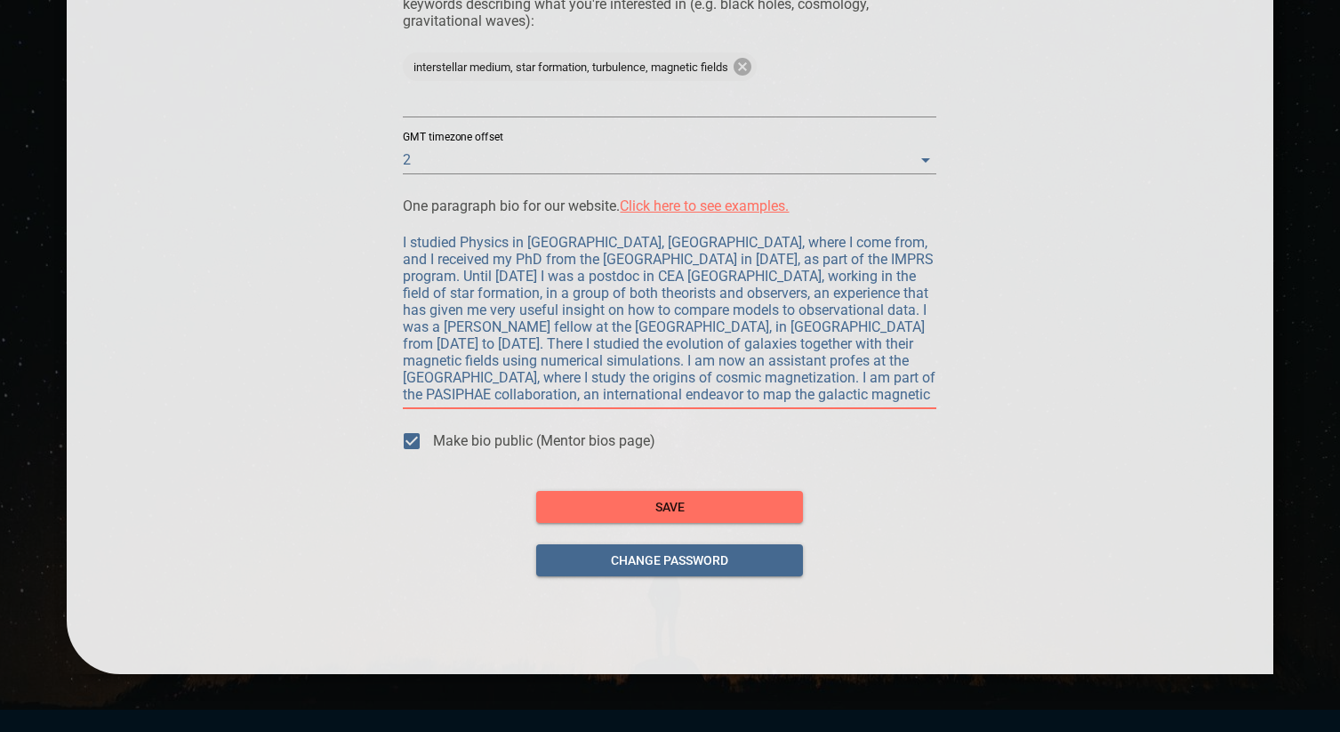
type textarea "I studied Physics in [GEOGRAPHIC_DATA], [GEOGRAPHIC_DATA], where I come from, a…"
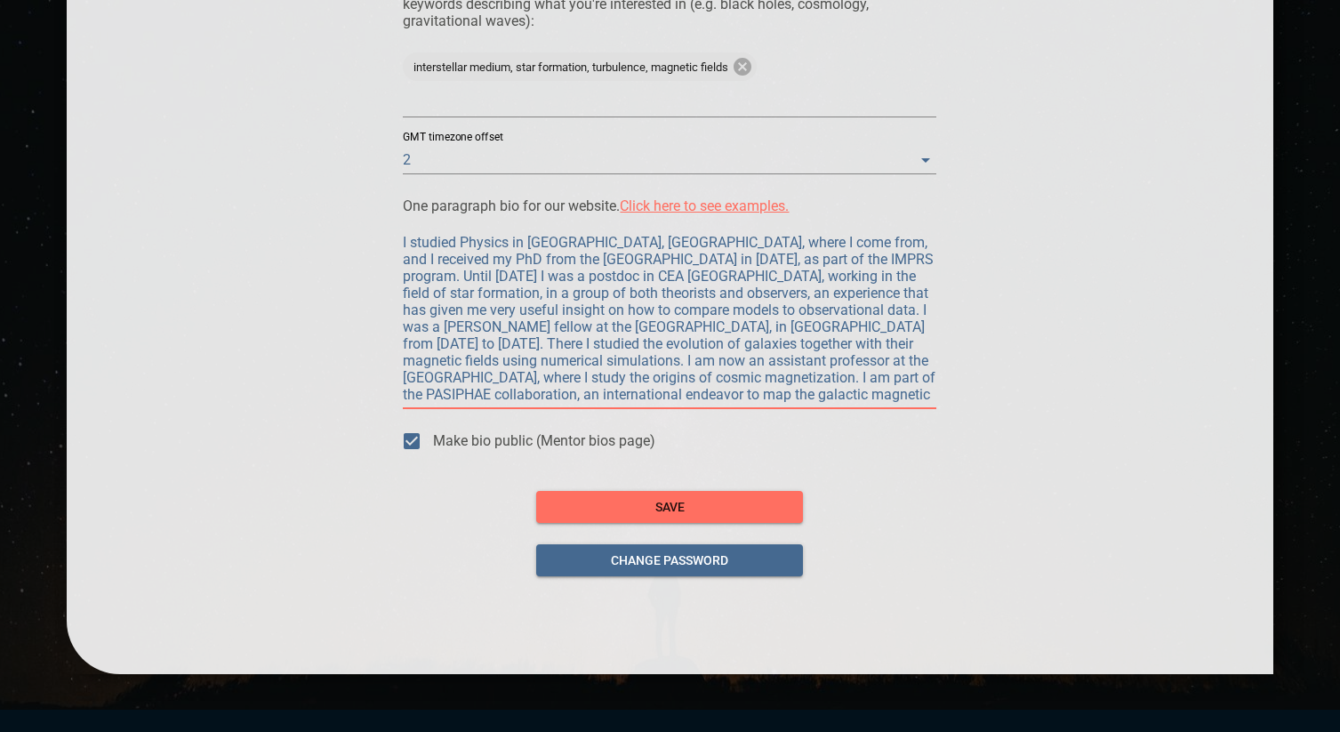
type textarea "I studied Physics in [GEOGRAPHIC_DATA], [GEOGRAPHIC_DATA], where I come from, a…"
click at [808, 404] on div "I studied Physics in [GEOGRAPHIC_DATA], [GEOGRAPHIC_DATA], where I come from, a…" at bounding box center [670, 319] width 534 height 181
drag, startPoint x: 933, startPoint y: 396, endPoint x: 610, endPoint y: 376, distance: 323.4
click at [610, 376] on textarea "I studied Physics in [GEOGRAPHIC_DATA], [GEOGRAPHIC_DATA], where I come from, a…" at bounding box center [670, 318] width 534 height 169
type textarea "I studied Physics in [GEOGRAPHIC_DATA], [GEOGRAPHIC_DATA], where I come from, a…"
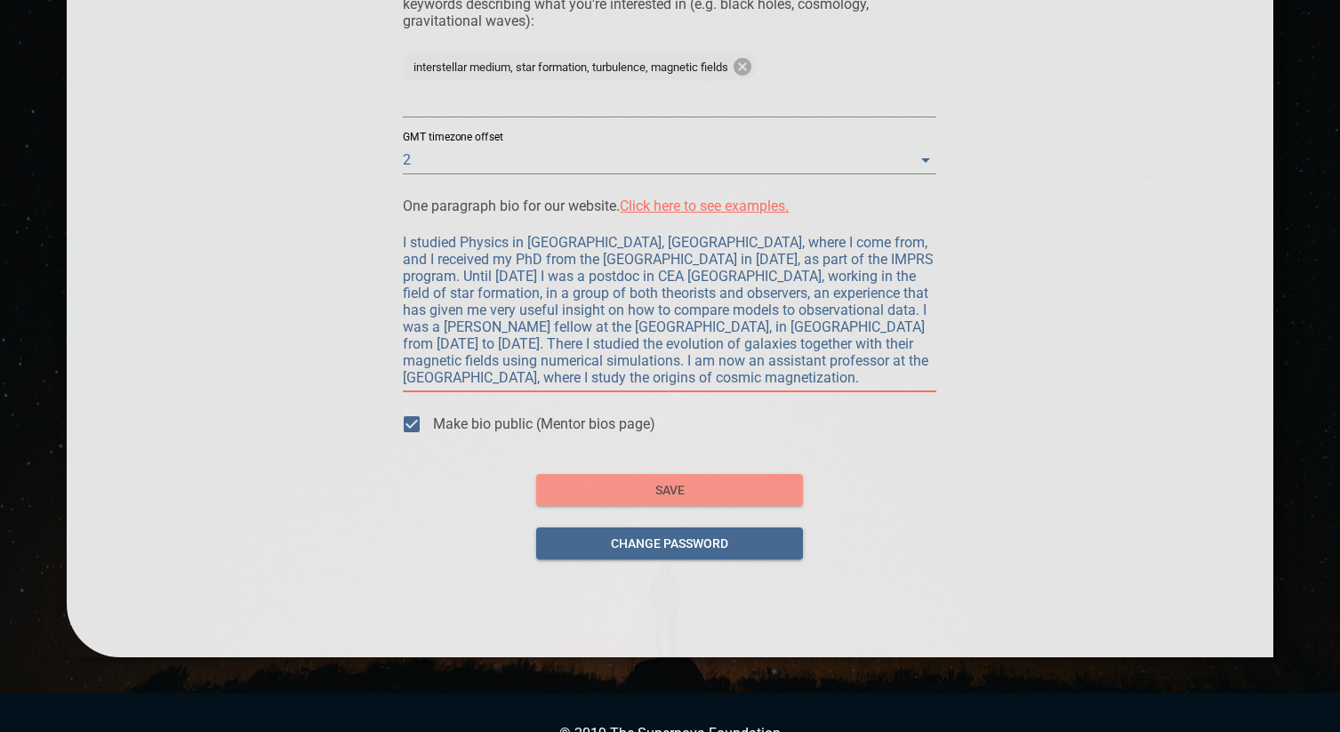
type textarea "I studied Physics in [GEOGRAPHIC_DATA], [GEOGRAPHIC_DATA], where I come from, a…"
click at [639, 489] on span "save" at bounding box center [670, 490] width 238 height 22
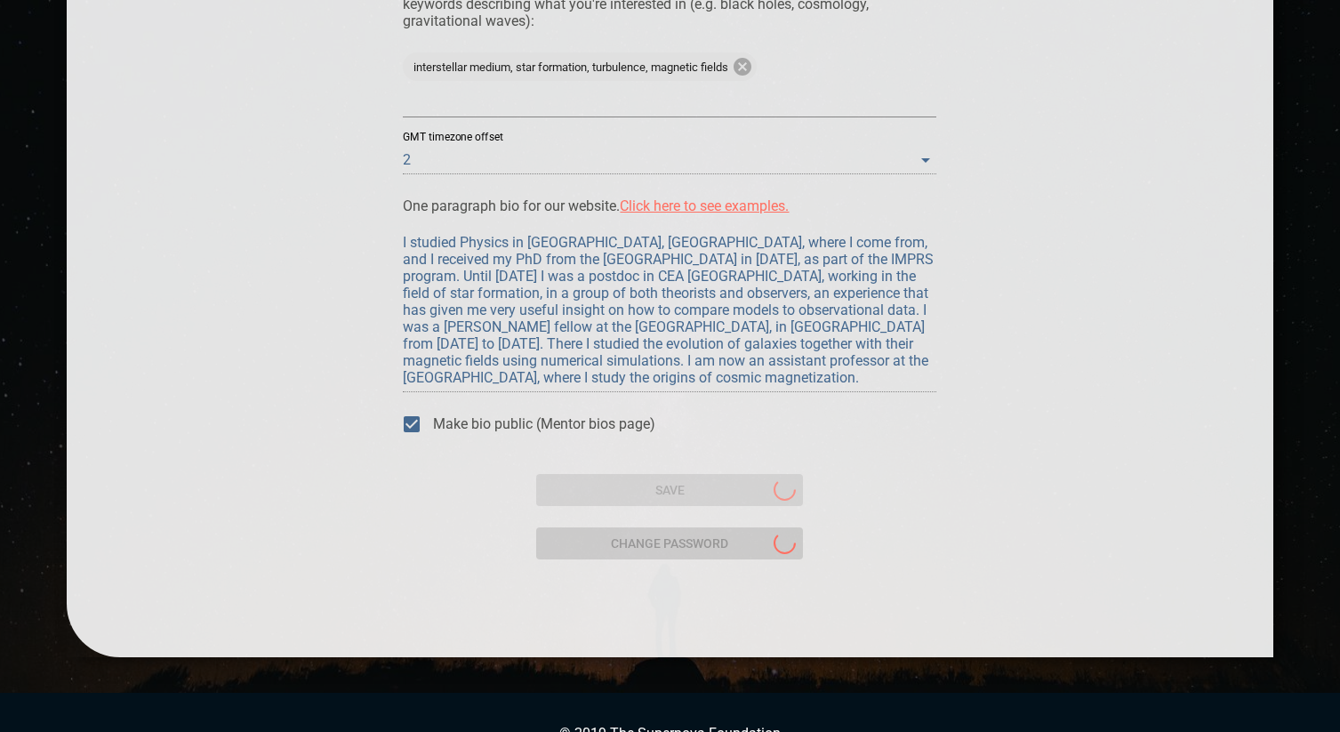
scroll to position [0, 0]
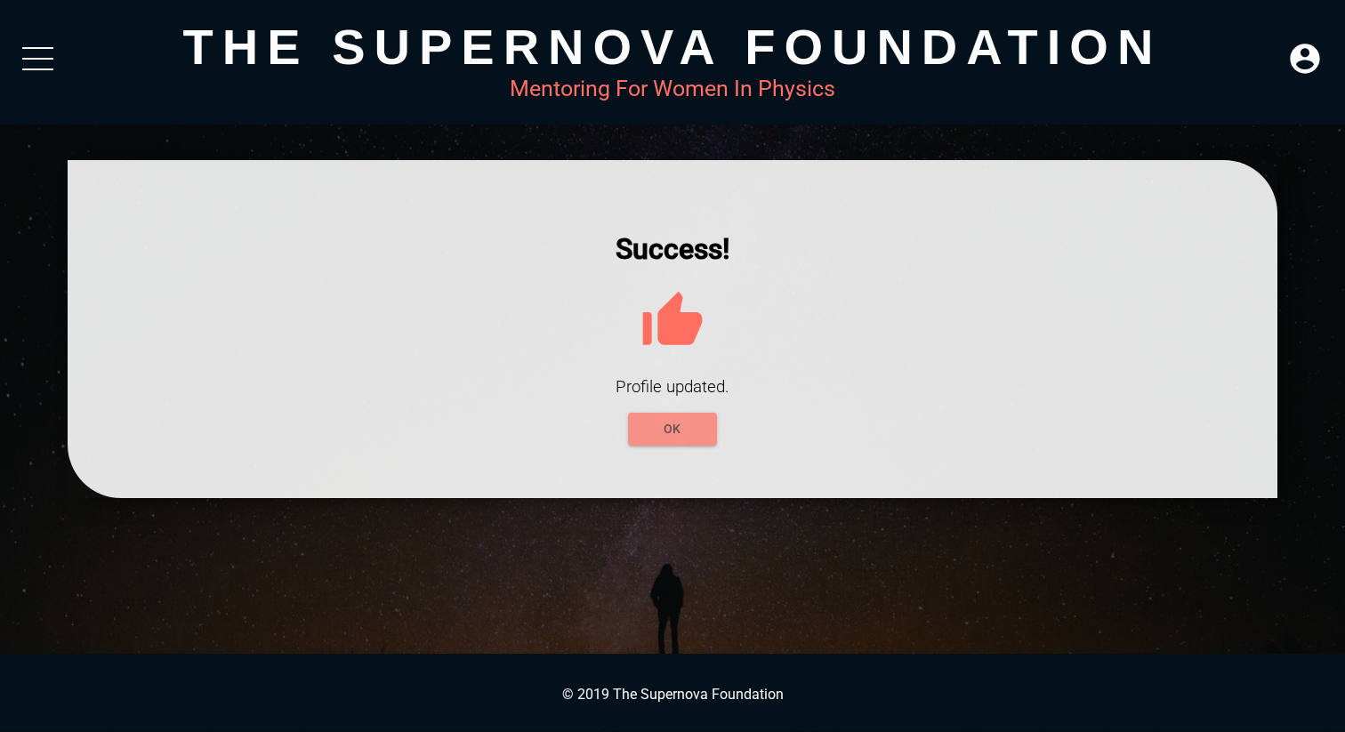
click at [666, 435] on span "OK" at bounding box center [672, 429] width 60 height 22
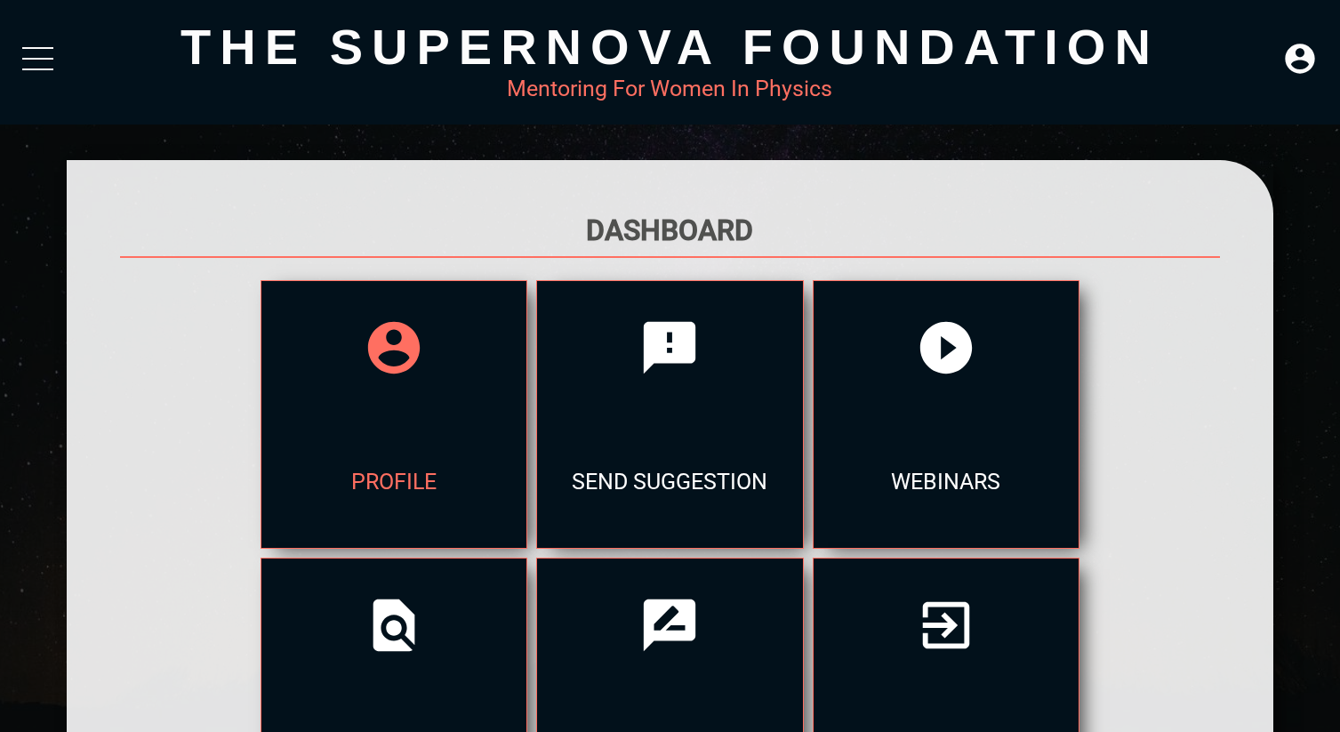
click at [261, 401] on div at bounding box center [393, 347] width 265 height 133
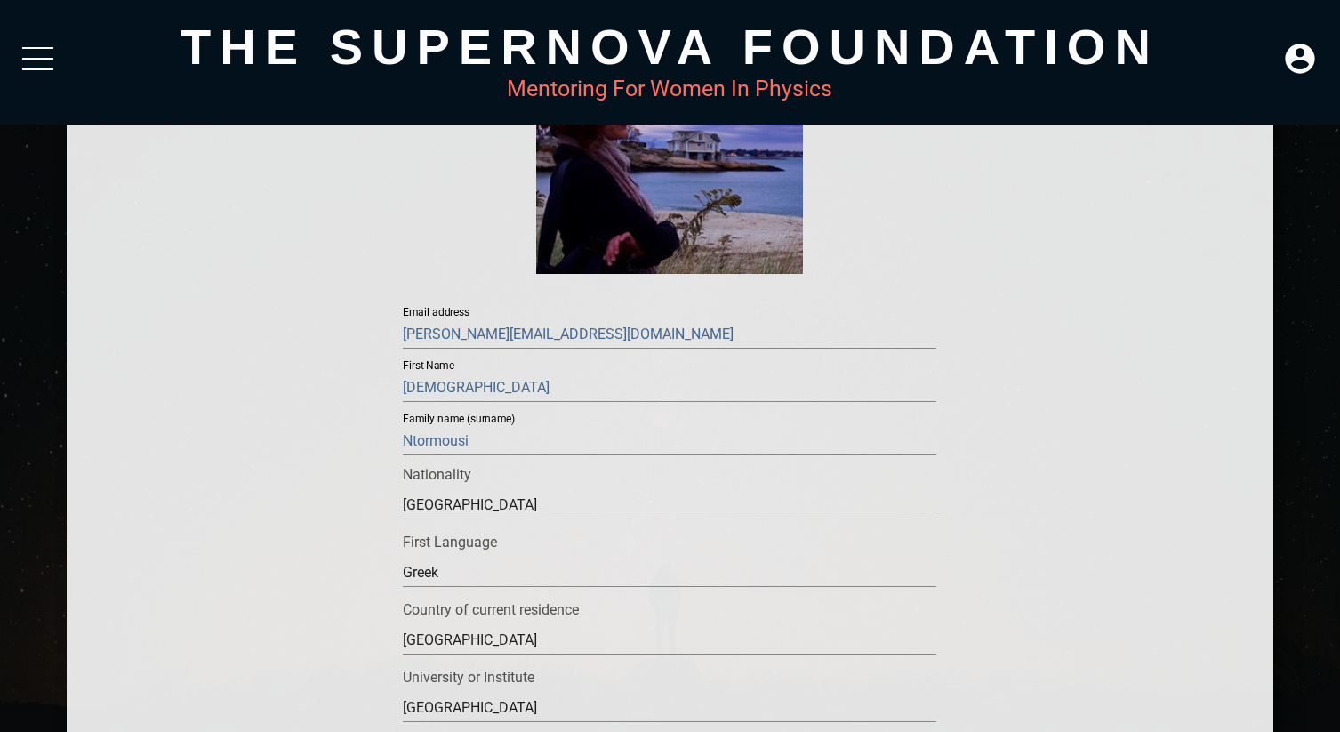
scroll to position [271, 0]
